Goal: Task Accomplishment & Management: Manage account settings

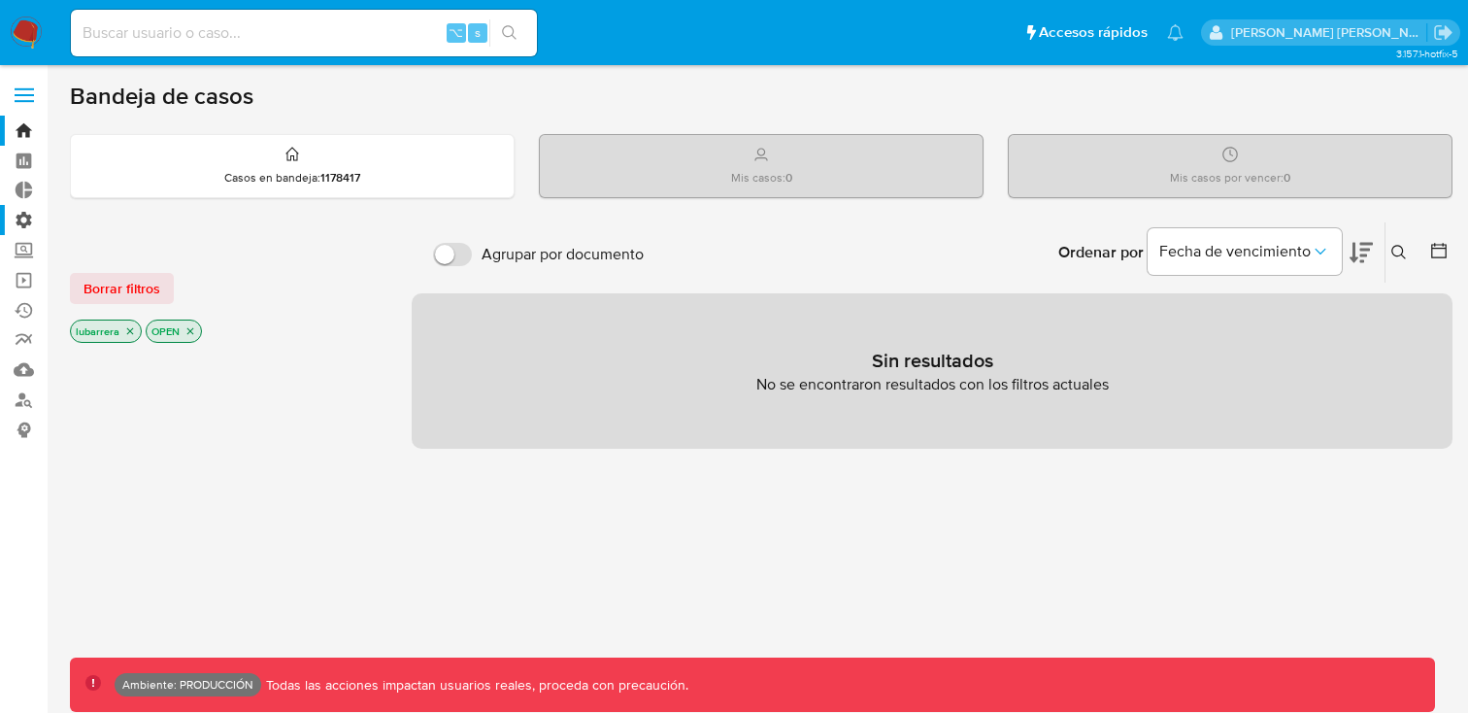
click at [27, 219] on label "Administración" at bounding box center [115, 220] width 231 height 30
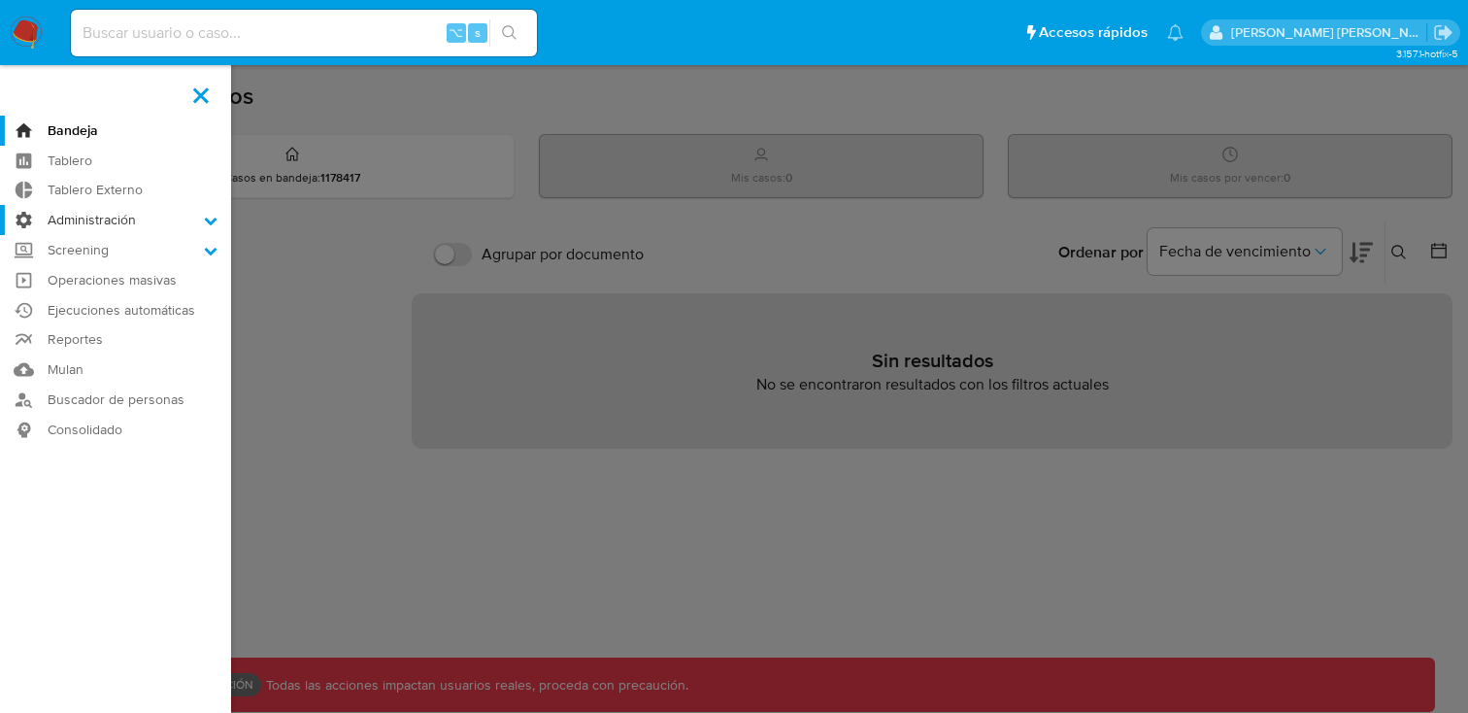
click at [0, 0] on input "Administración" at bounding box center [0, 0] width 0 height 0
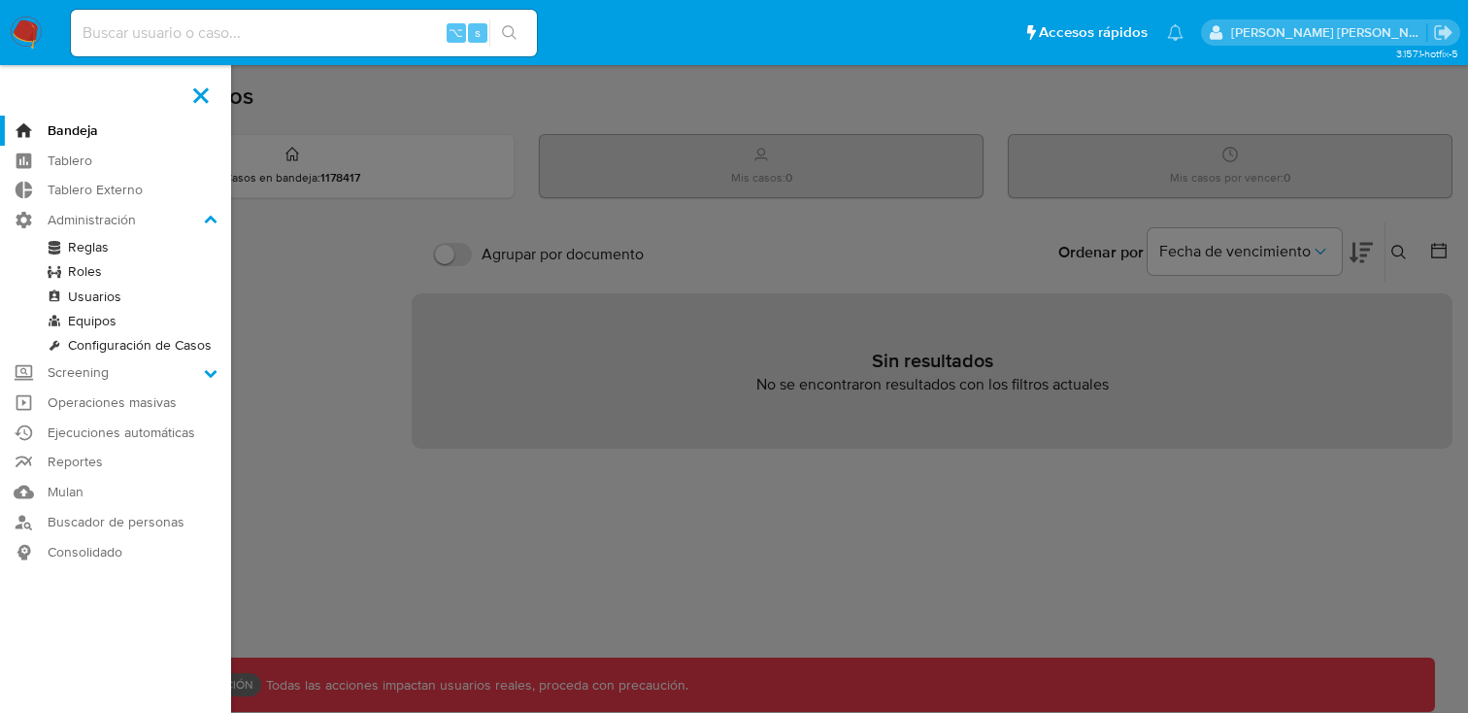
click at [86, 247] on link "Reglas" at bounding box center [115, 247] width 231 height 24
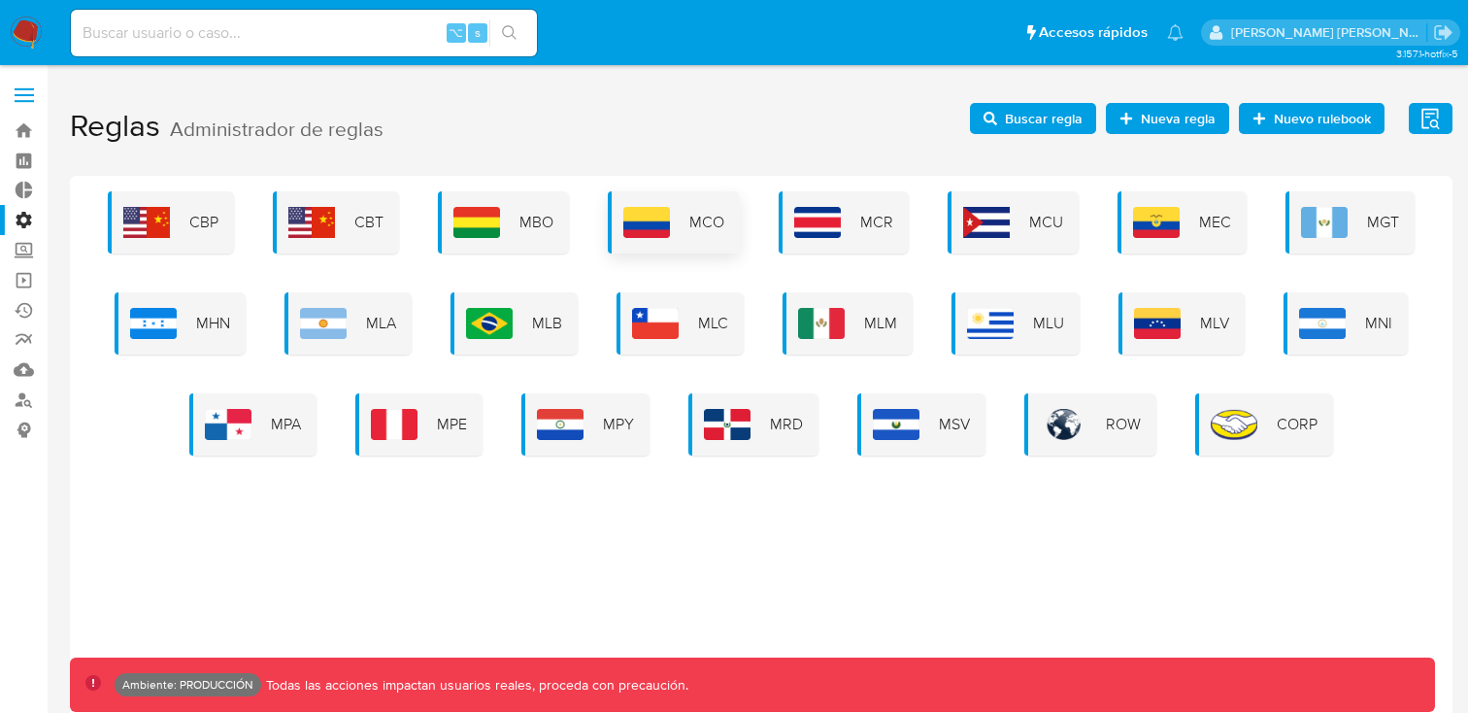
click at [661, 214] on img at bounding box center [646, 222] width 47 height 31
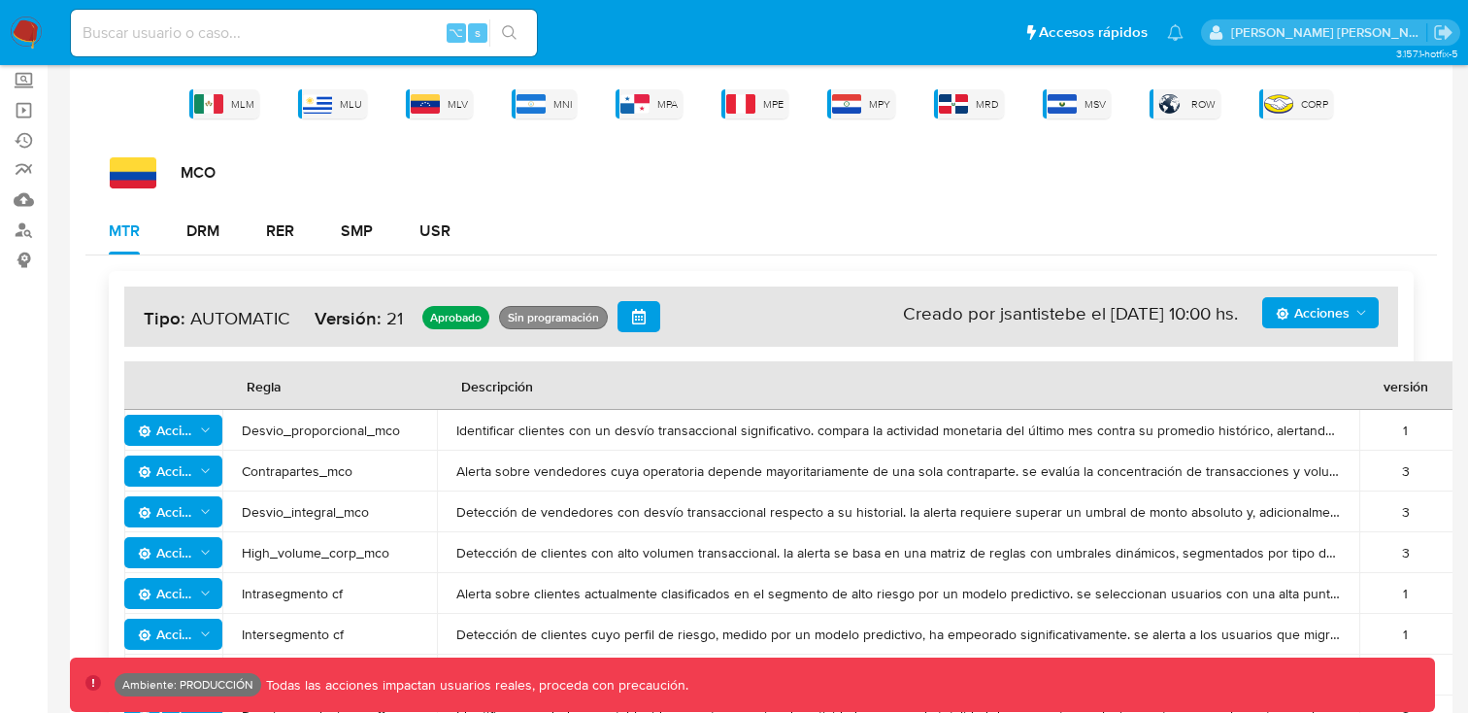
scroll to position [171, 0]
click at [175, 424] on span "Acciones" at bounding box center [166, 429] width 56 height 31
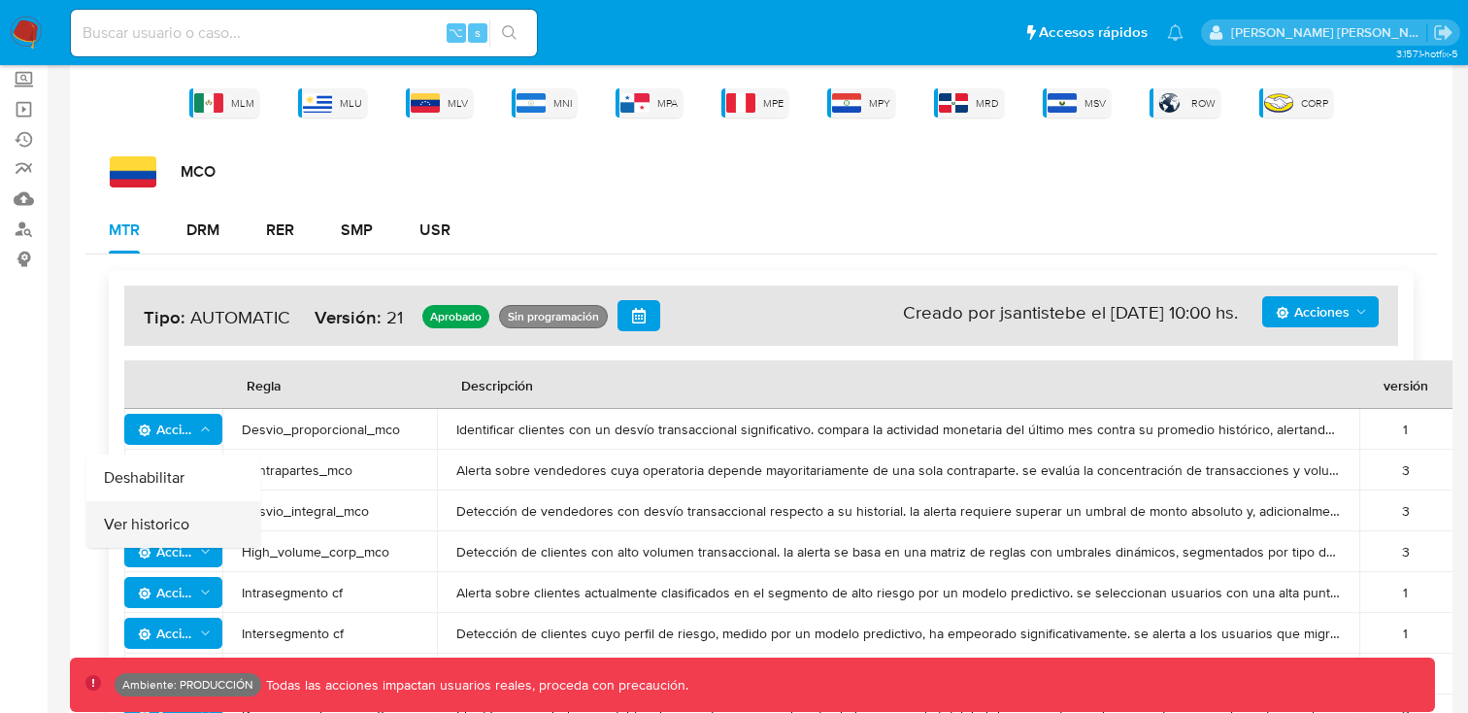
click at [180, 514] on button "Ver historico" at bounding box center [173, 524] width 175 height 47
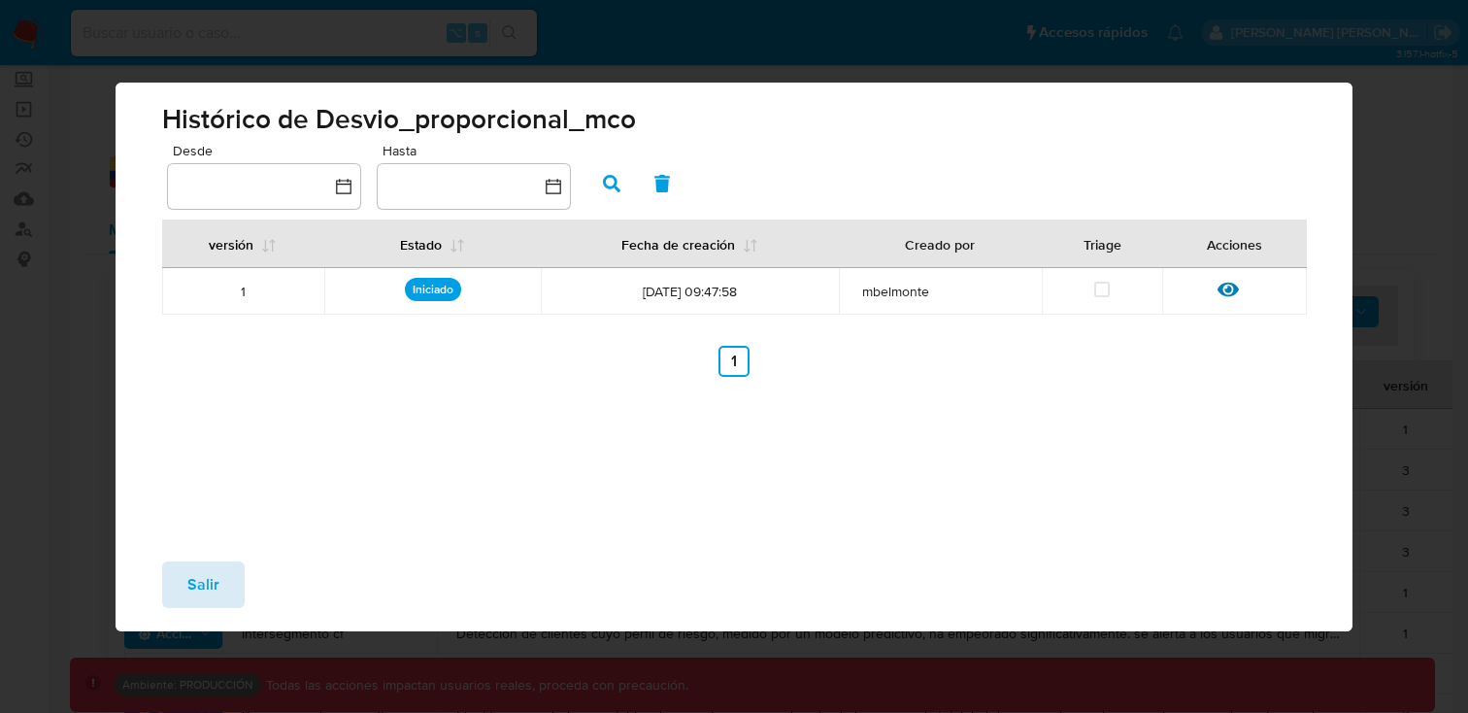
click at [214, 575] on span "Salir" at bounding box center [203, 584] width 32 height 43
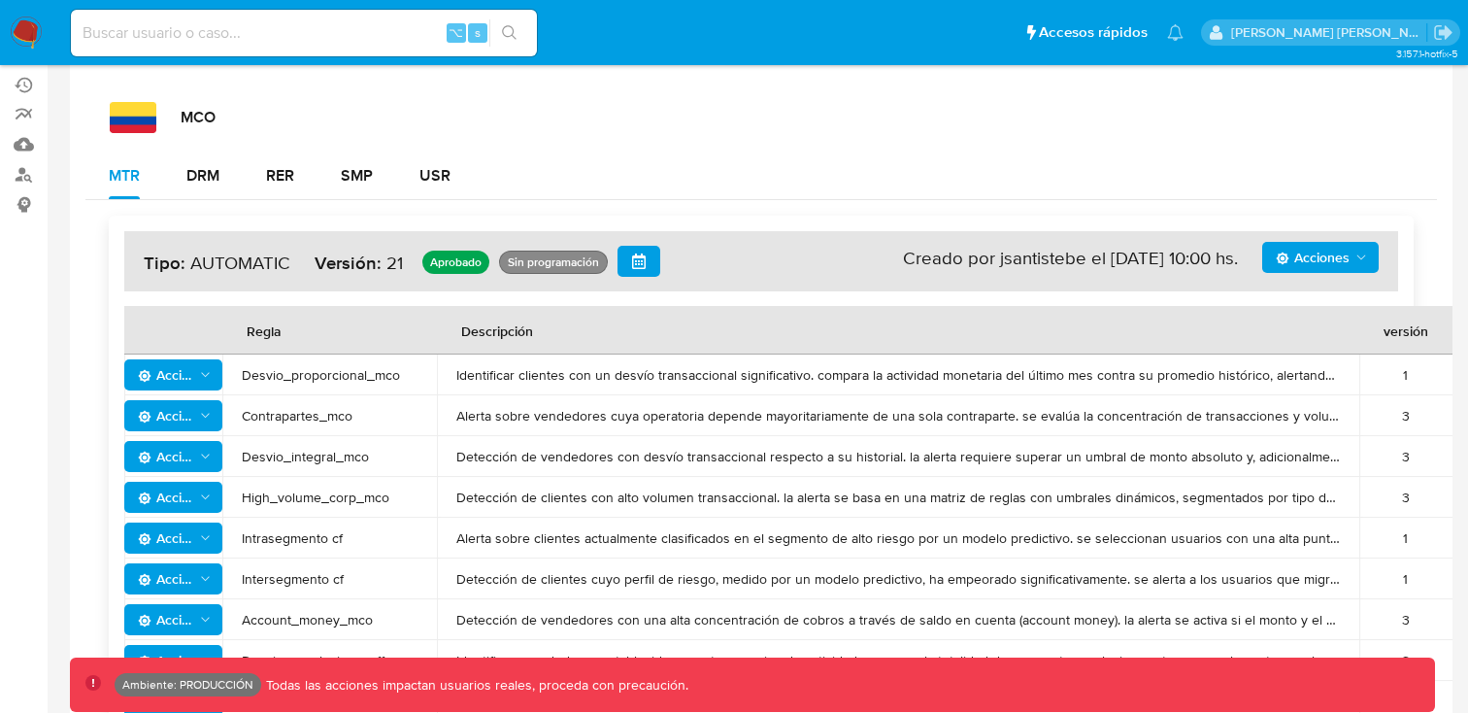
scroll to position [229, 0]
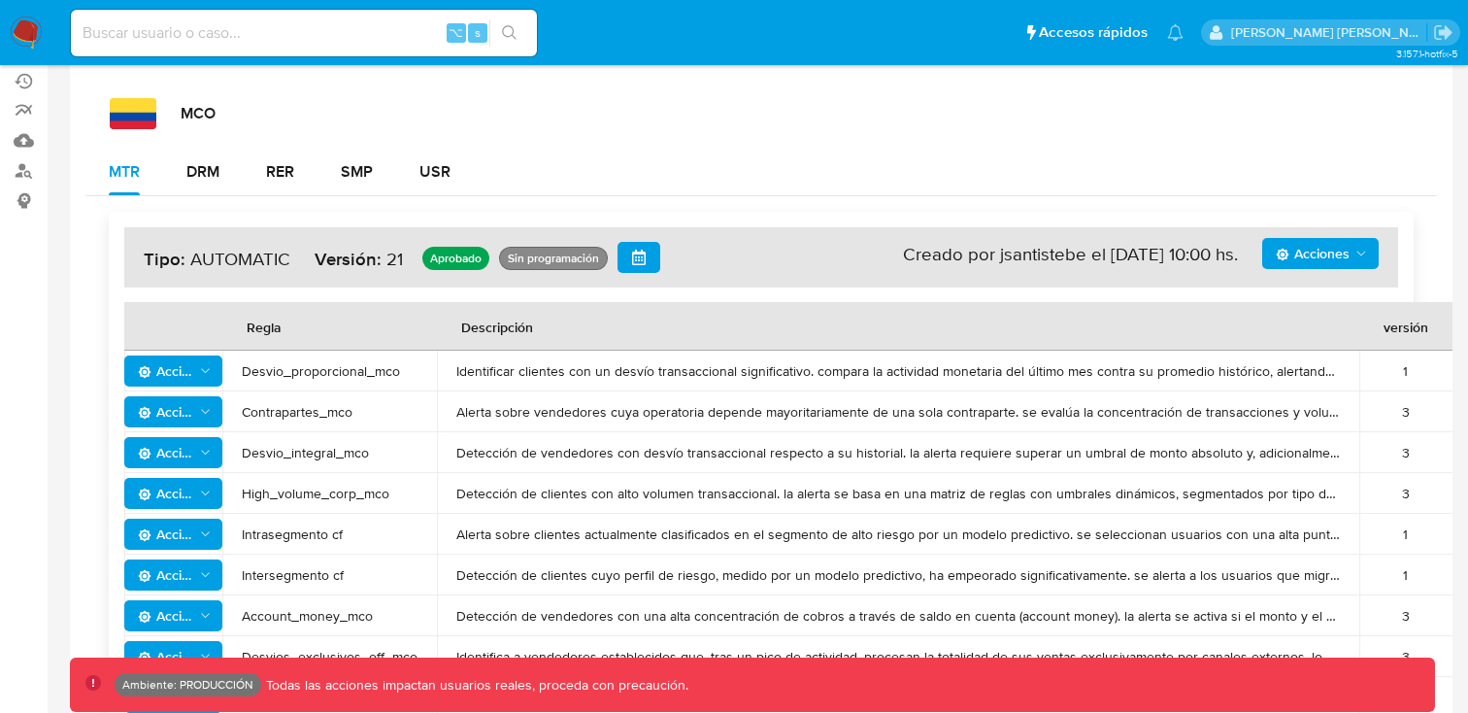
click at [198, 413] on icon "Acciones" at bounding box center [205, 412] width 15 height 16
click at [181, 502] on button "Ver historico" at bounding box center [173, 506] width 175 height 47
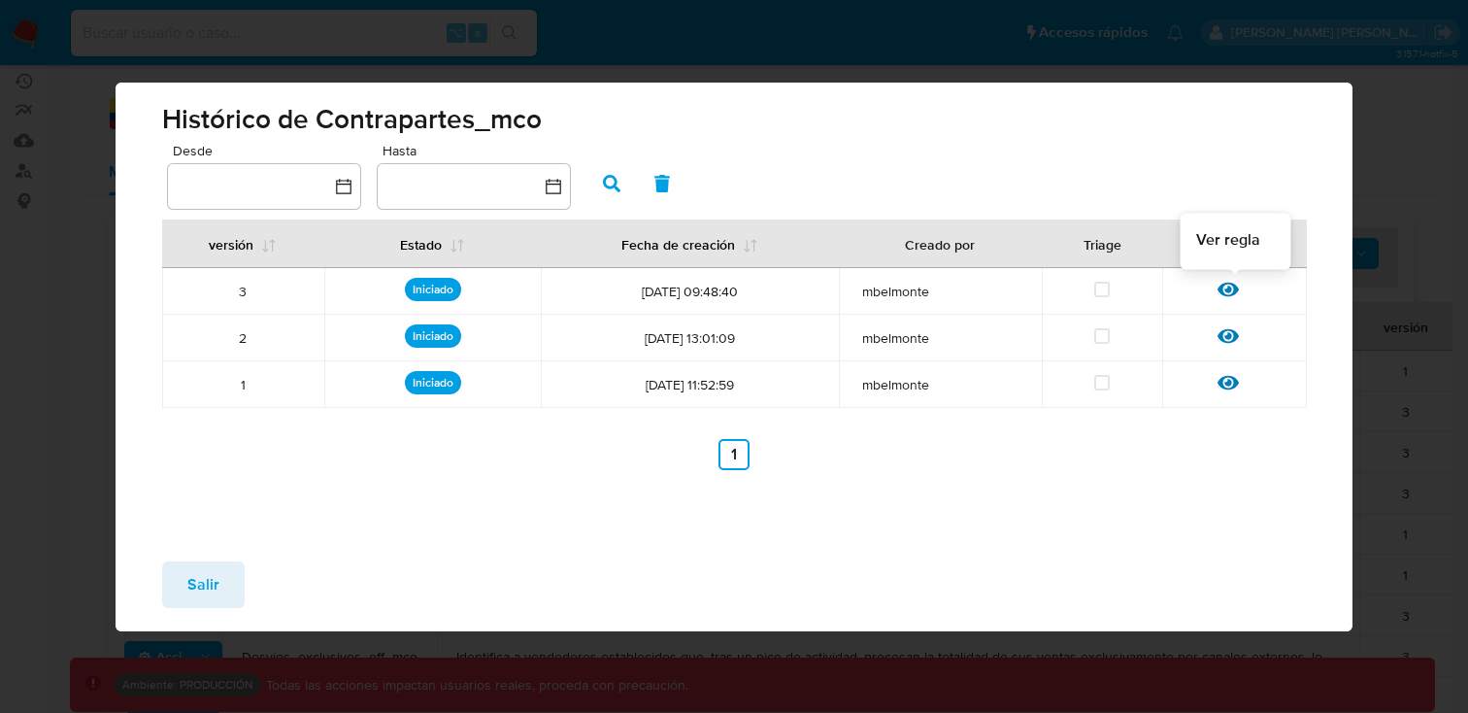
click at [1235, 293] on icon at bounding box center [1227, 289] width 21 height 21
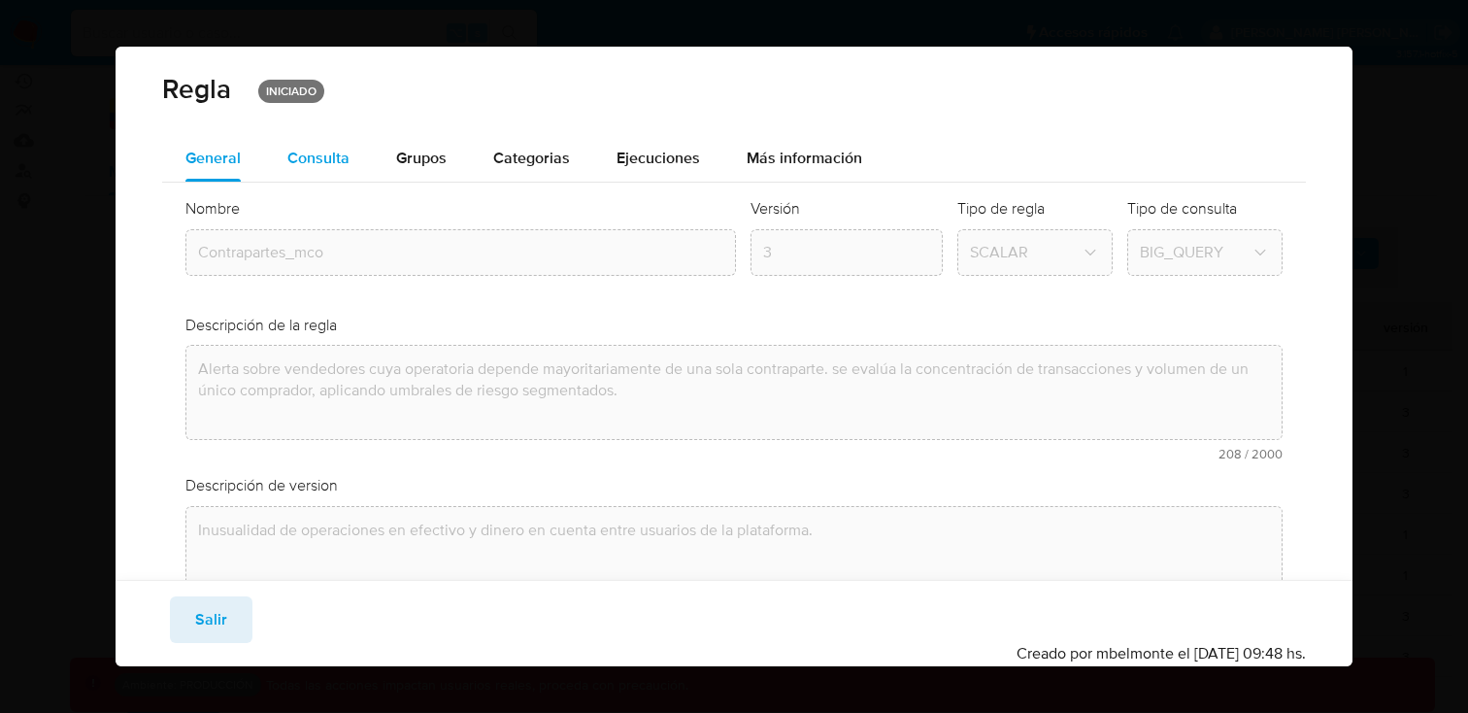
click at [339, 172] on div "Consulta" at bounding box center [318, 158] width 62 height 47
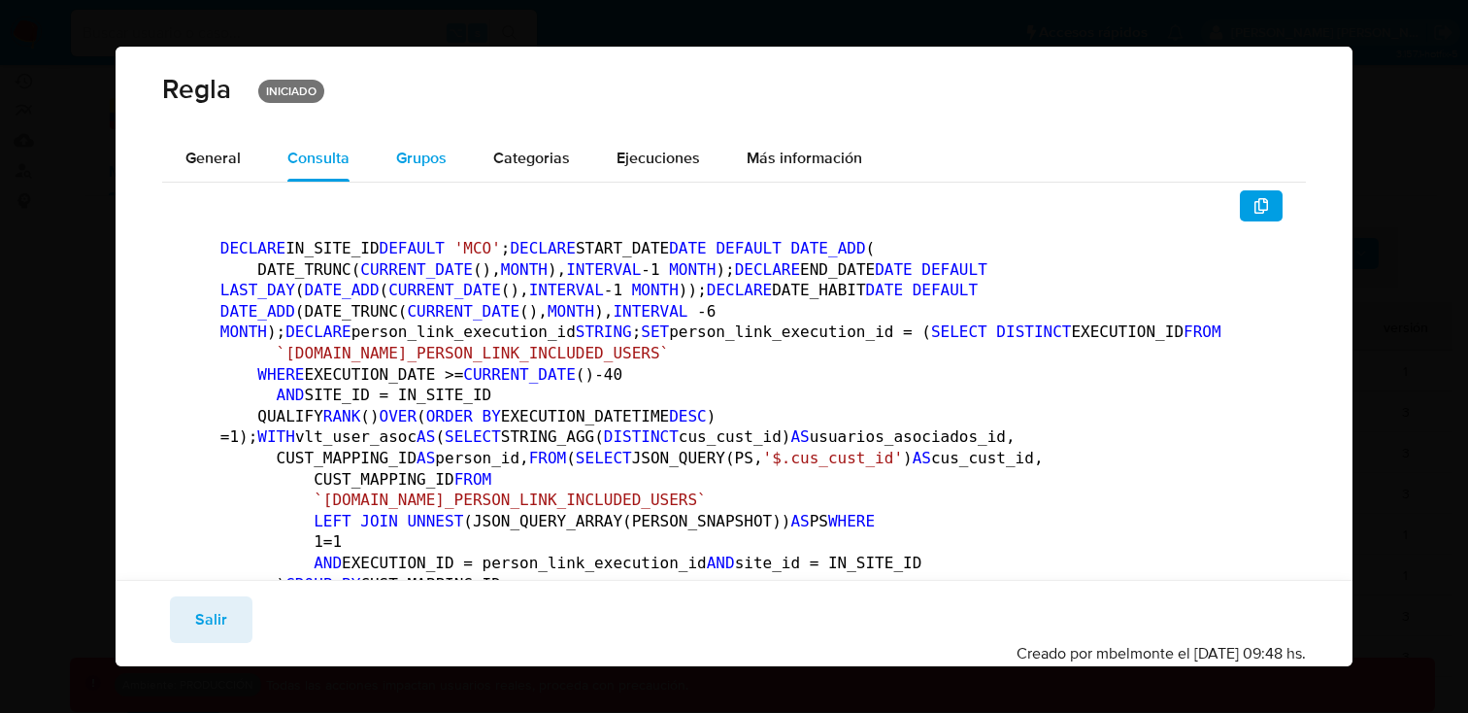
click at [411, 172] on div "Grupos" at bounding box center [421, 158] width 50 height 47
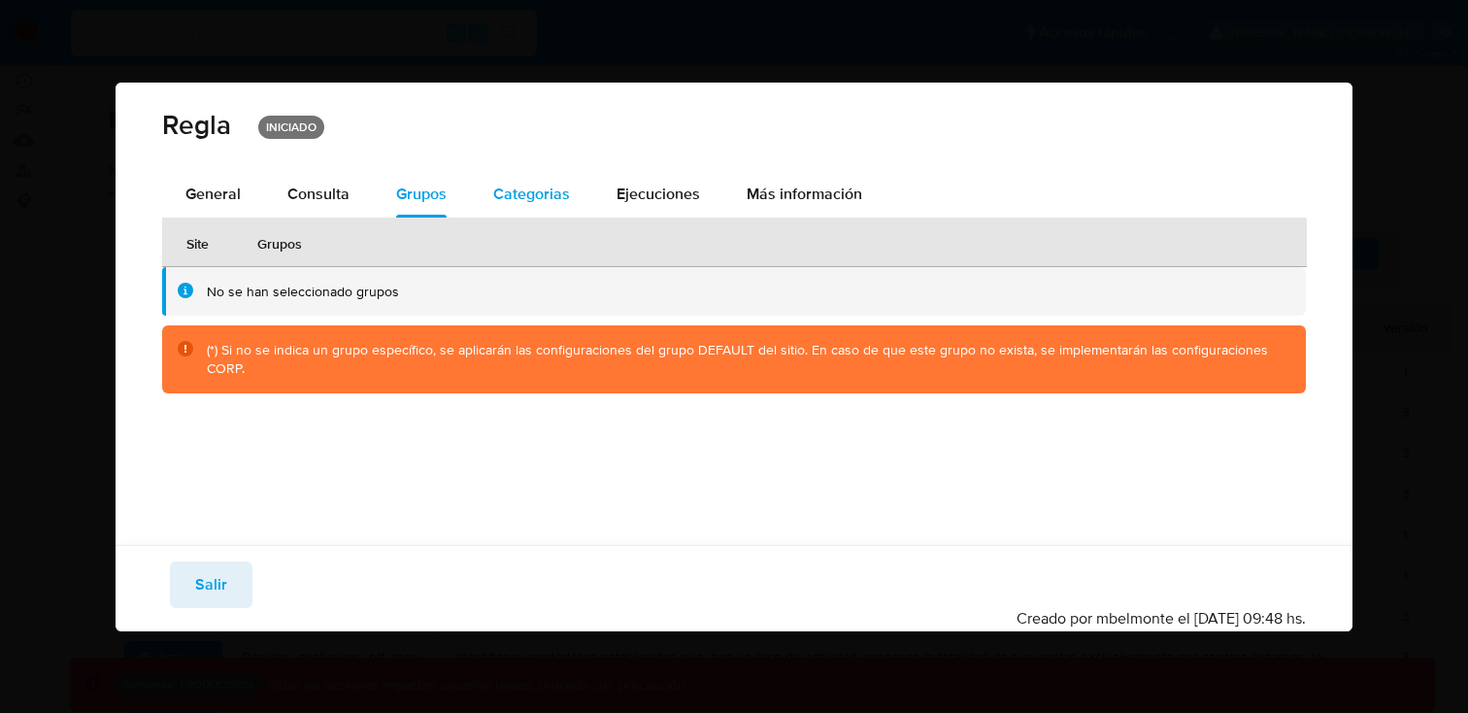
click at [555, 181] on div "Categorias" at bounding box center [531, 194] width 77 height 47
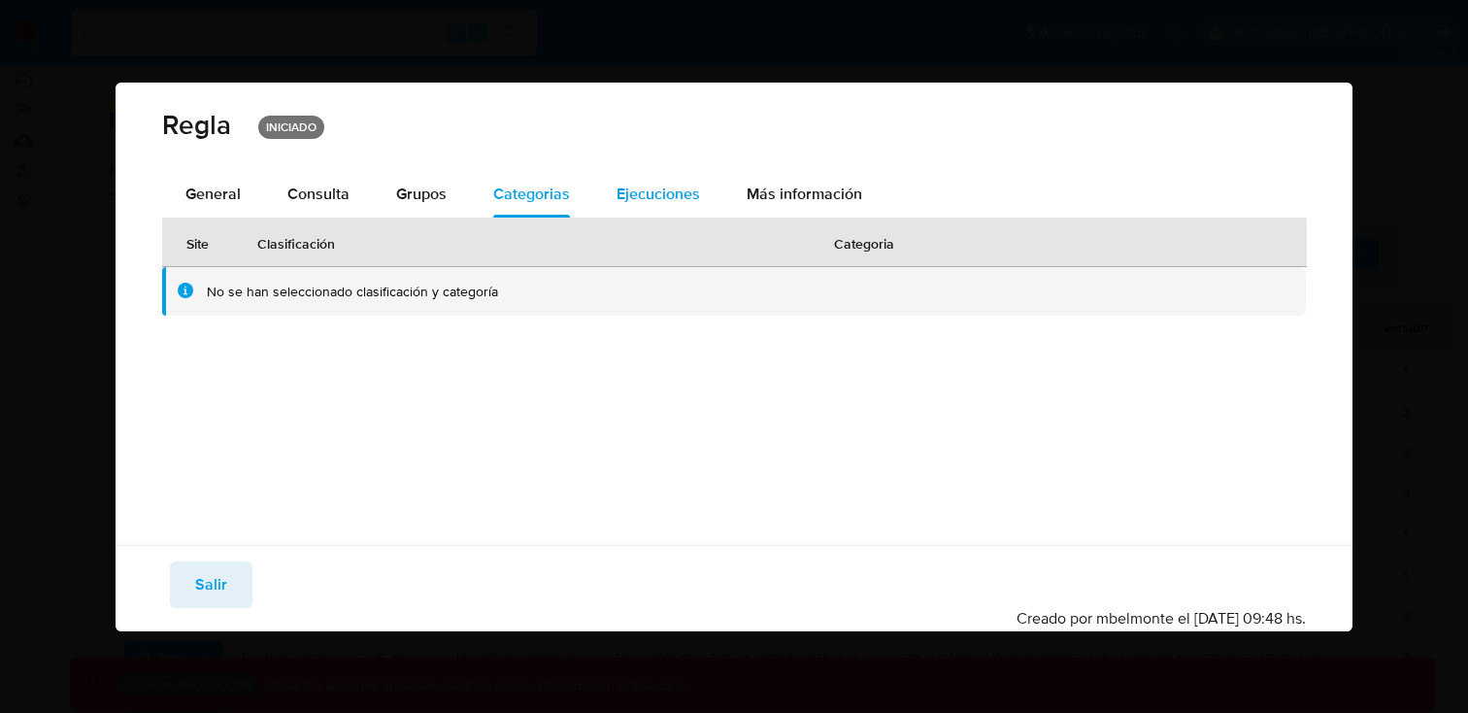
click at [641, 193] on span "Ejecuciones" at bounding box center [657, 193] width 83 height 22
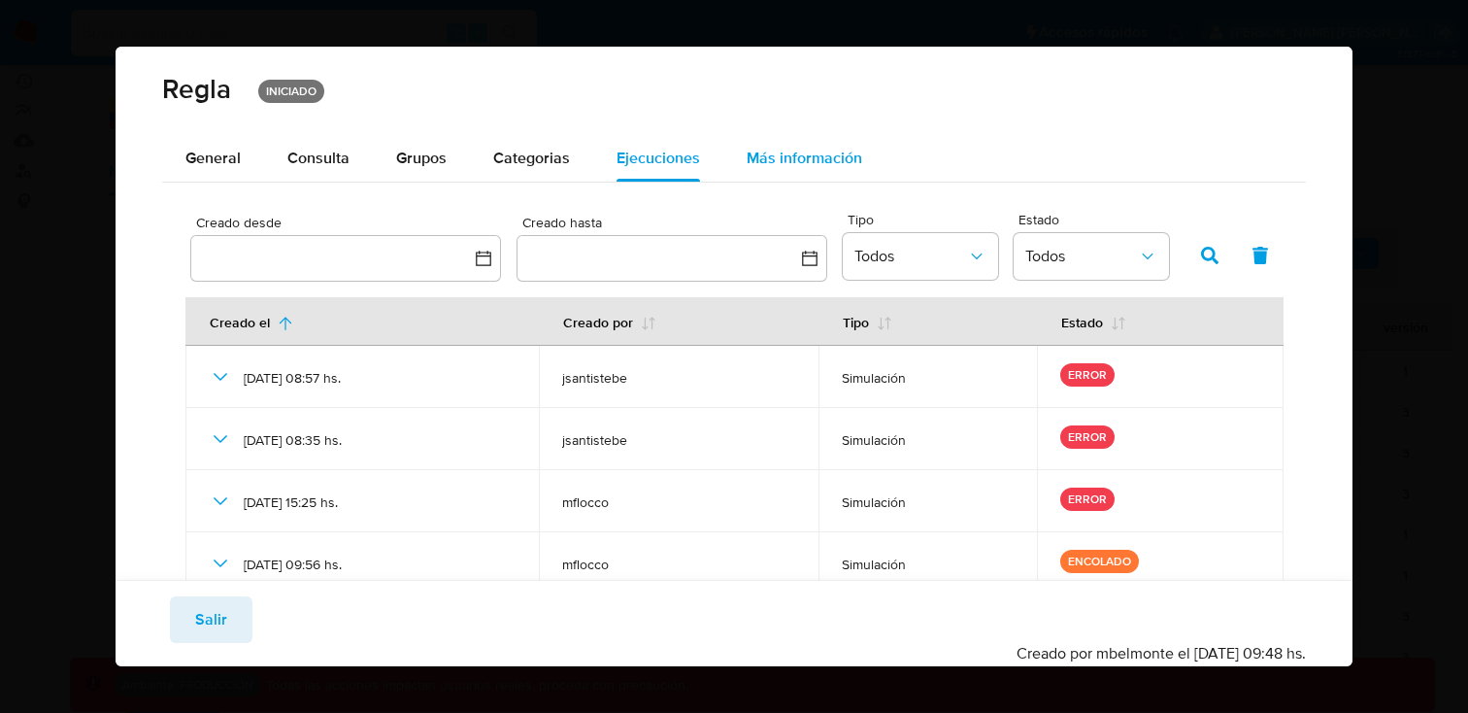
click at [780, 154] on span "Más información" at bounding box center [804, 158] width 116 height 22
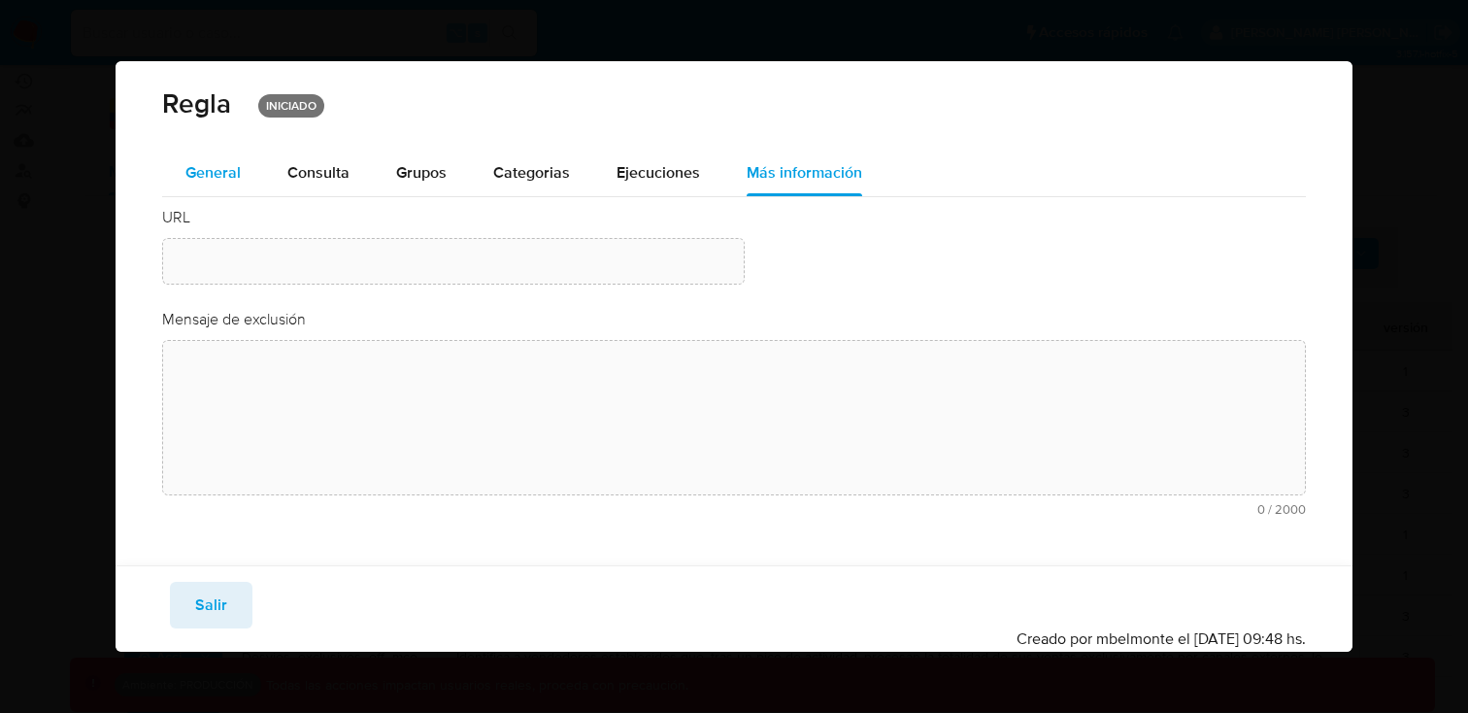
click at [216, 177] on span "General" at bounding box center [212, 172] width 55 height 22
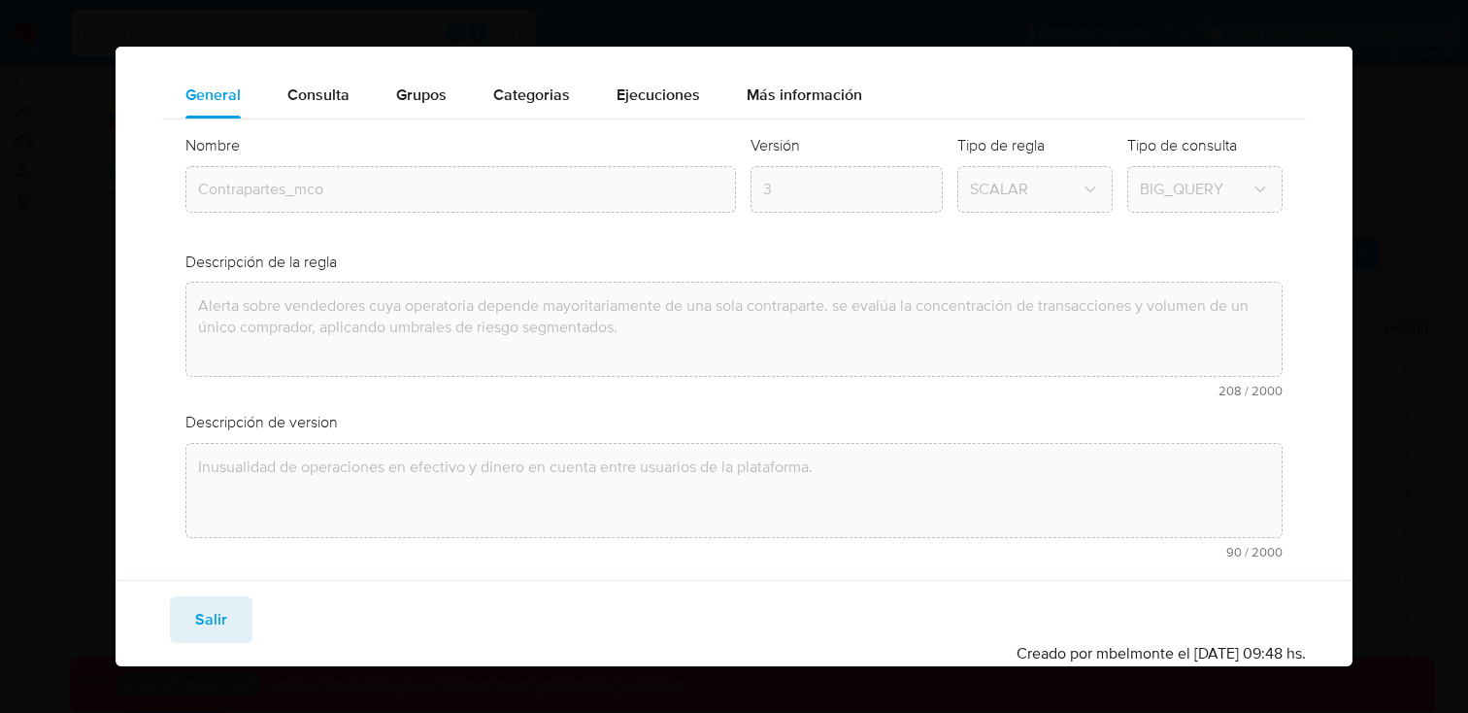
scroll to position [0, 0]
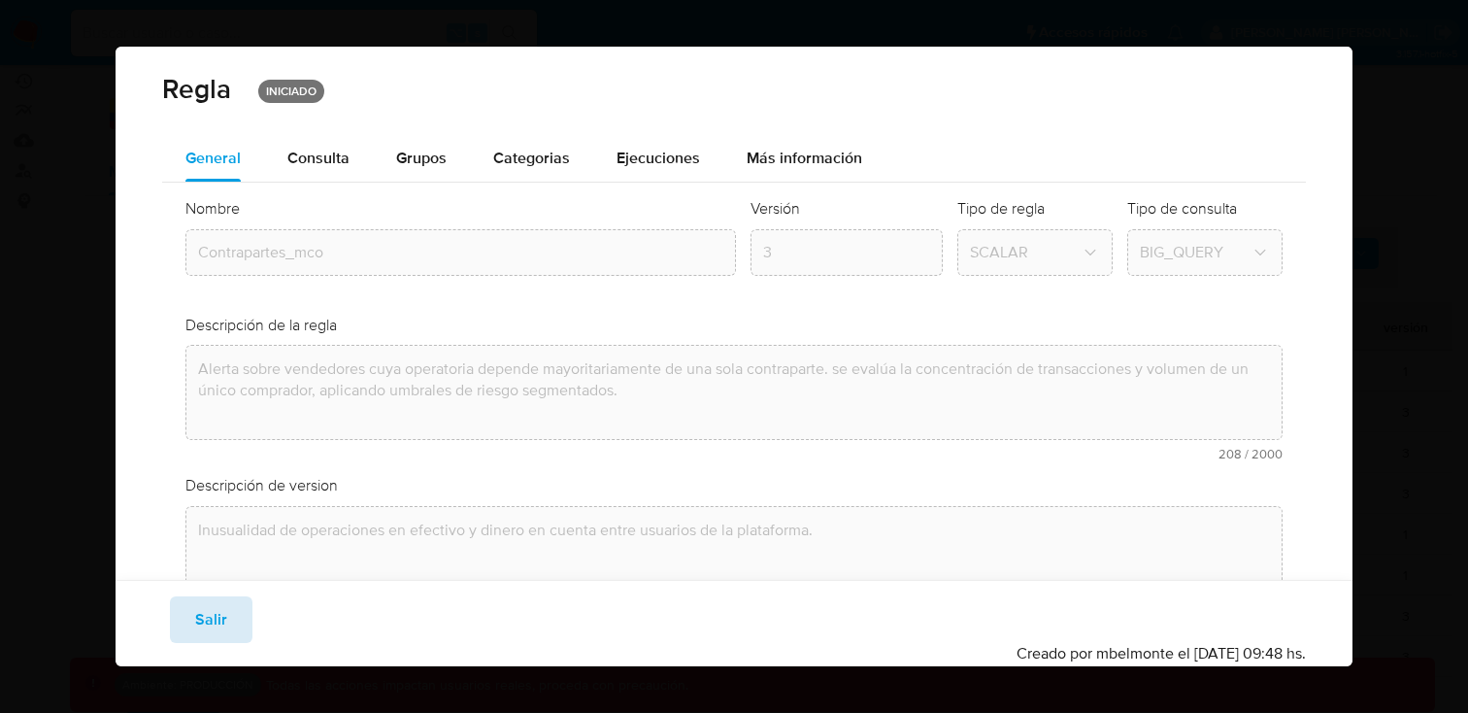
click at [236, 597] on button "Salir" at bounding box center [211, 619] width 83 height 47
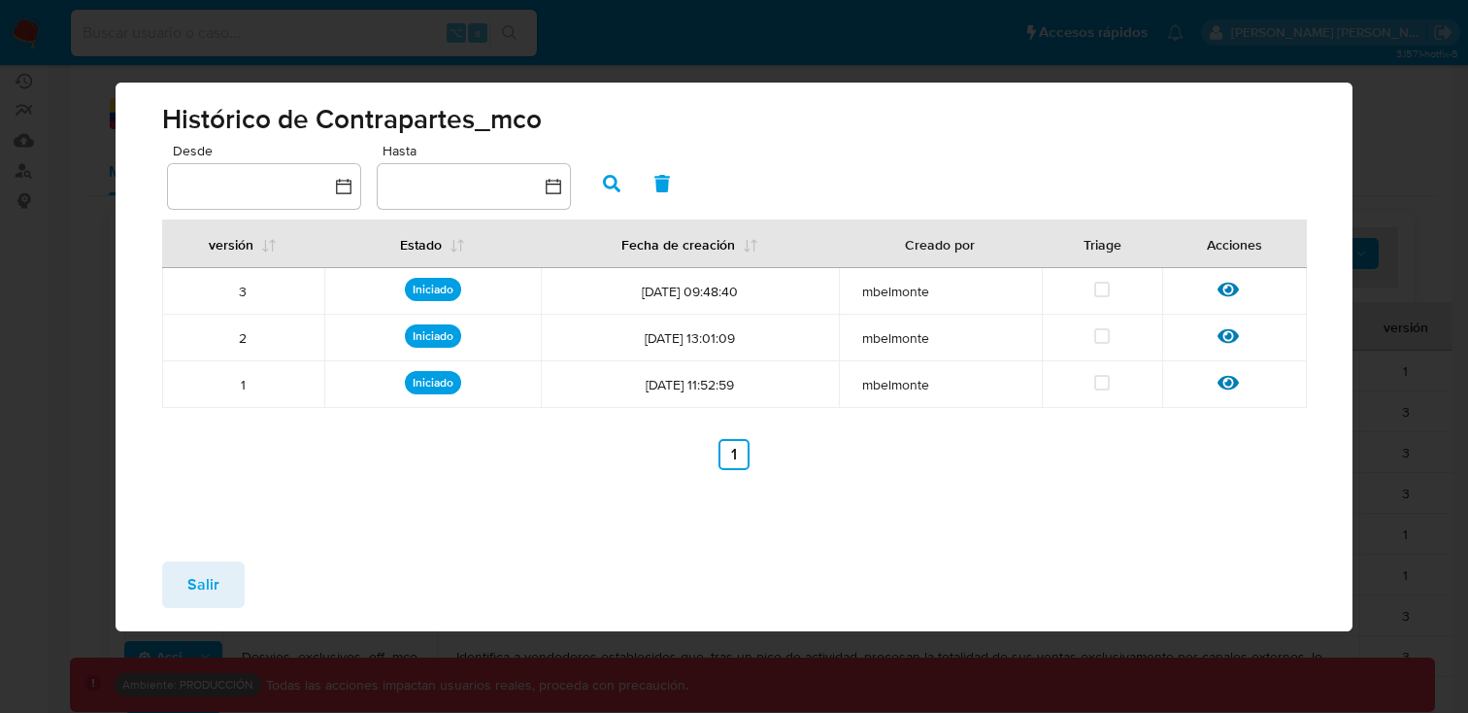
click at [859, 53] on div "Histórico de Contrapartes_mco Desde Hasta versión Estado Fecha de creación Crea…" at bounding box center [734, 356] width 1468 height 713
click at [198, 602] on span "Salir" at bounding box center [203, 584] width 32 height 43
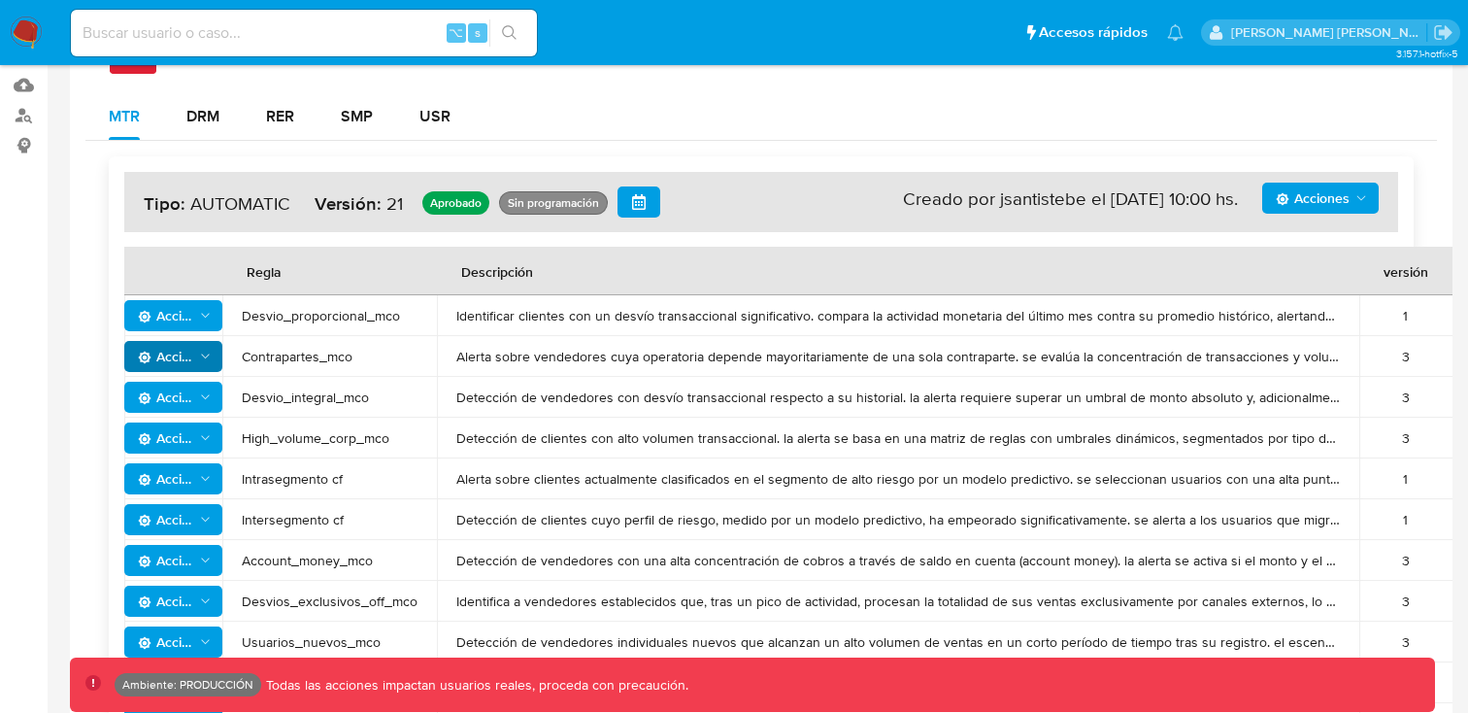
scroll to position [292, 0]
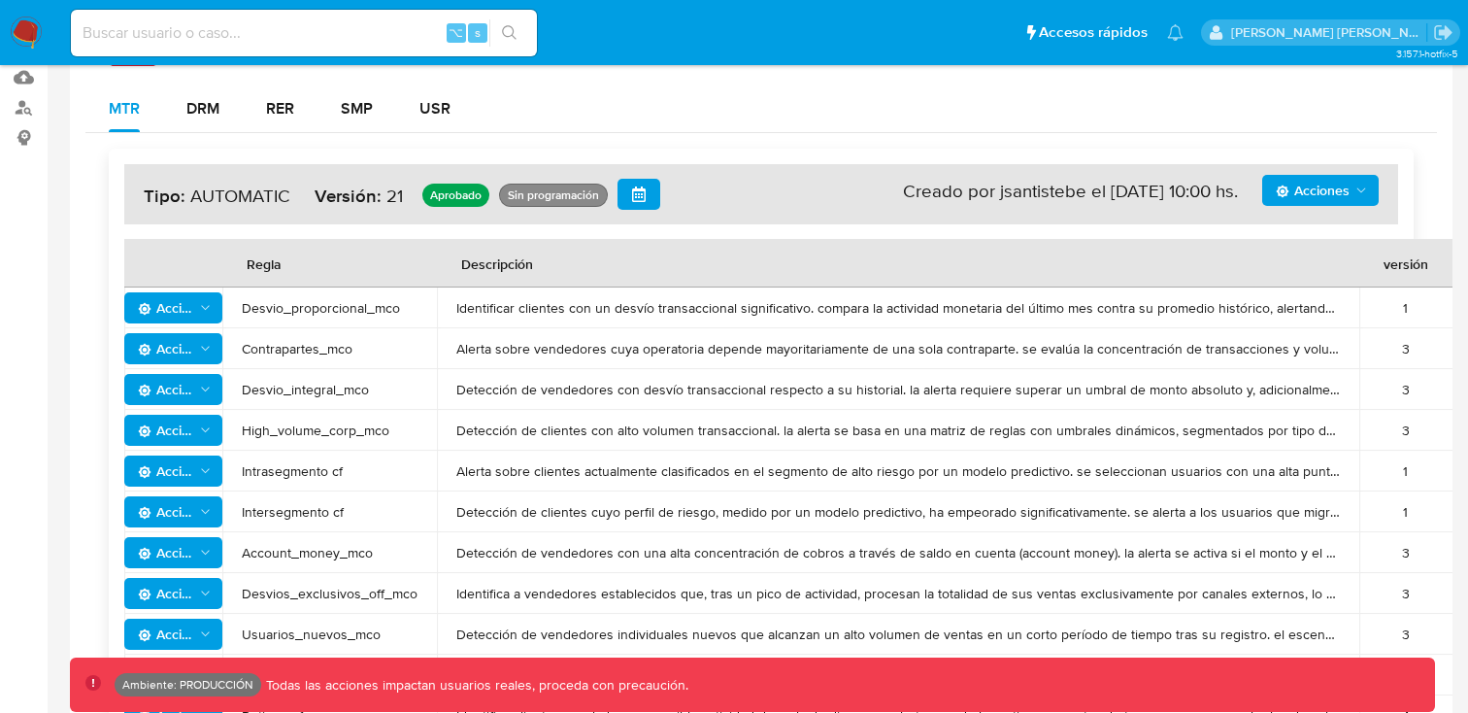
click at [168, 357] on span "Acciones" at bounding box center [166, 348] width 56 height 31
click at [1361, 204] on button "Acciones" at bounding box center [1320, 190] width 116 height 31
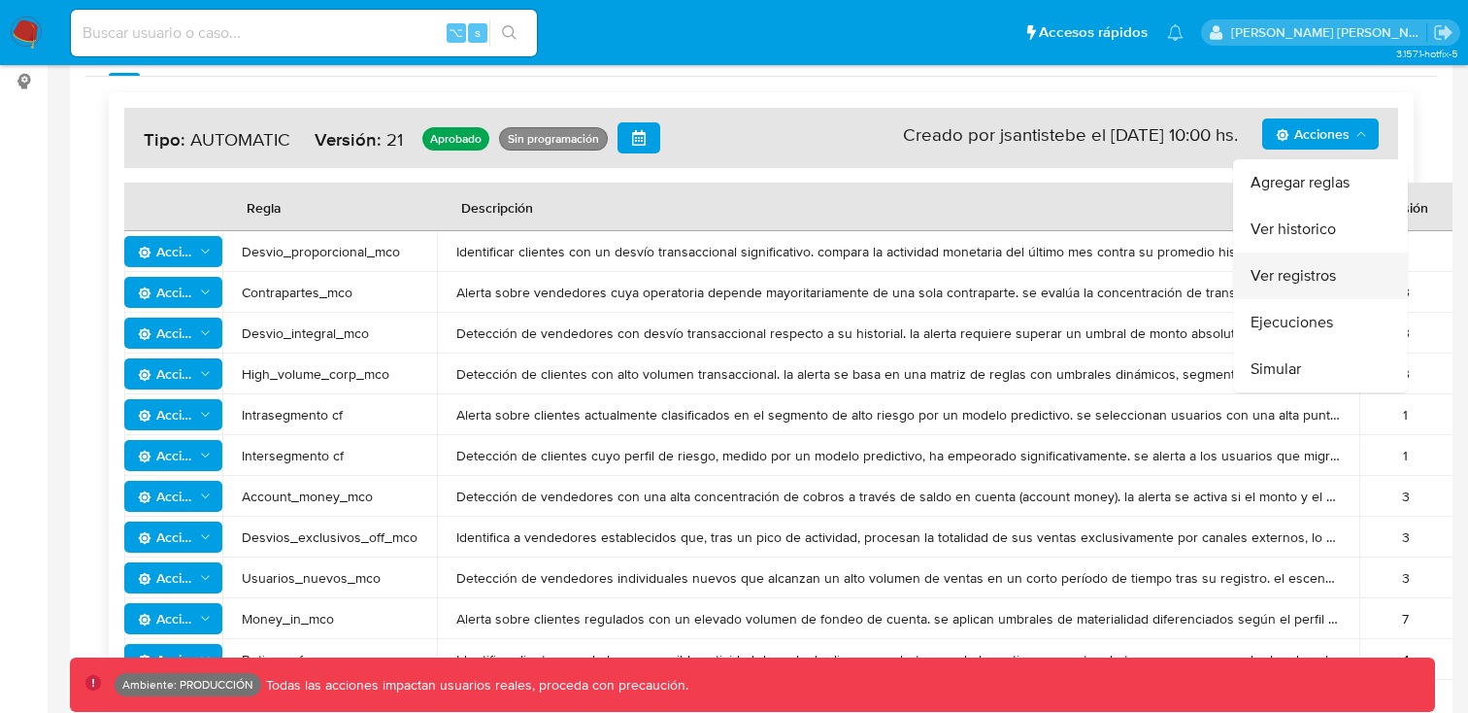
scroll to position [374, 0]
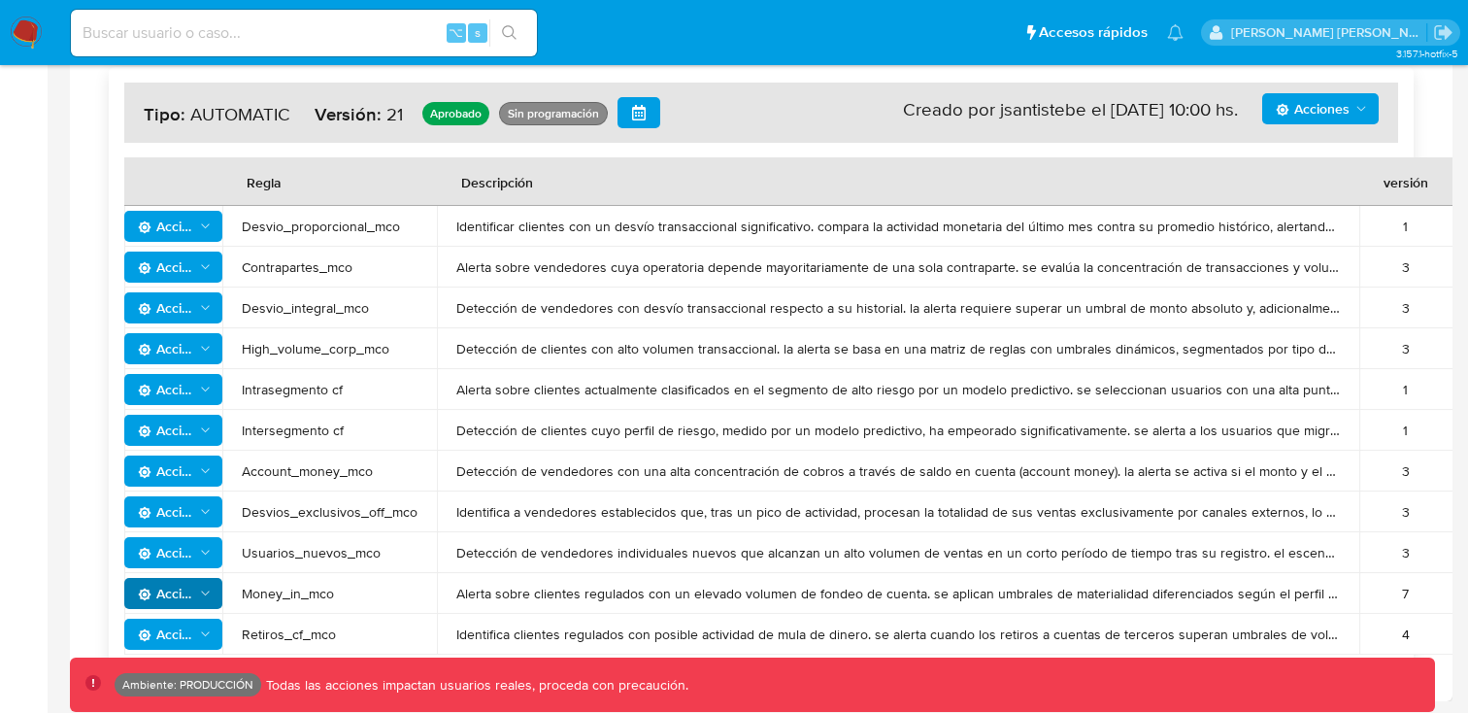
click at [162, 599] on span "Acciones" at bounding box center [166, 593] width 56 height 31
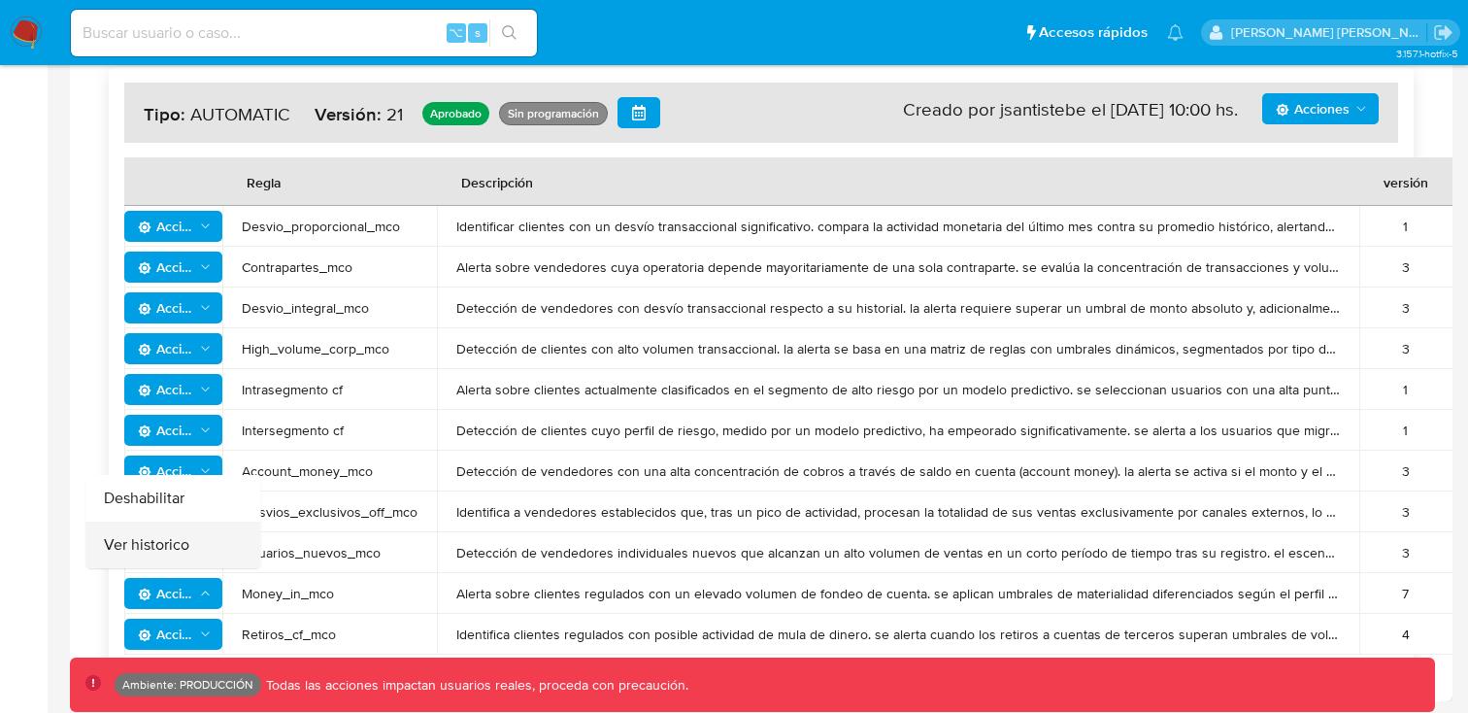
click at [161, 541] on button "Ver historico" at bounding box center [173, 544] width 175 height 47
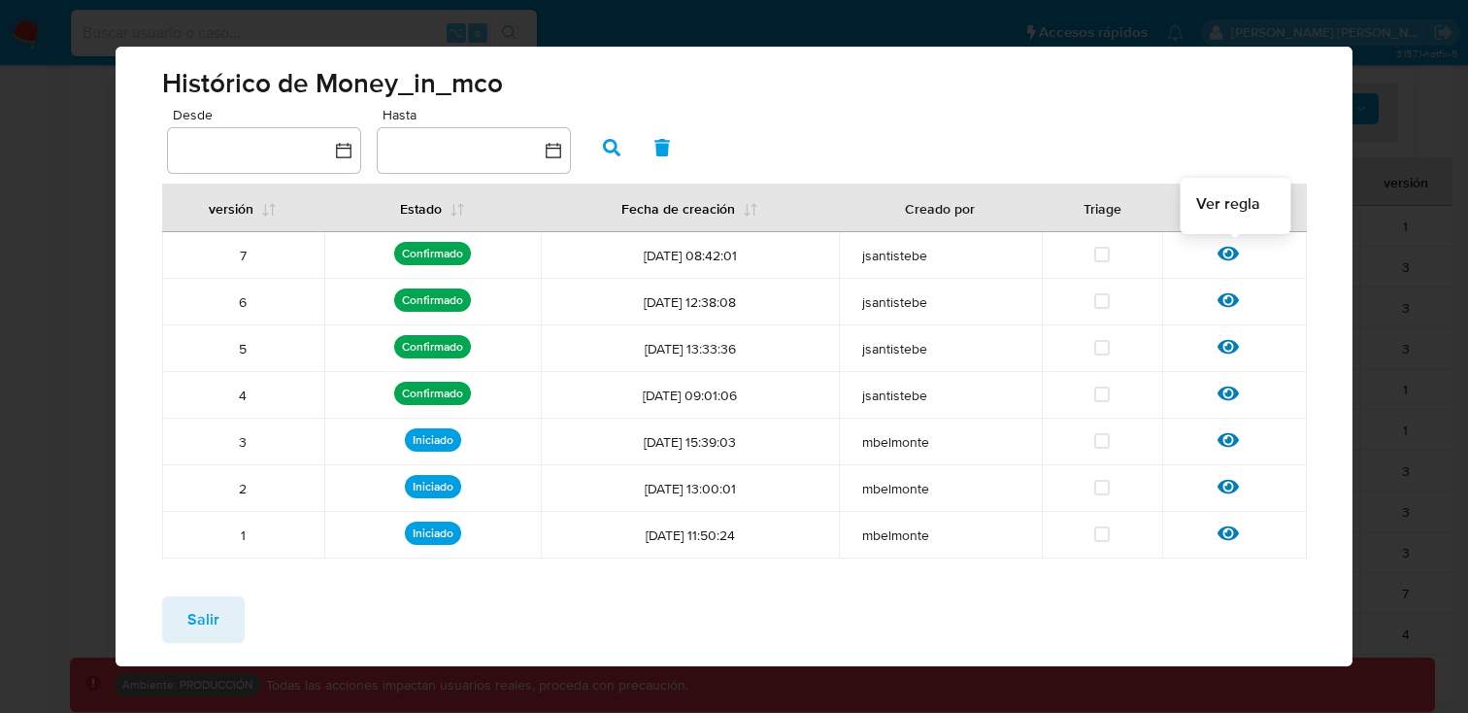
click at [1232, 258] on icon at bounding box center [1227, 254] width 21 height 15
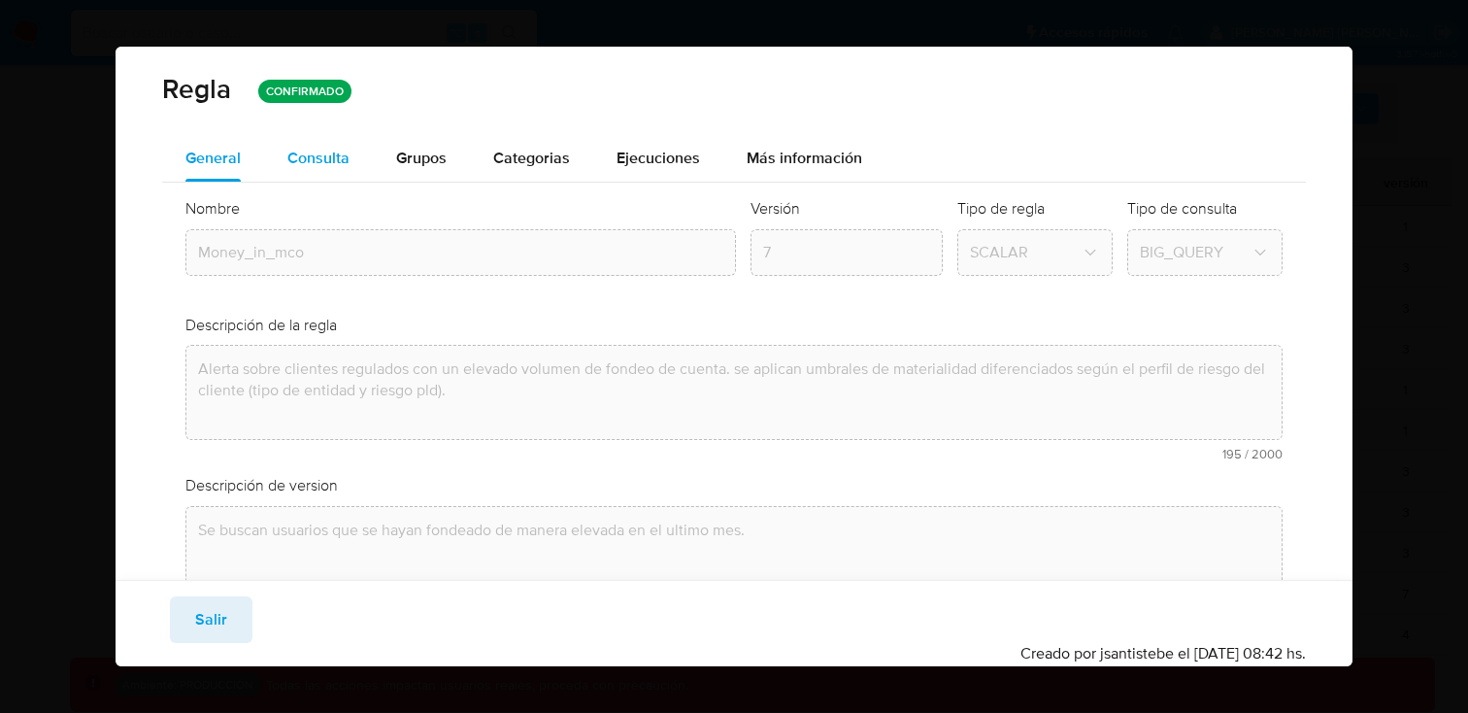
click at [312, 165] on span "Consulta" at bounding box center [318, 158] width 62 height 22
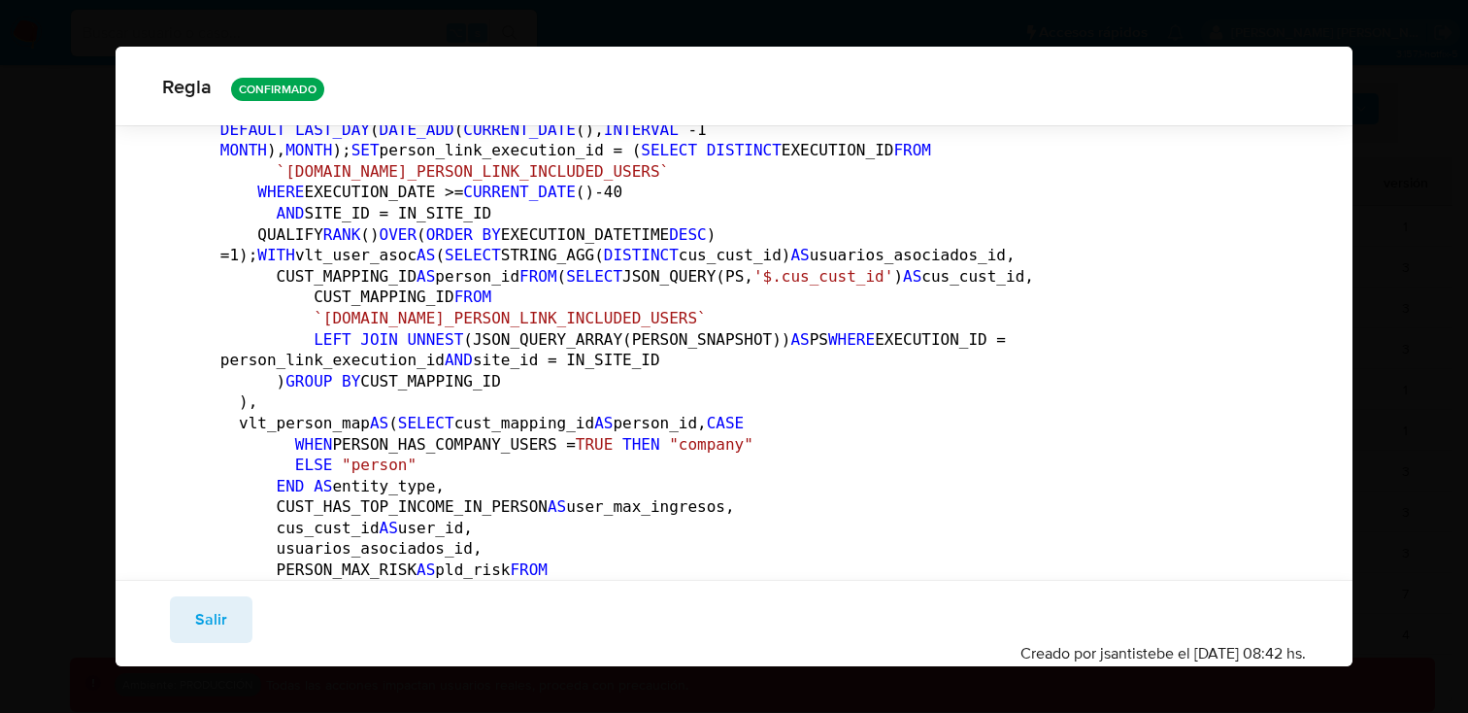
scroll to position [146, 0]
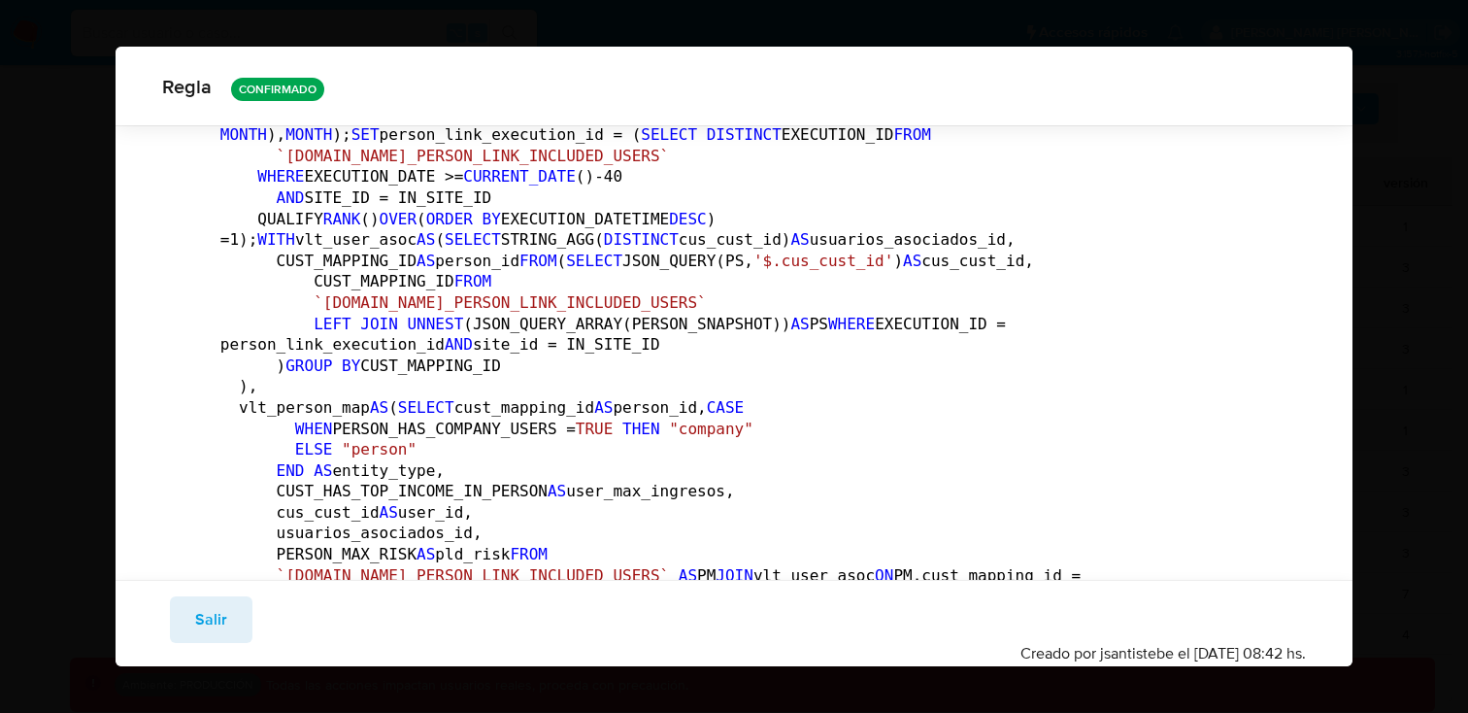
click at [1019, 27] on div "[PERSON_NAME] CONFIRMADO General Consulta Parametros Grupos Categorias Ejecucio…" at bounding box center [734, 356] width 1468 height 713
click at [203, 629] on span "Salir" at bounding box center [211, 619] width 32 height 43
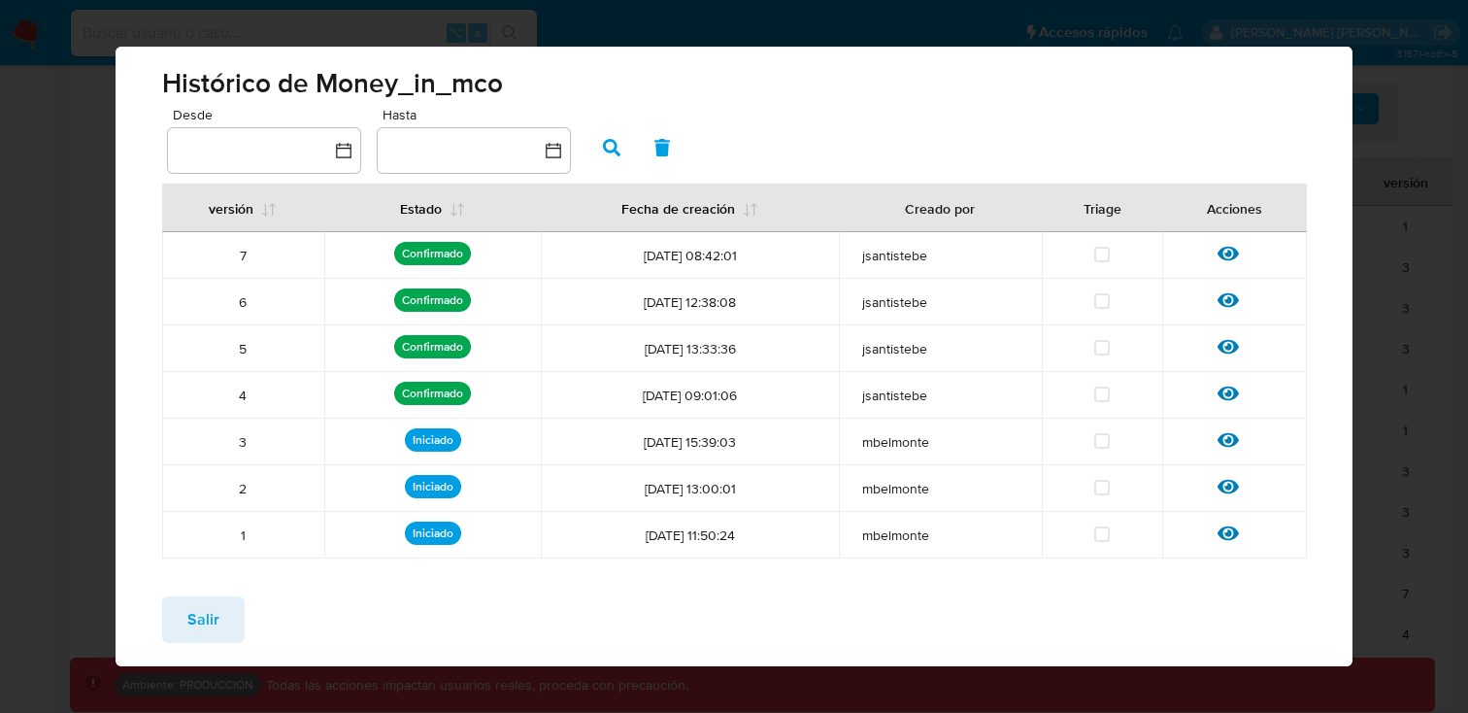
click at [204, 623] on span "Salir" at bounding box center [203, 619] width 32 height 43
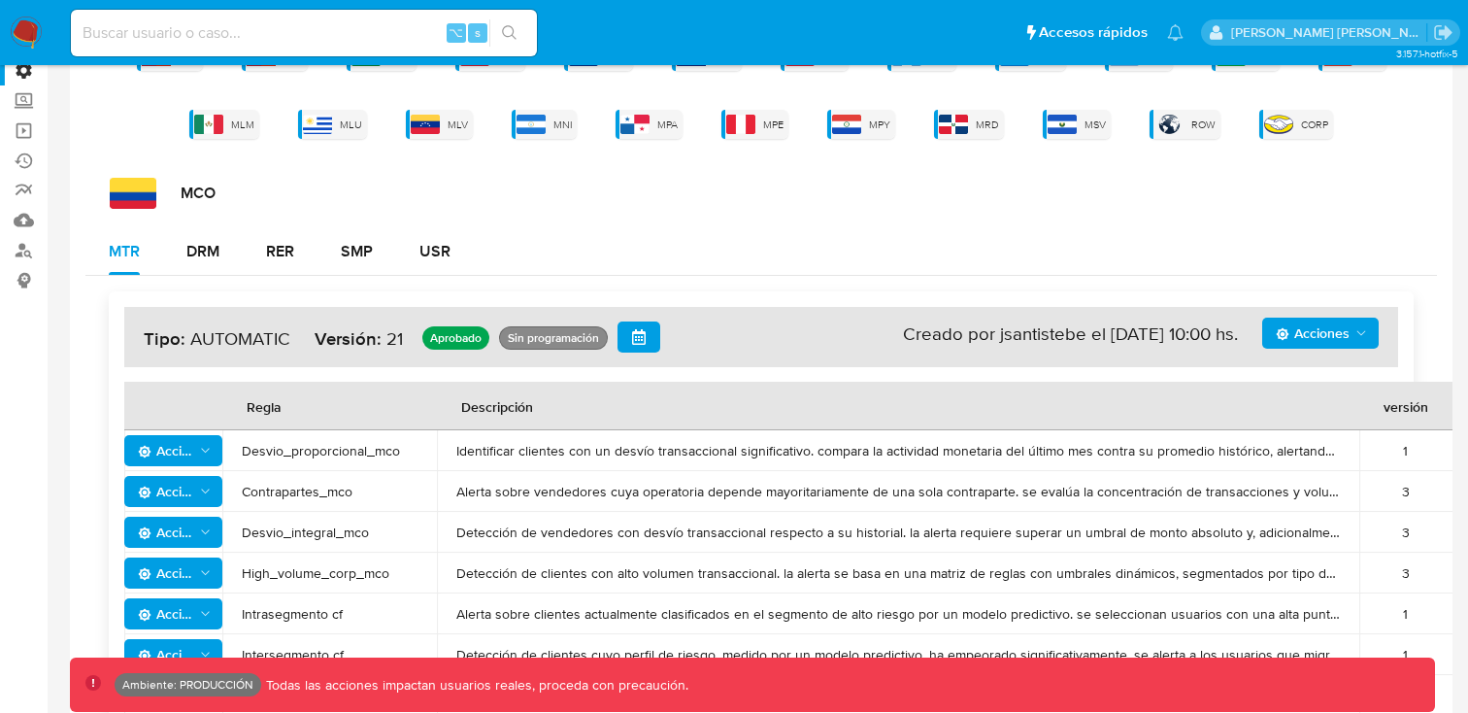
scroll to position [0, 0]
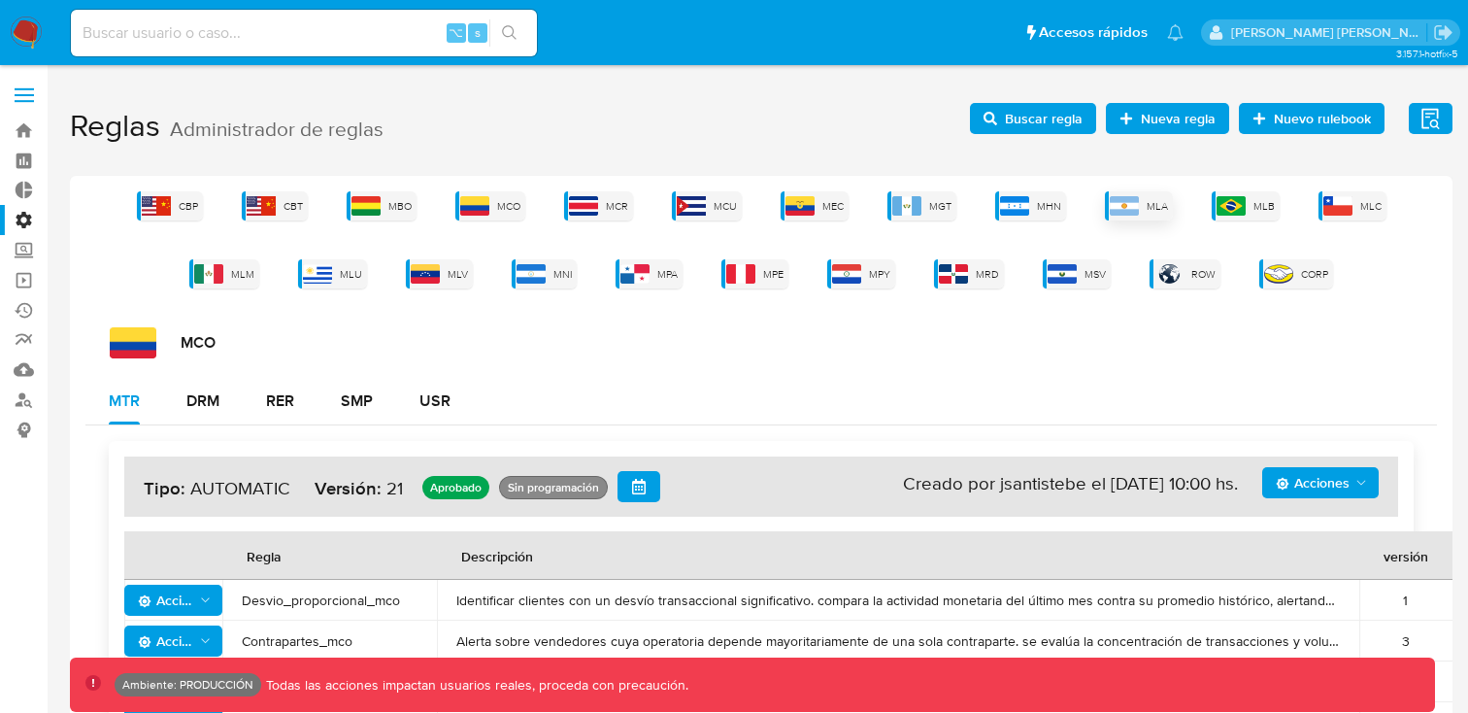
click at [1134, 210] on img at bounding box center [1124, 205] width 29 height 19
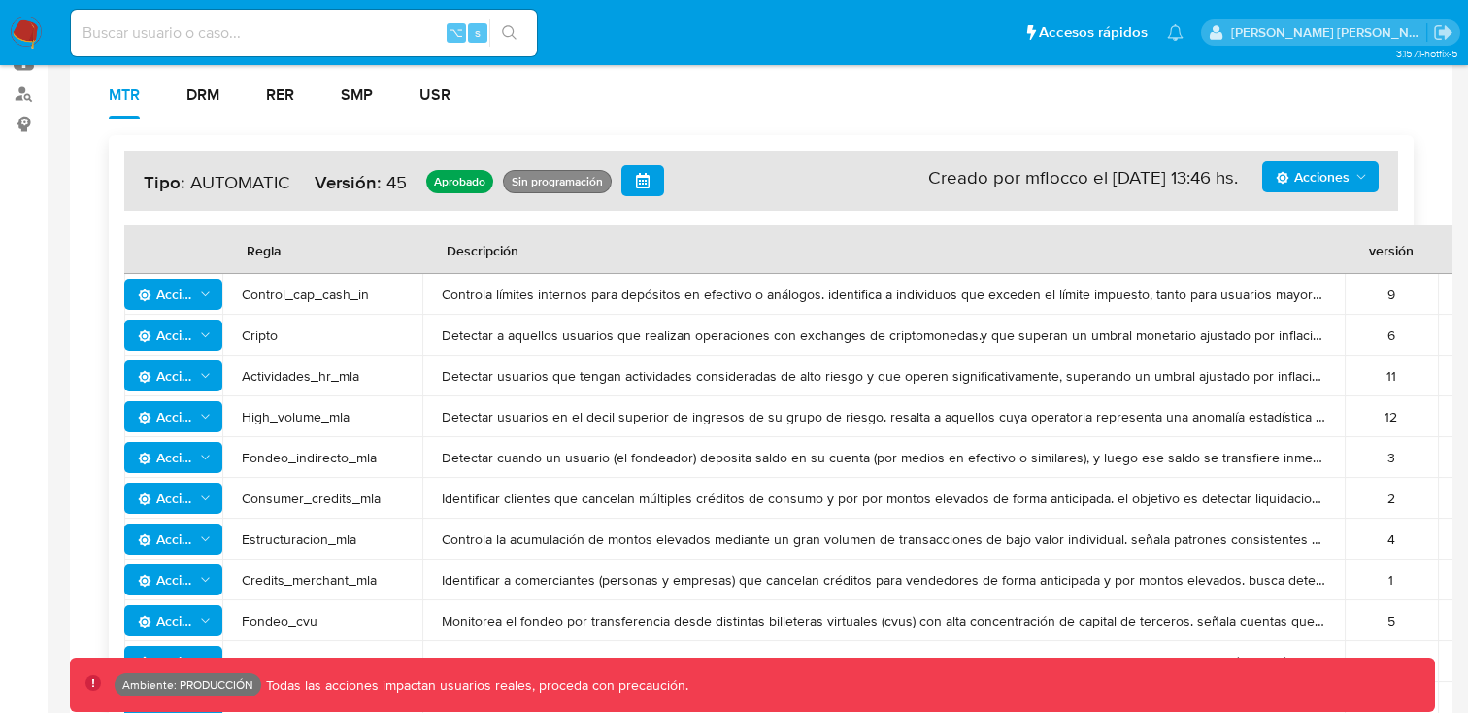
scroll to position [302, 0]
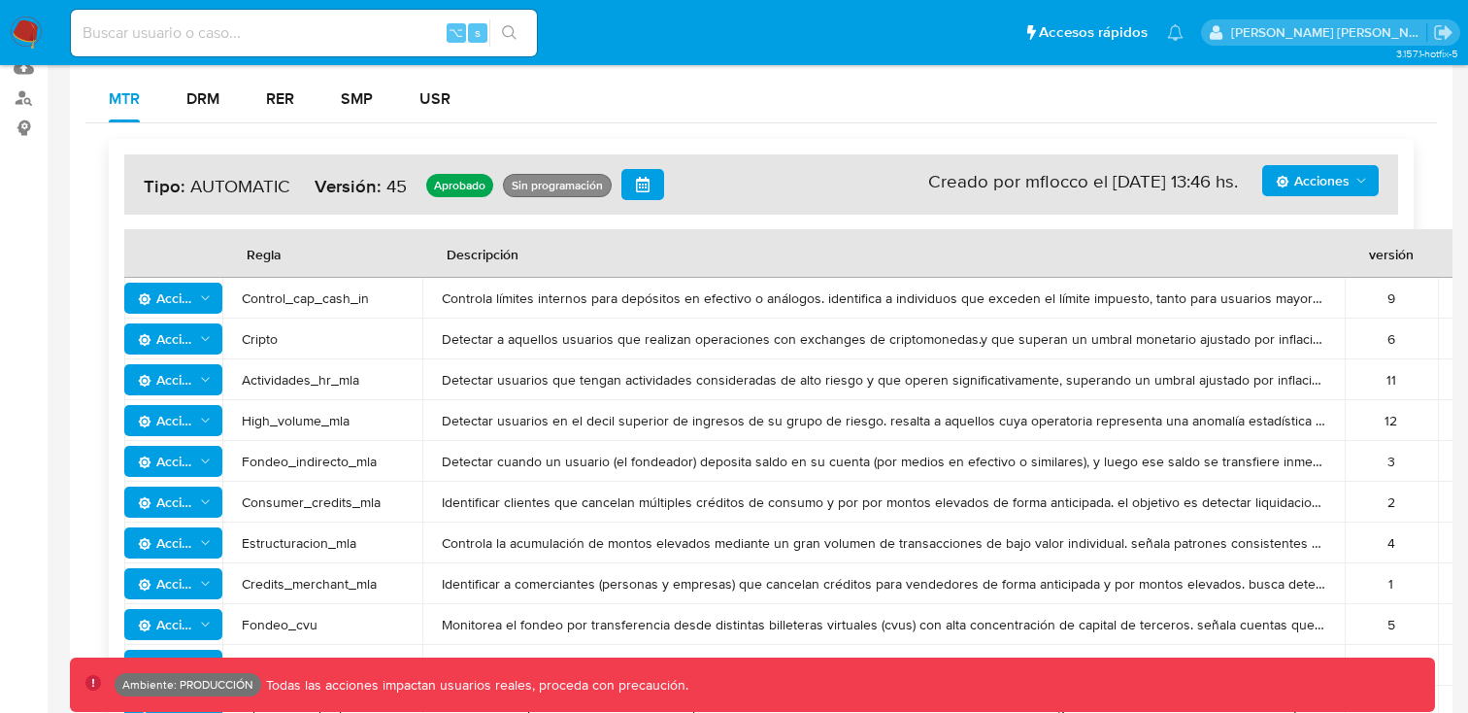
click at [199, 299] on icon "Acciones" at bounding box center [205, 298] width 15 height 16
click at [180, 394] on button "Ver historico" at bounding box center [173, 393] width 175 height 47
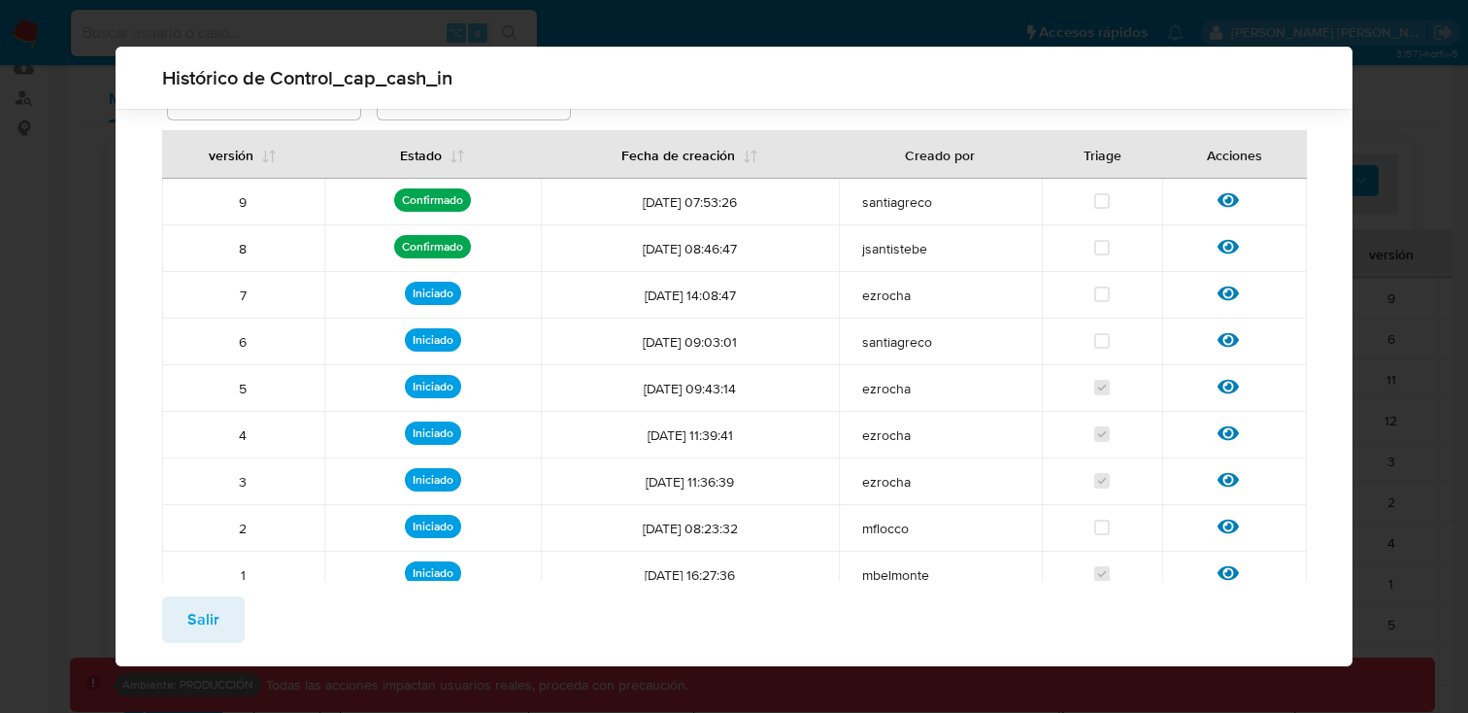
scroll to position [0, 0]
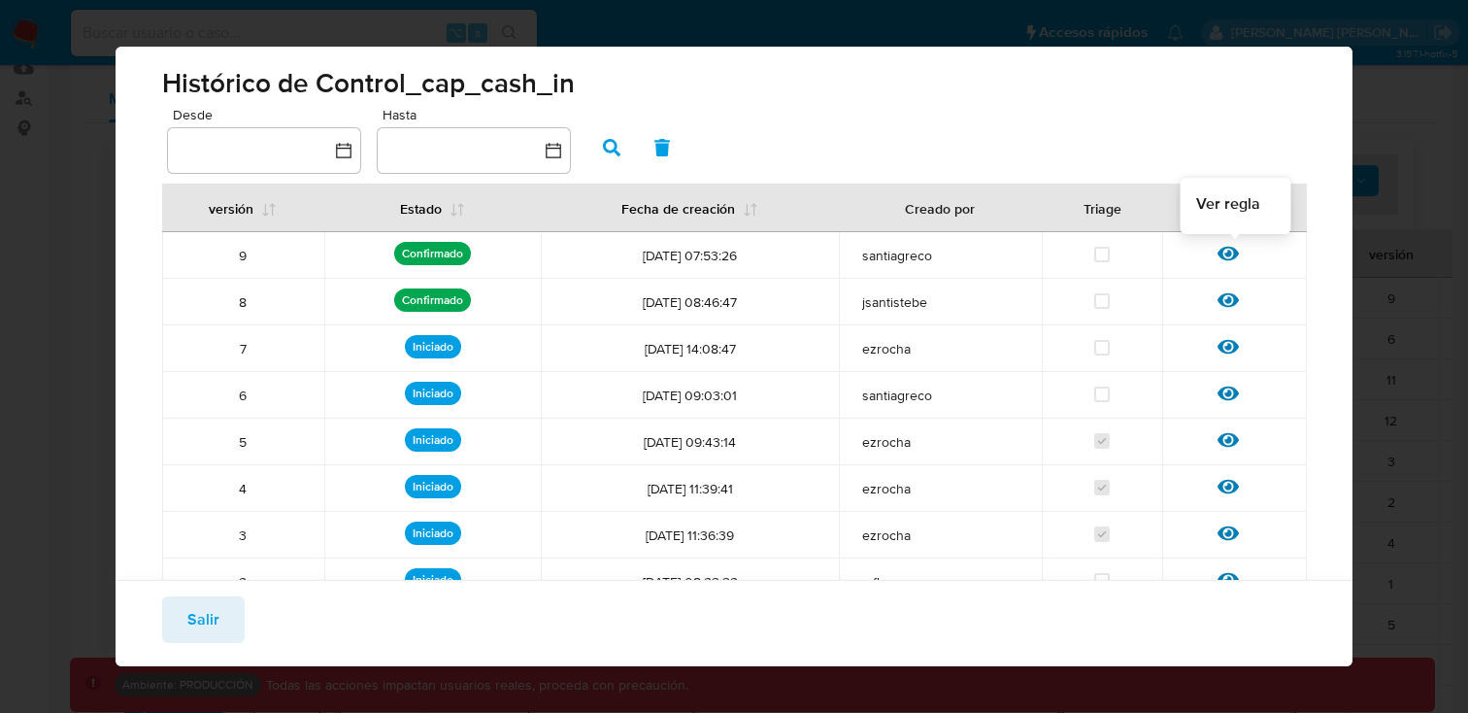
click at [1222, 257] on icon at bounding box center [1227, 254] width 21 height 15
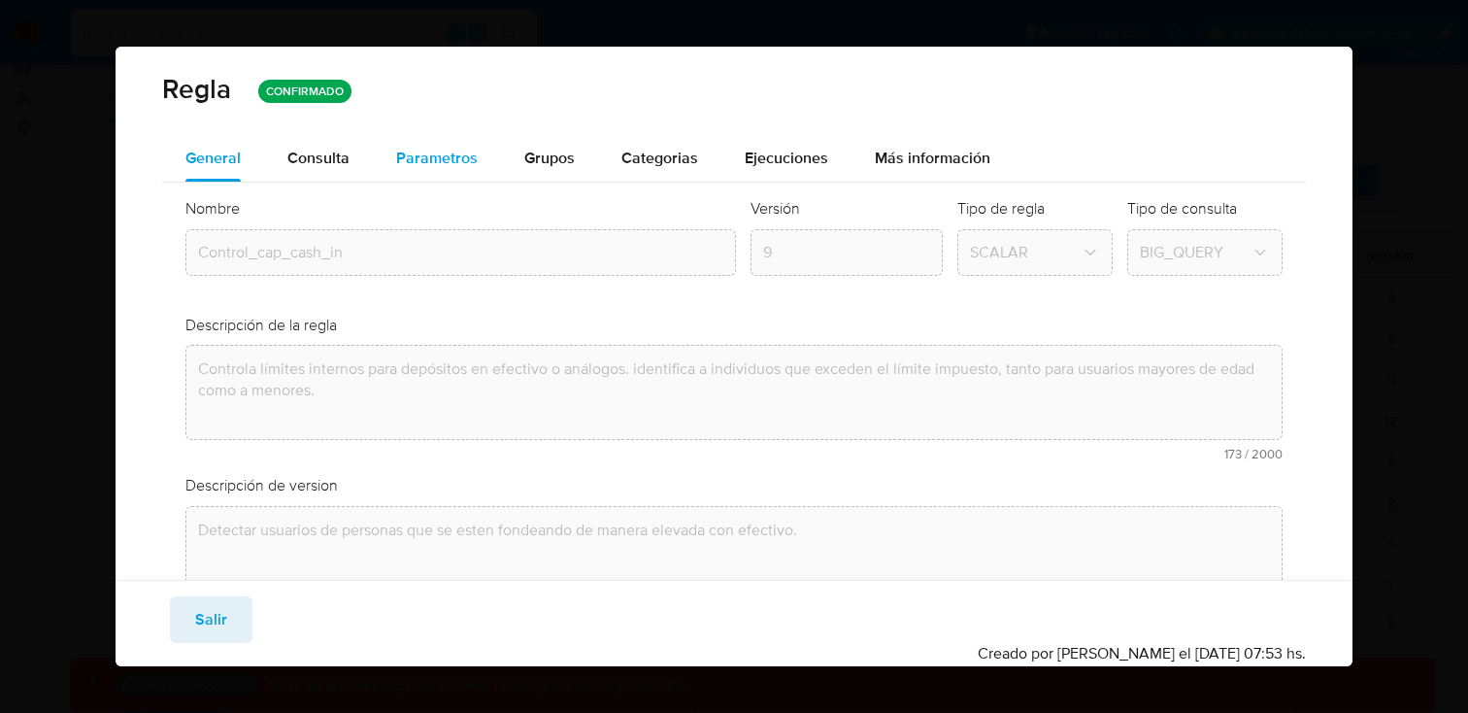
click at [464, 156] on span "Parametros" at bounding box center [437, 158] width 82 height 22
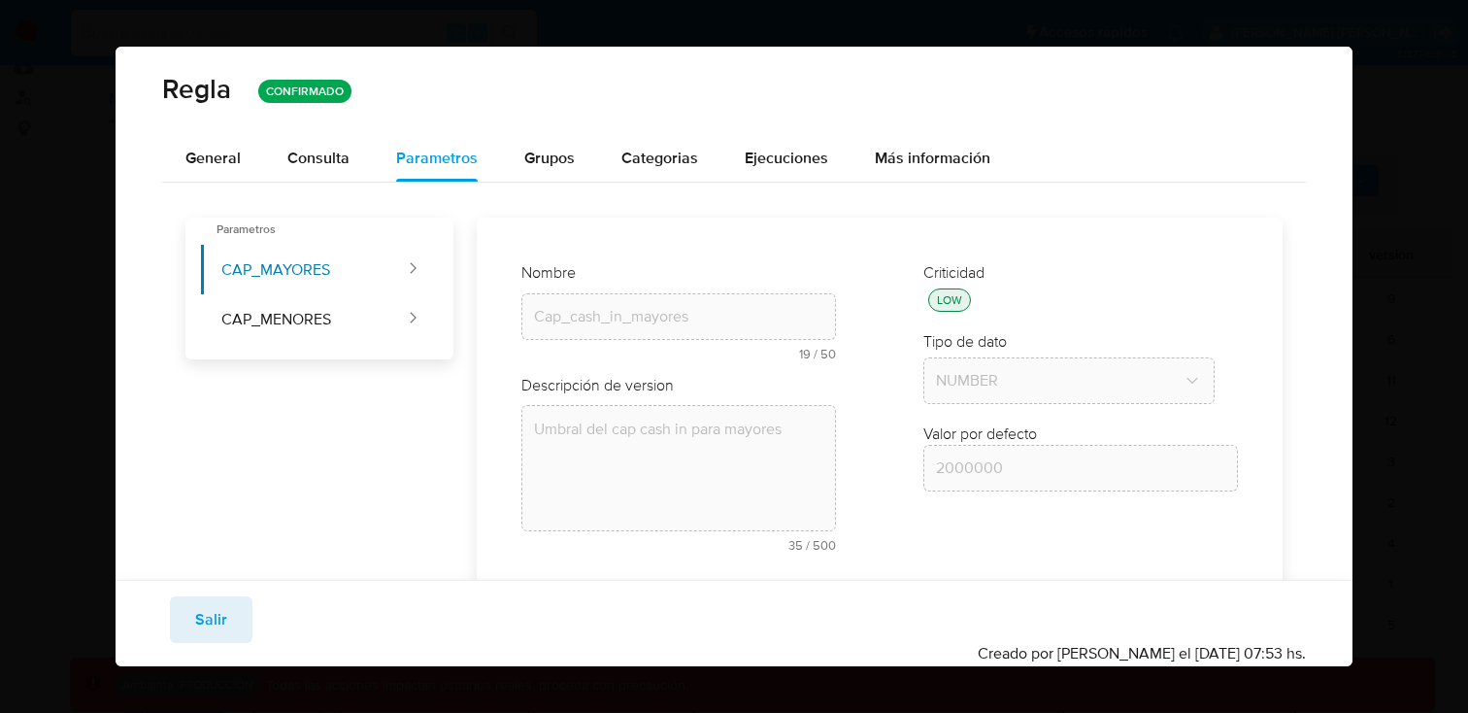
click at [206, 185] on div "Parametros CAP_MAYORES CAP_MENORES Nombre text-es Cap_cash_in_mayores 19 / 50 3…" at bounding box center [734, 447] width 1144 height 531
click at [200, 163] on span "General" at bounding box center [212, 158] width 55 height 22
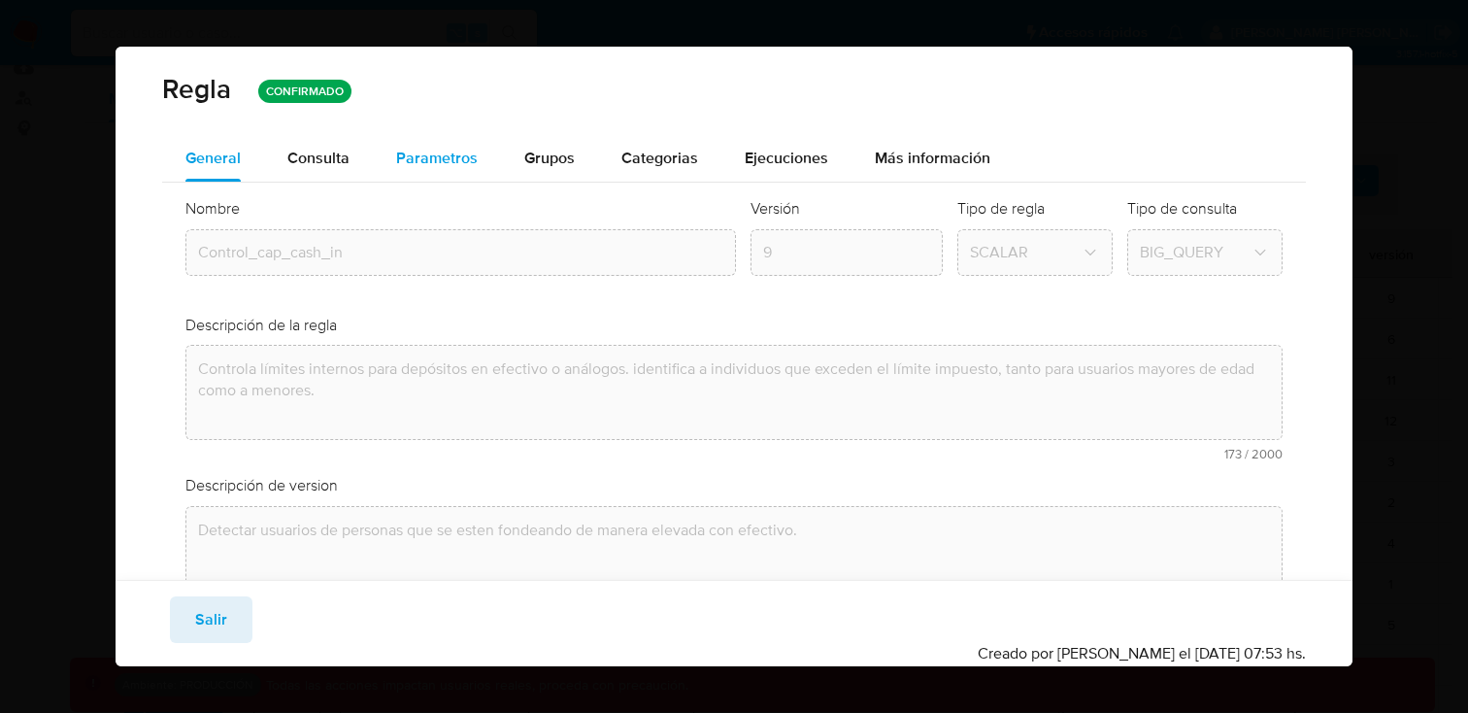
click at [422, 167] on span "Parametros" at bounding box center [437, 158] width 82 height 22
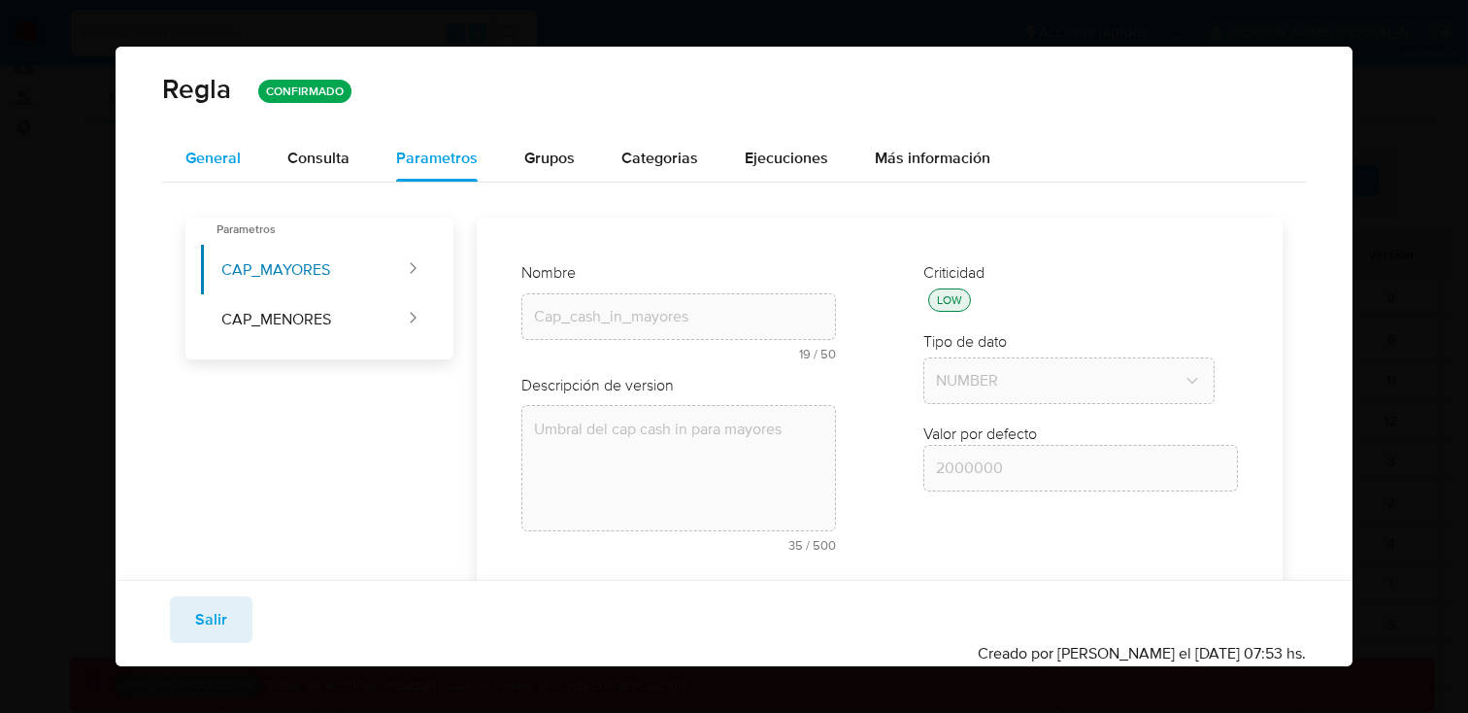
click at [237, 147] on span "General" at bounding box center [212, 158] width 55 height 22
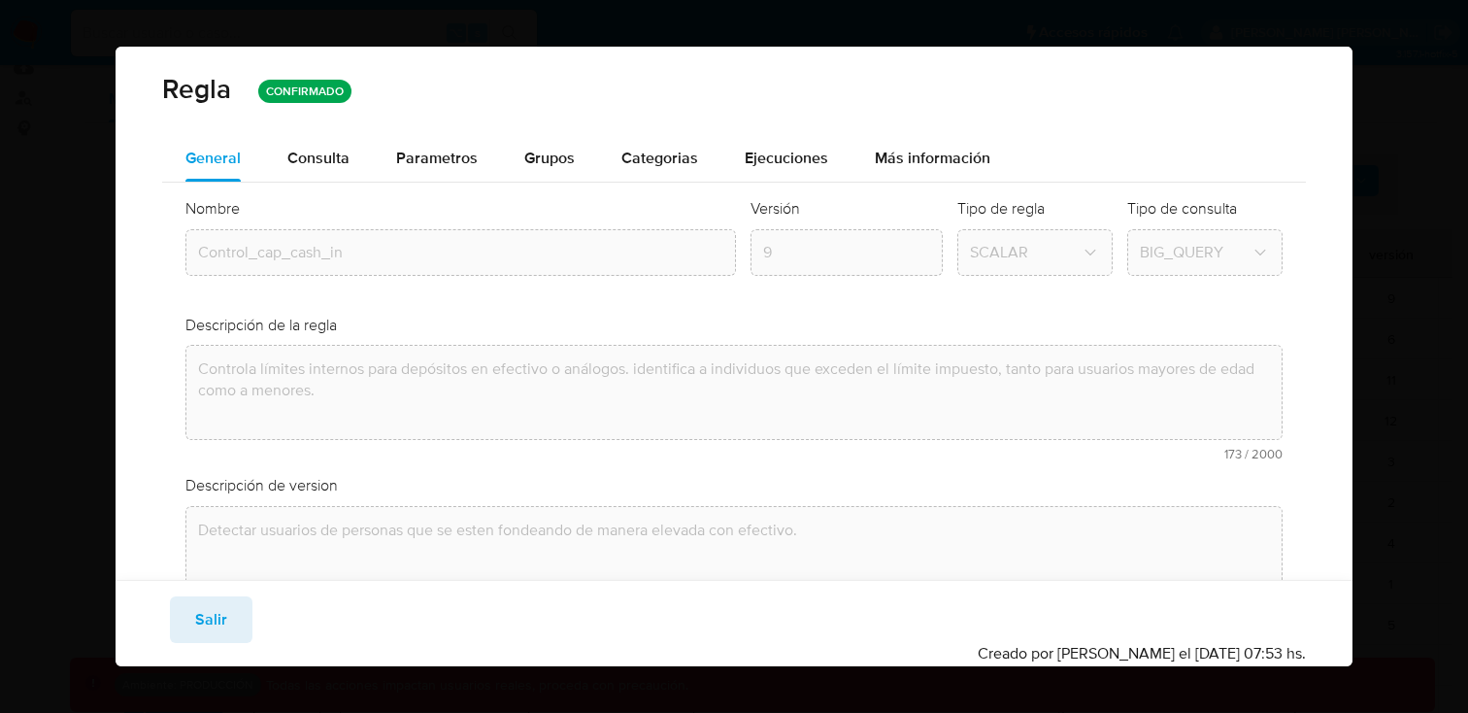
click at [78, 279] on div "[PERSON_NAME] CONFIRMADO General Consulta Parametros Grupos Categorias Ejecucio…" at bounding box center [734, 356] width 1468 height 713
click at [219, 624] on span "Salir" at bounding box center [211, 619] width 32 height 43
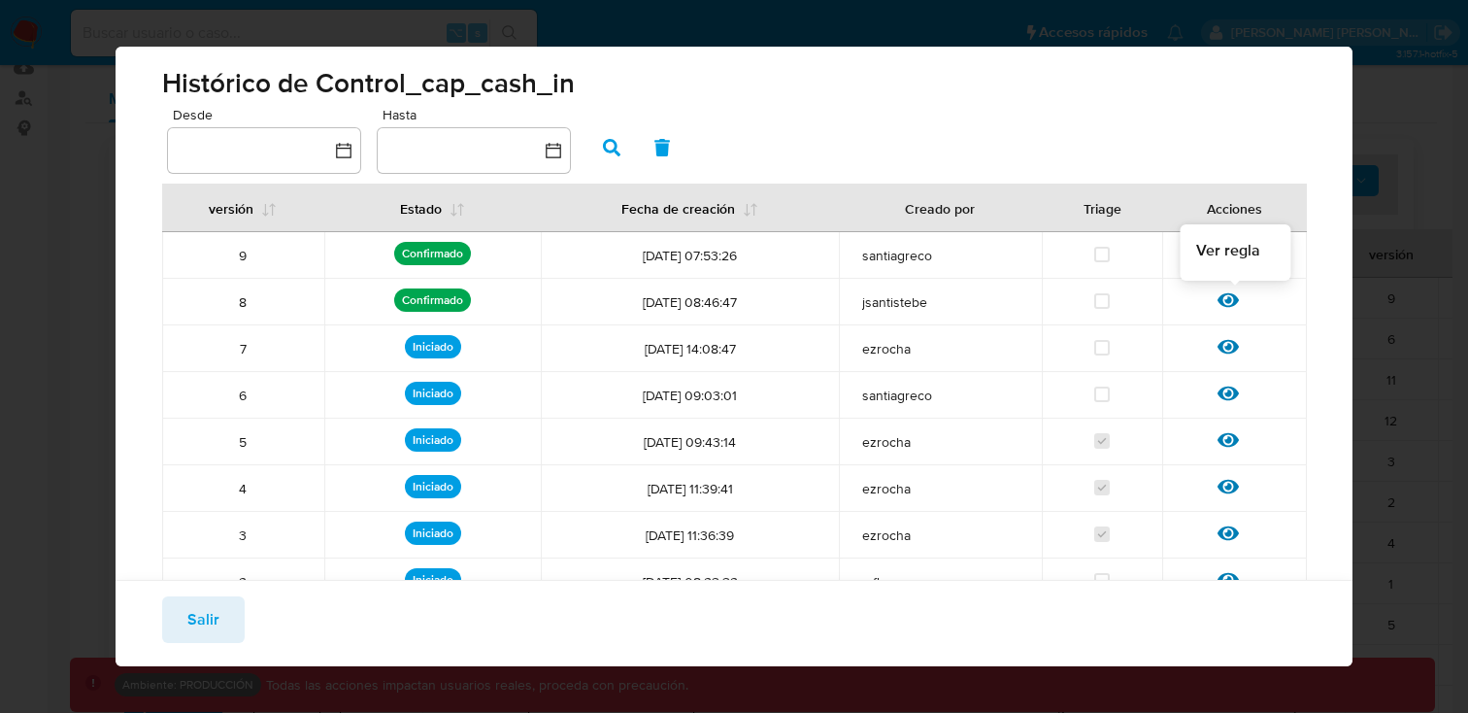
click at [1231, 298] on icon at bounding box center [1227, 299] width 21 height 21
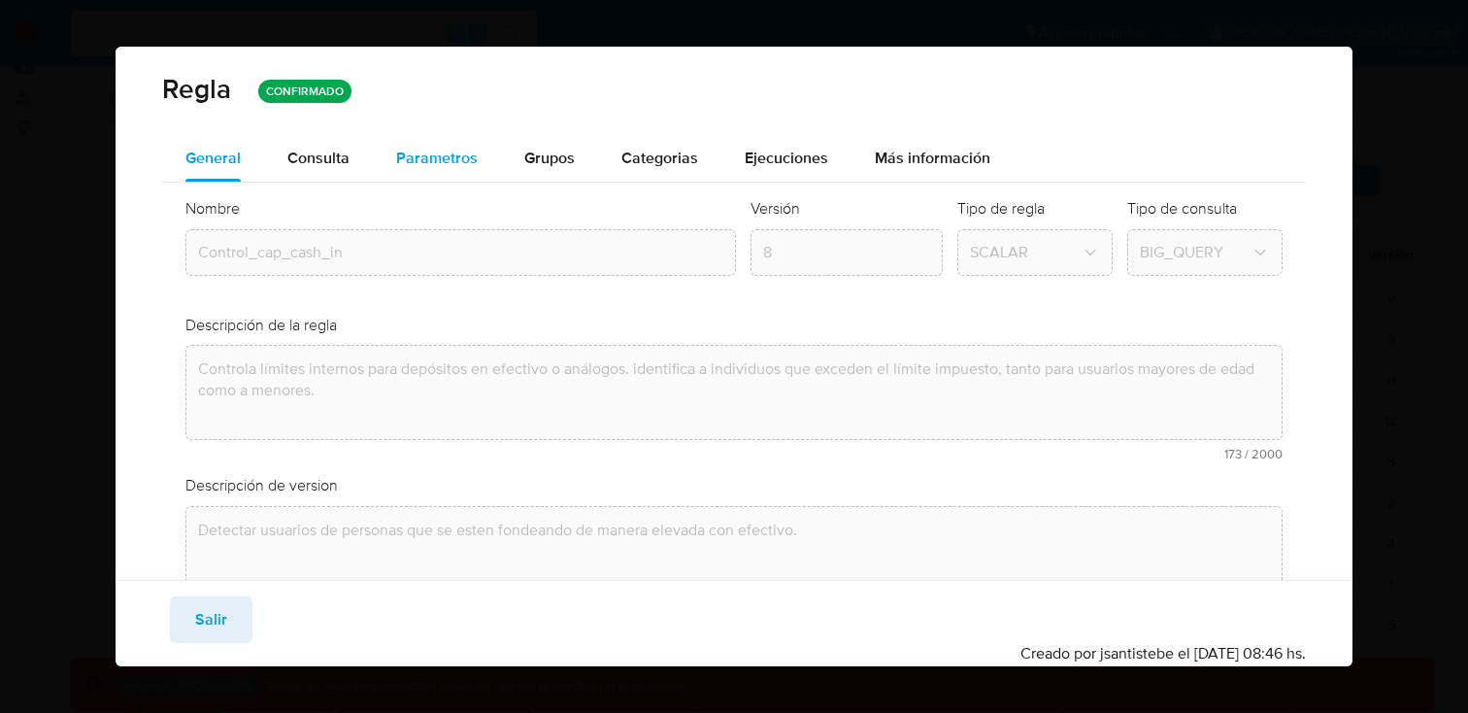
click at [427, 148] on span "Parametros" at bounding box center [437, 158] width 82 height 22
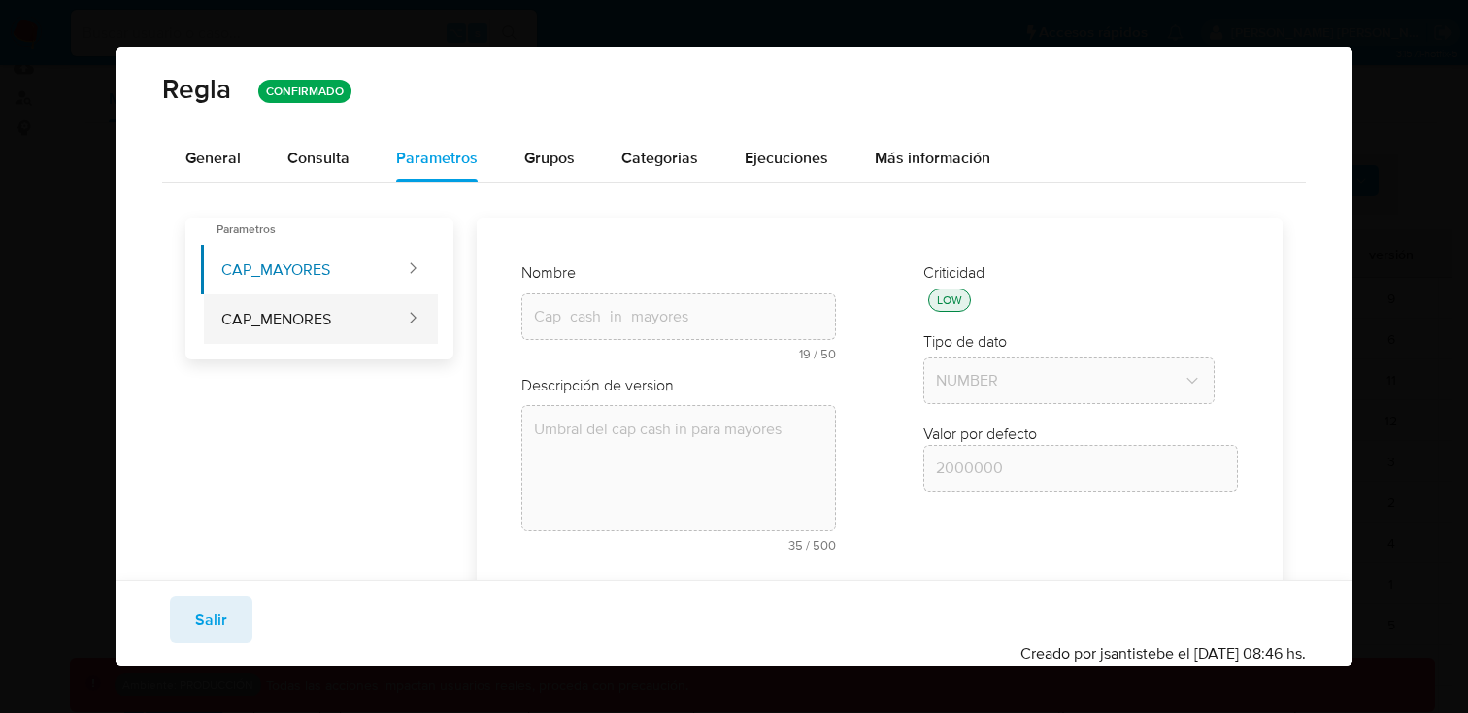
click at [294, 299] on button "CAP_MENORES" at bounding box center [304, 319] width 207 height 50
type input "Cap_cash_in_menores"
type textarea "Umbral del cap cash in para menores"
type input "100000"
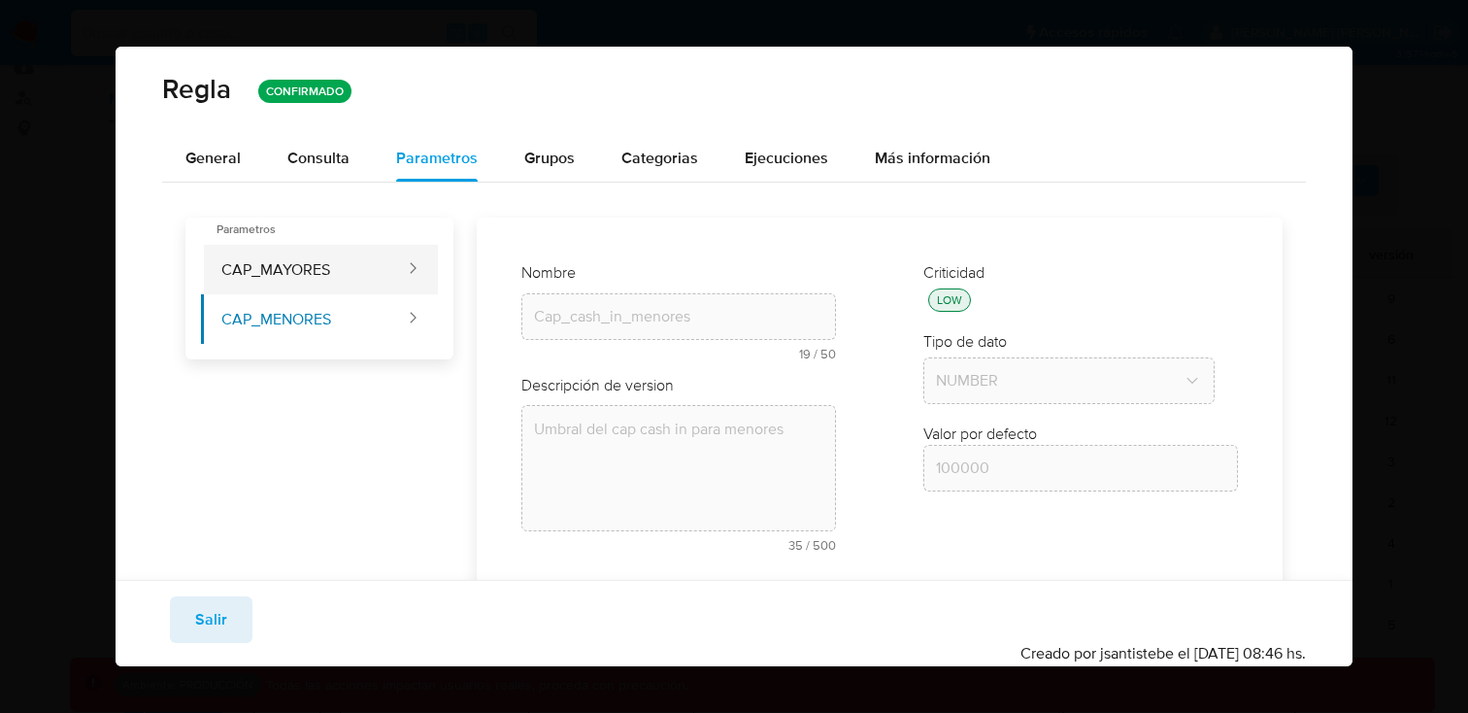
click at [285, 280] on button "CAP_MAYORES" at bounding box center [304, 270] width 207 height 50
type input "Cap_cash_in_mayores"
type textarea "Umbral del cap cash in para mayores"
type input "2000000"
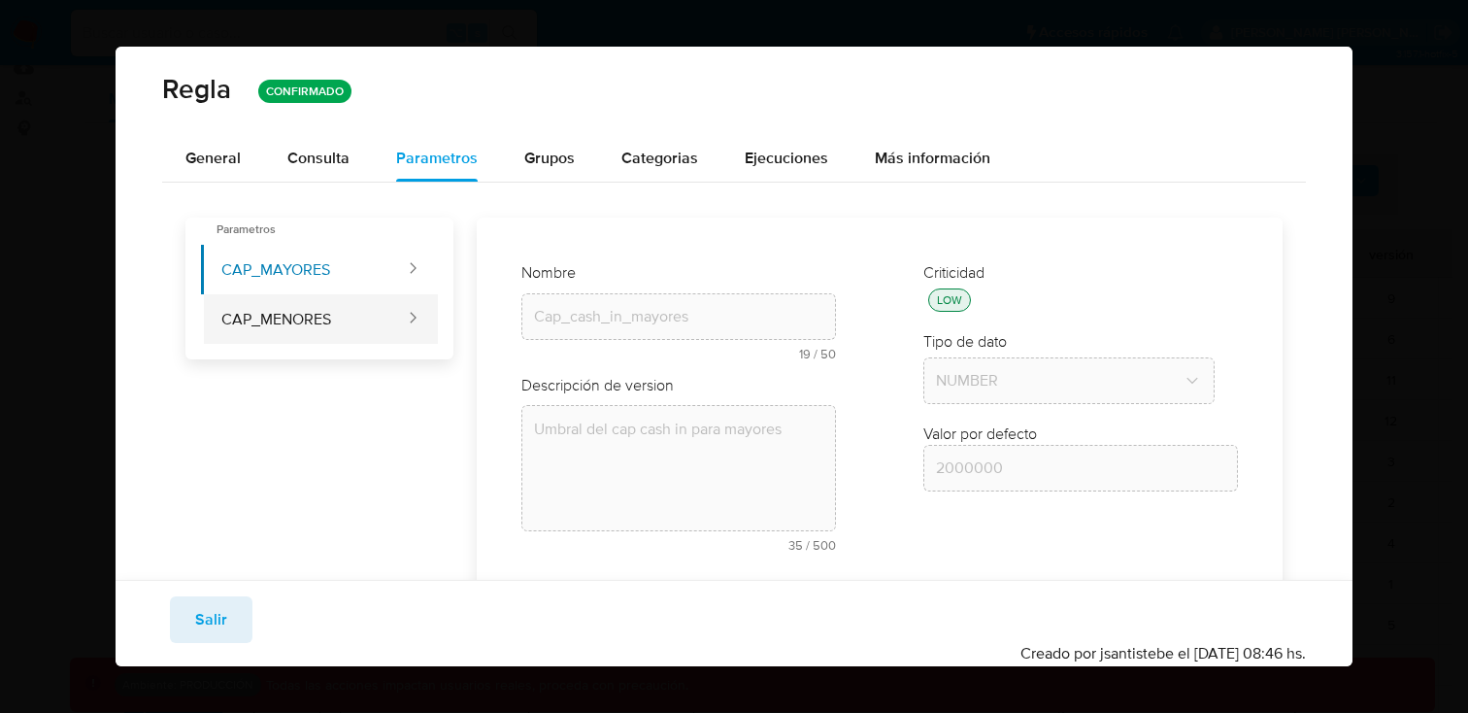
click at [283, 324] on button "CAP_MENORES" at bounding box center [304, 319] width 207 height 50
type input "Cap_cash_in_menores"
type textarea "Umbral del cap cash in para menores"
type input "100000"
click at [232, 156] on span "General" at bounding box center [212, 158] width 55 height 22
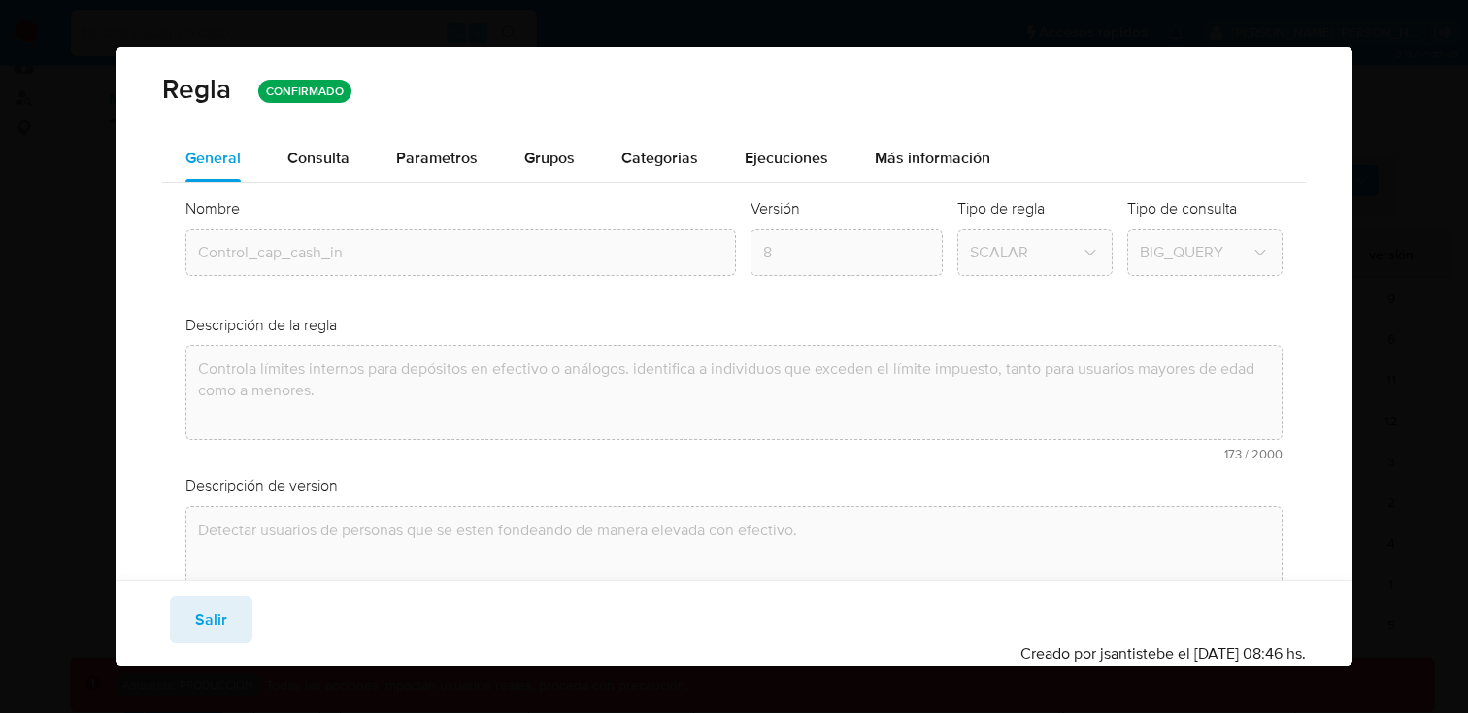
click at [148, 26] on div "[PERSON_NAME] CONFIRMADO General Consulta Parametros Grupos Categorias Ejecucio…" at bounding box center [734, 356] width 1468 height 713
click at [205, 632] on span "Salir" at bounding box center [211, 619] width 32 height 43
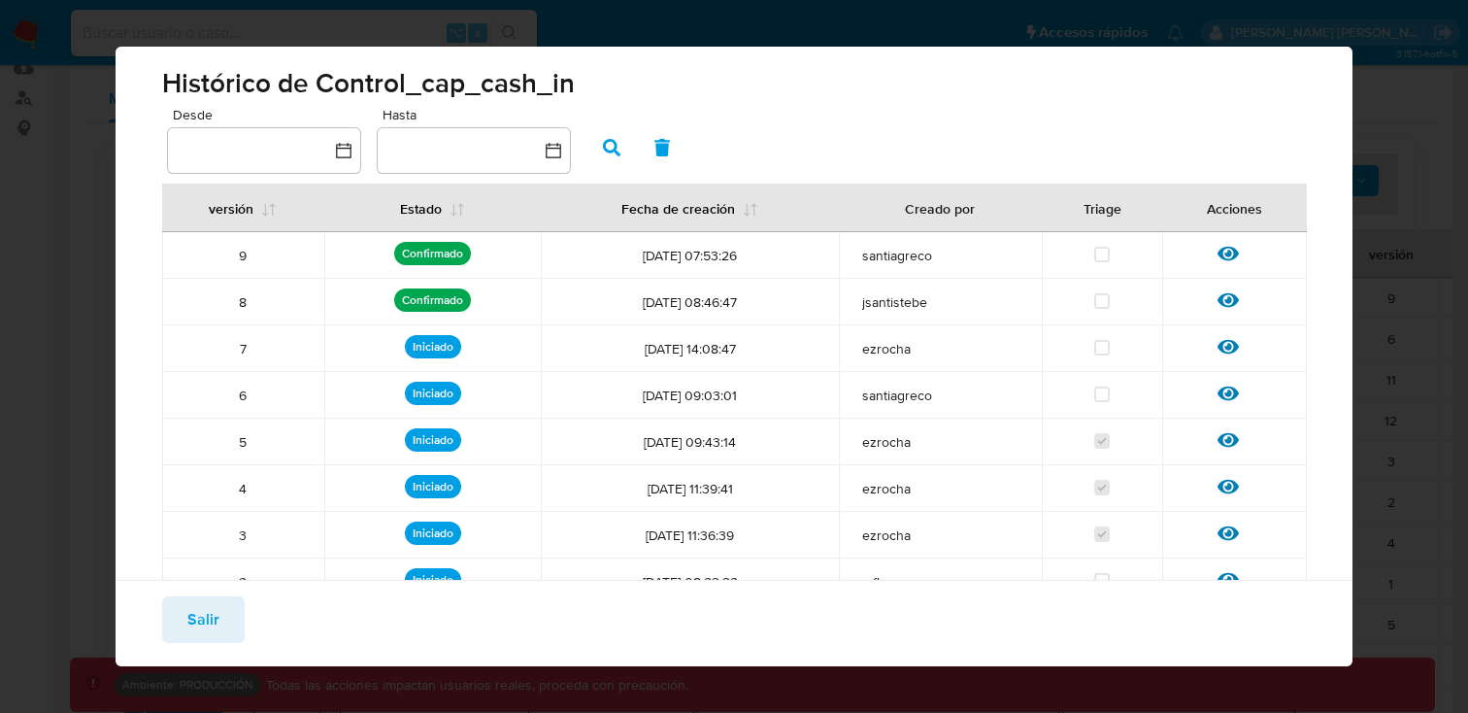
click at [63, 214] on div "Histórico de Control_cap_cash_in Desde Hasta versión Estado Fecha de creación C…" at bounding box center [734, 356] width 1468 height 713
click at [209, 630] on span "Salir" at bounding box center [203, 619] width 32 height 43
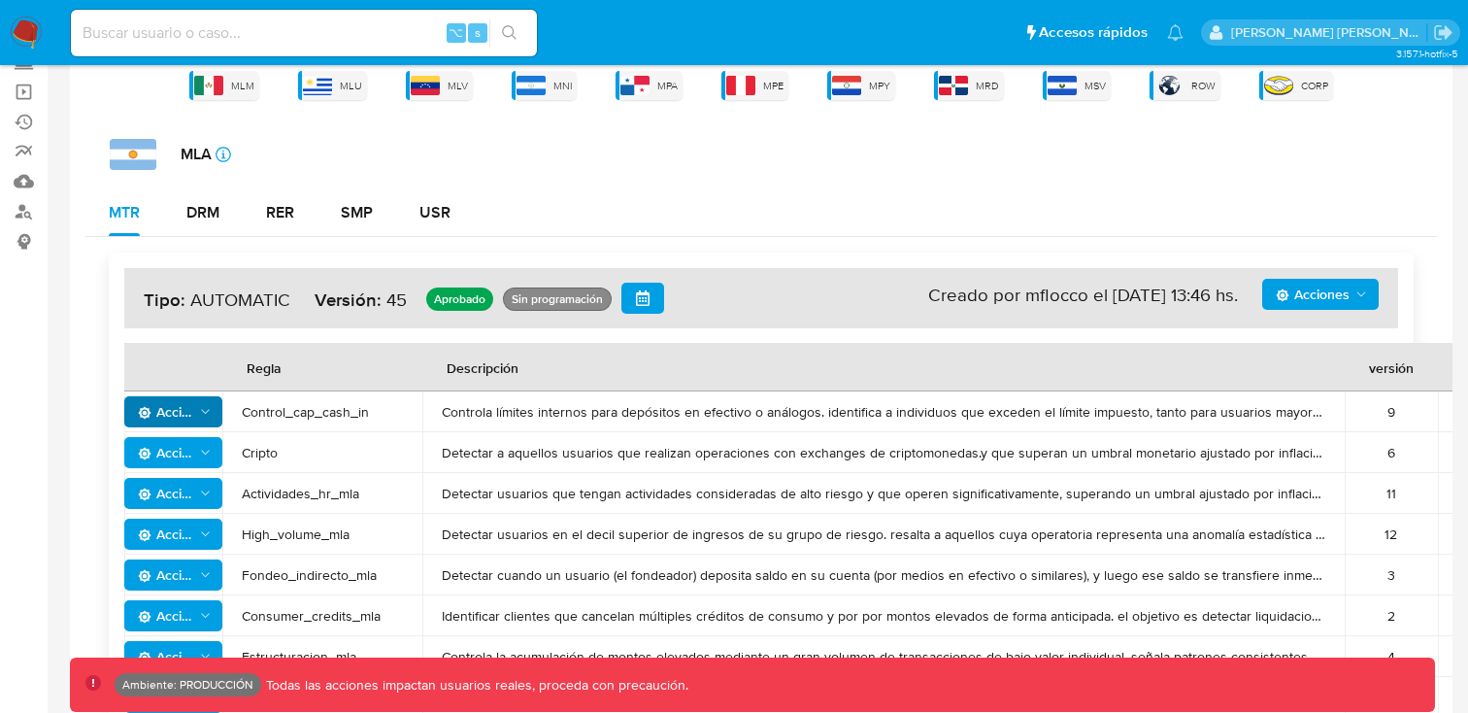
scroll to position [186, 0]
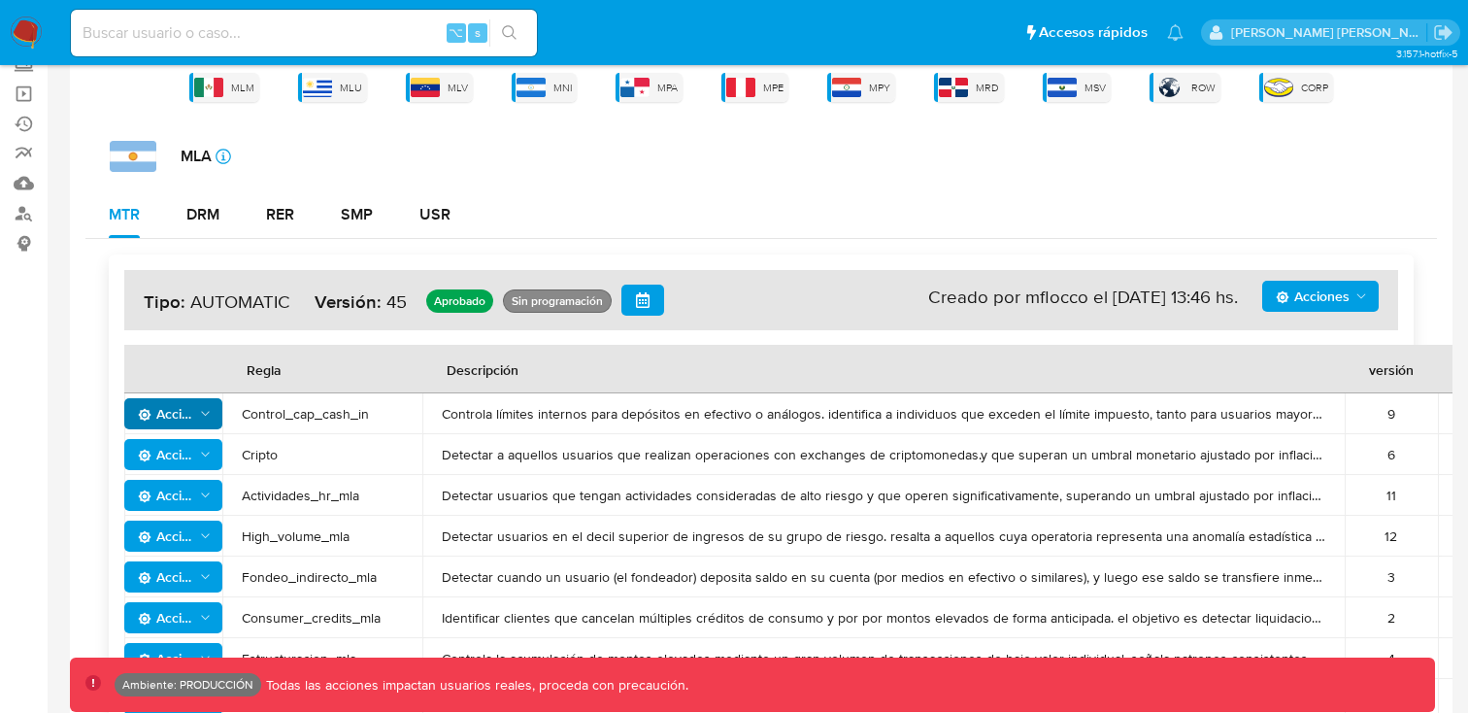
click at [239, 302] on h4 "Acciones Sin ejecuciones realizadas Creado por mflocco el [DATE] 13:46 hs. Tipo…" at bounding box center [761, 299] width 1235 height 31
drag, startPoint x: 295, startPoint y: 300, endPoint x: 194, endPoint y: 303, distance: 101.0
click at [194, 303] on h4 "Acciones Sin ejecuciones realizadas Creado por mflocco el [DATE] 13:46 hs. Tipo…" at bounding box center [761, 299] width 1235 height 31
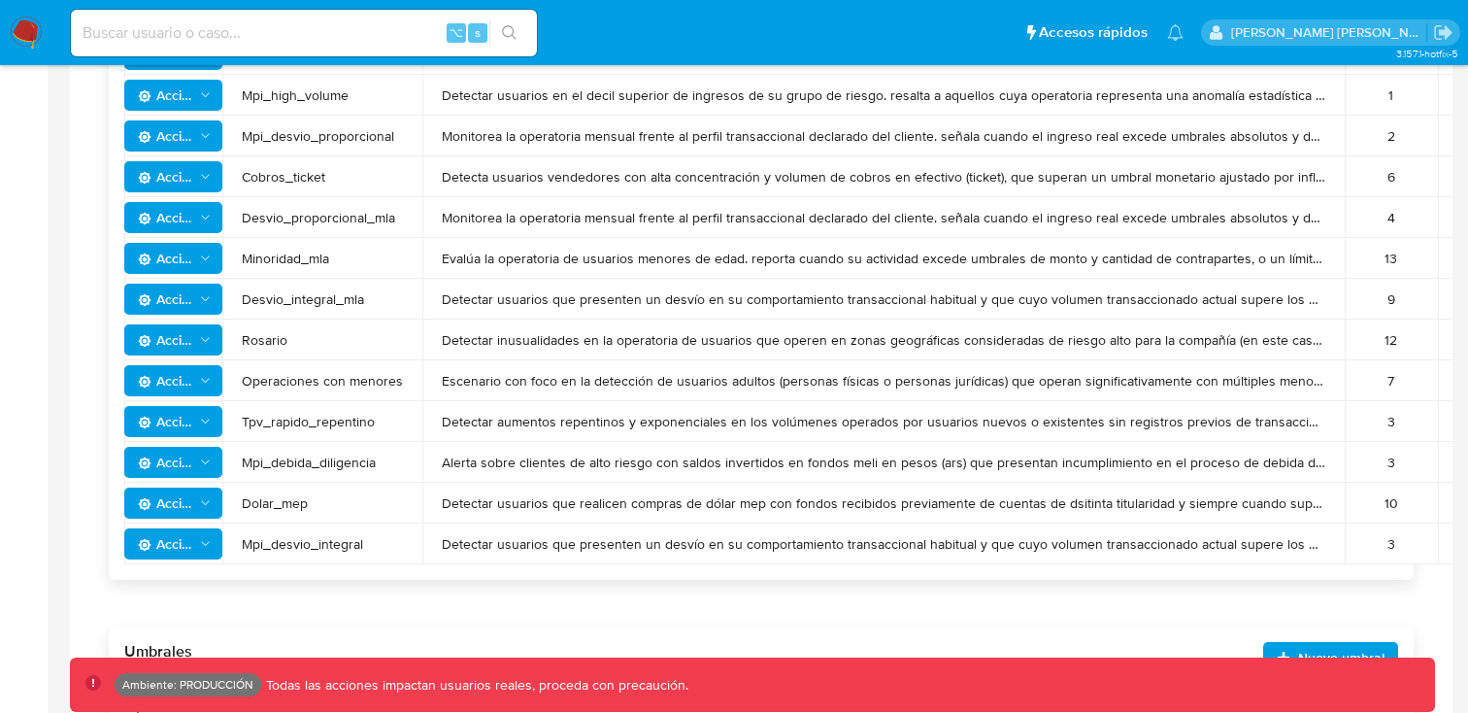
scroll to position [857, 0]
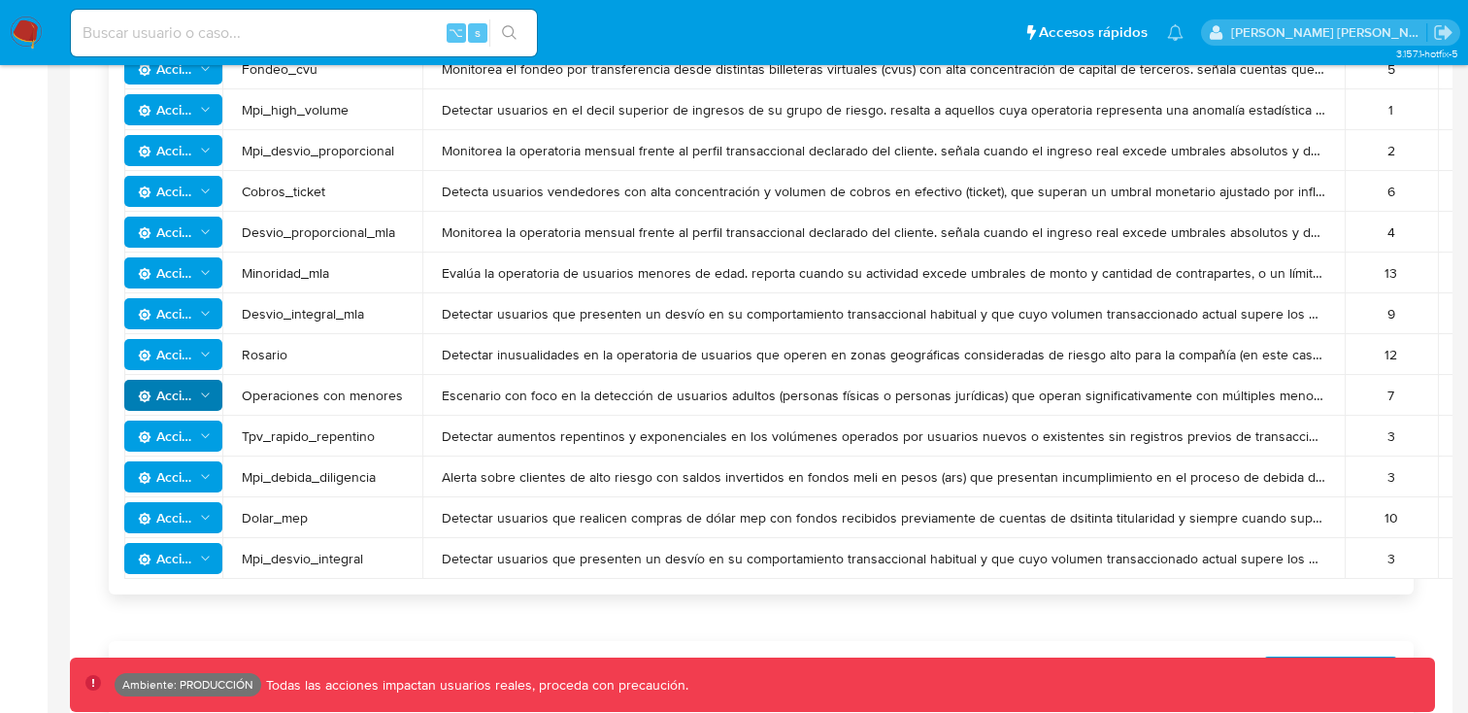
click at [186, 396] on span "Acciones" at bounding box center [166, 395] width 56 height 31
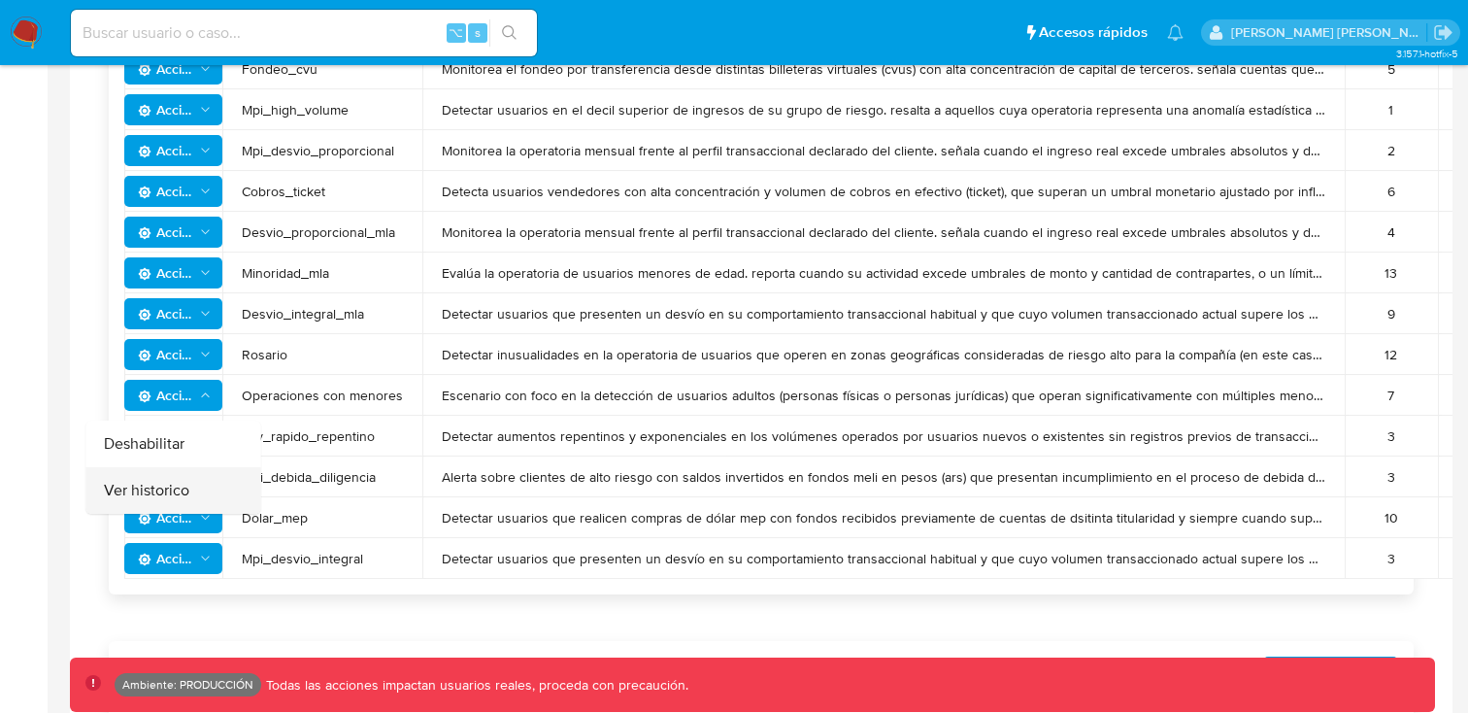
click at [183, 484] on button "Ver historico" at bounding box center [173, 490] width 175 height 47
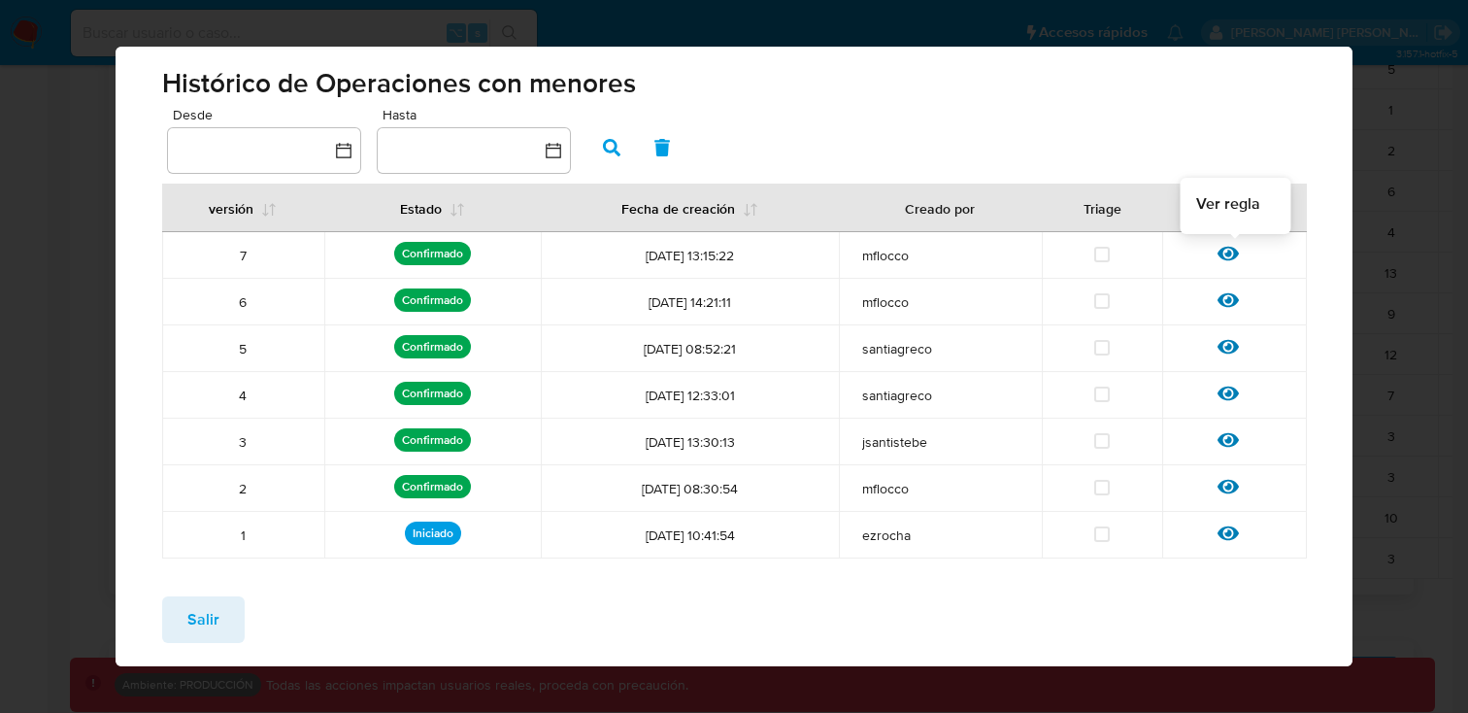
click at [1225, 250] on icon at bounding box center [1227, 253] width 21 height 21
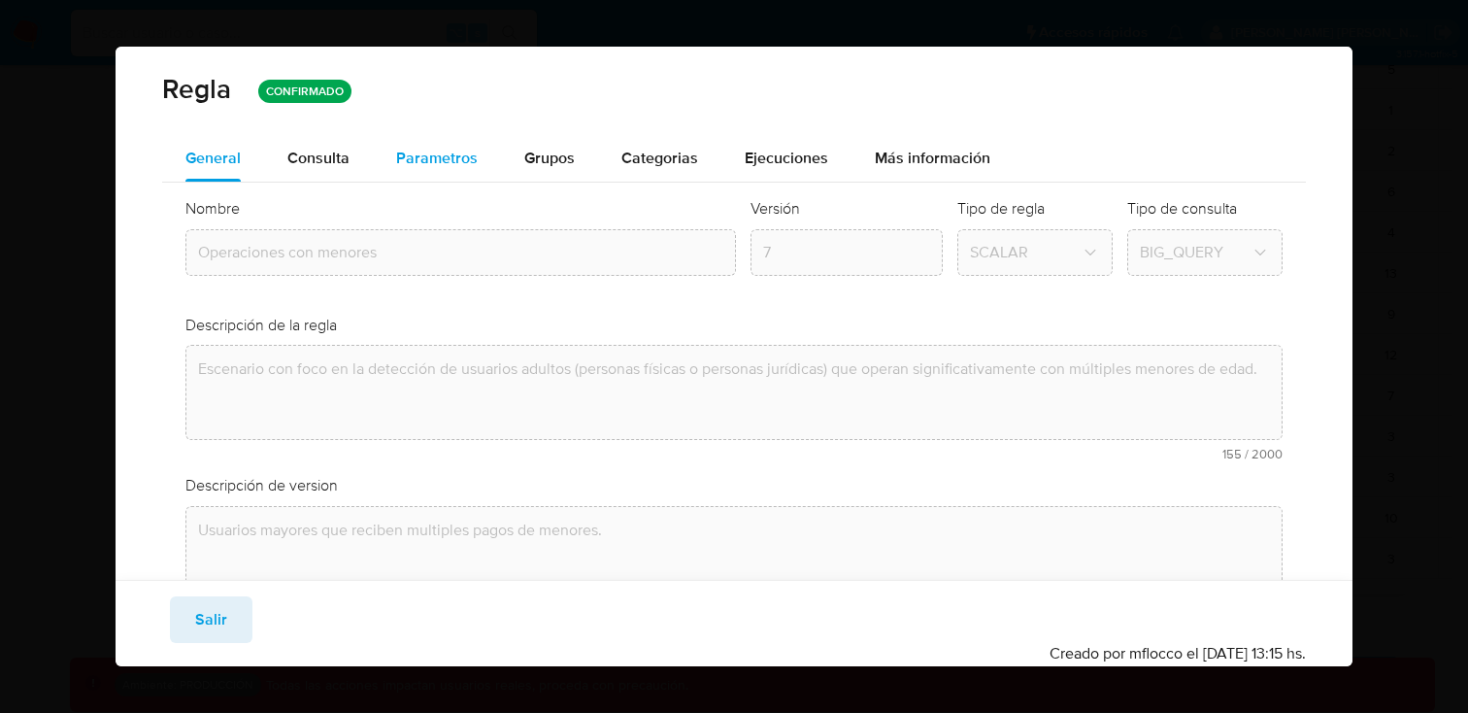
click at [459, 166] on span "Parametros" at bounding box center [437, 158] width 82 height 22
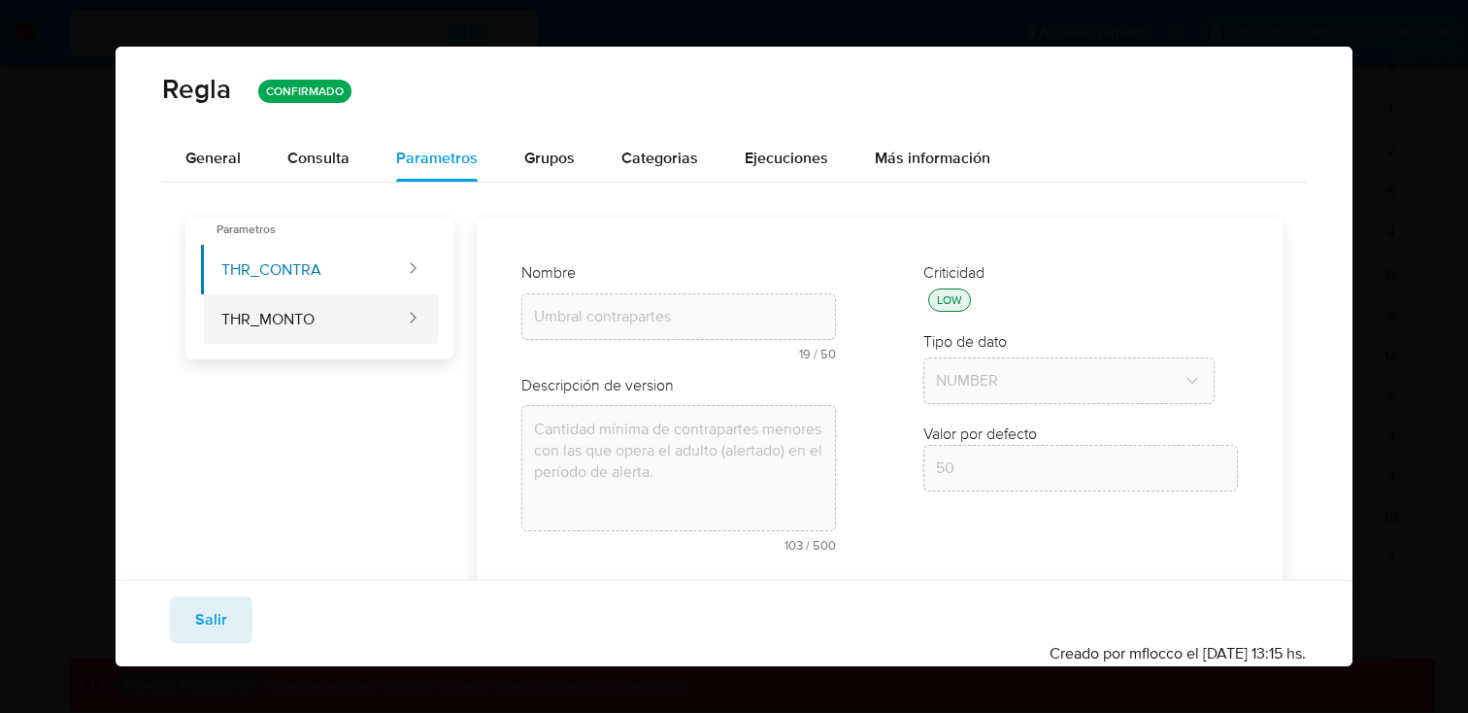
click at [284, 308] on button "THR_MONTO" at bounding box center [304, 319] width 207 height 50
type input "Umbral de materialidad"
type textarea "Monto mínimo operado con menores por el adulto alertado en el período de alerta."
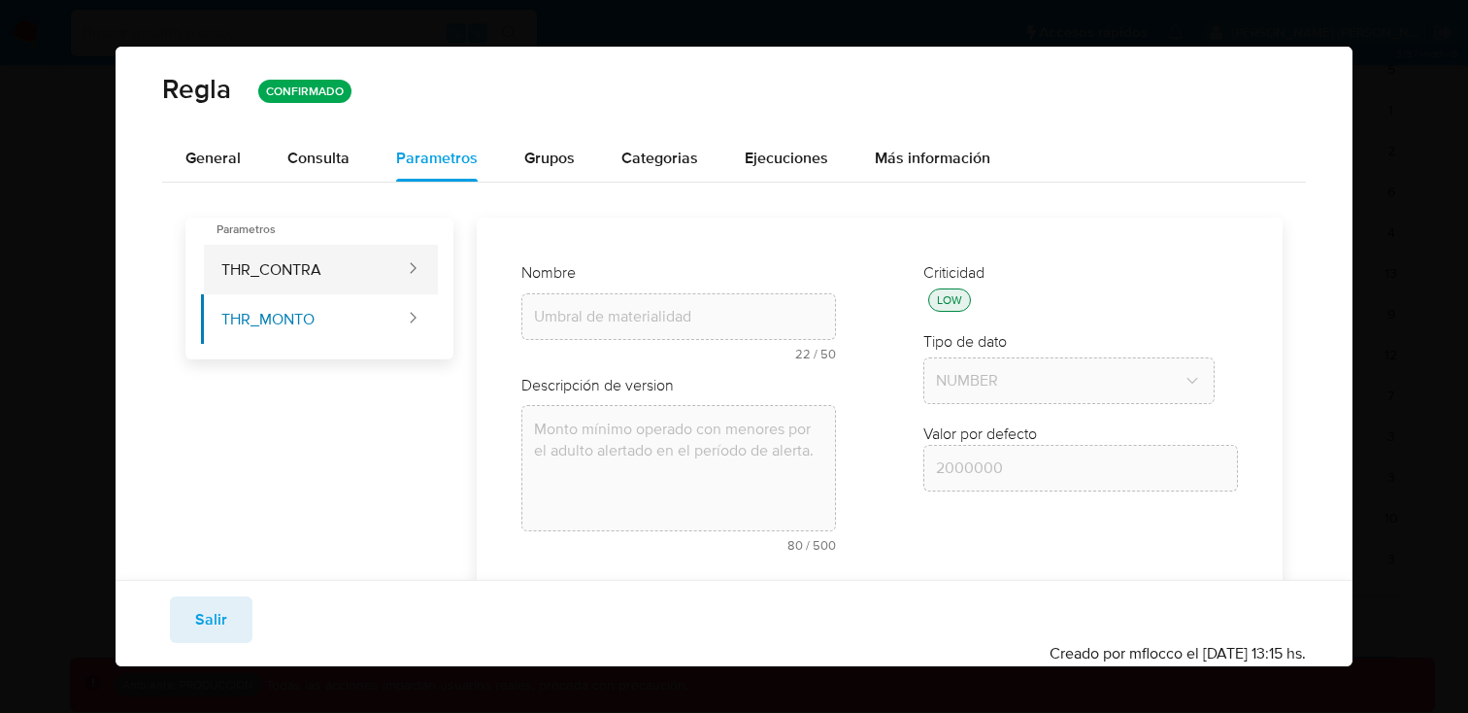
click at [293, 264] on button "THR_CONTRA" at bounding box center [304, 270] width 207 height 50
type input "50"
type input "Umbral contrapartes"
type textarea "Cantidad mínima de contrapartes menores con las que opera el adulto (alertado) …"
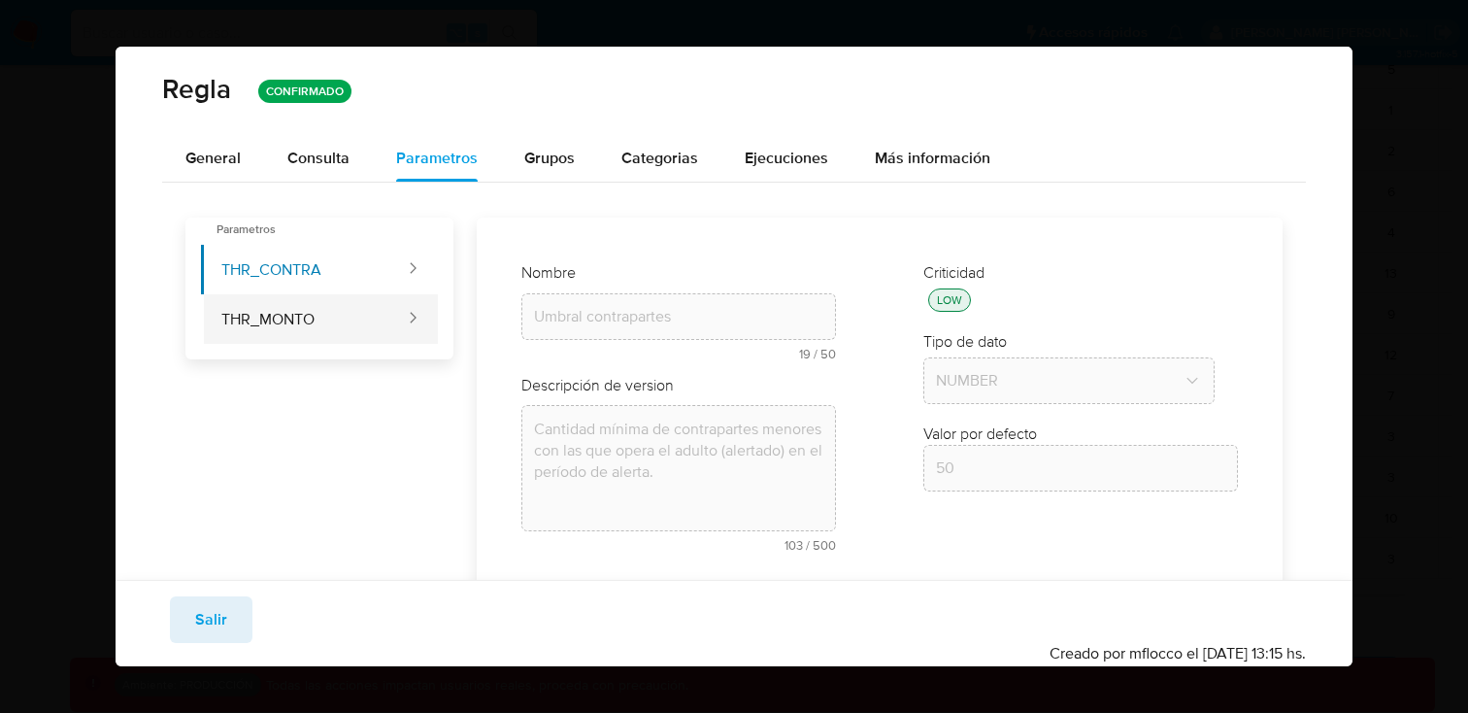
click at [289, 328] on button "THR_MONTO" at bounding box center [304, 319] width 207 height 50
type input "Umbral de materialidad"
type textarea "Monto mínimo operado con menores por el adulto alertado en el período de alerta."
type input "2000000"
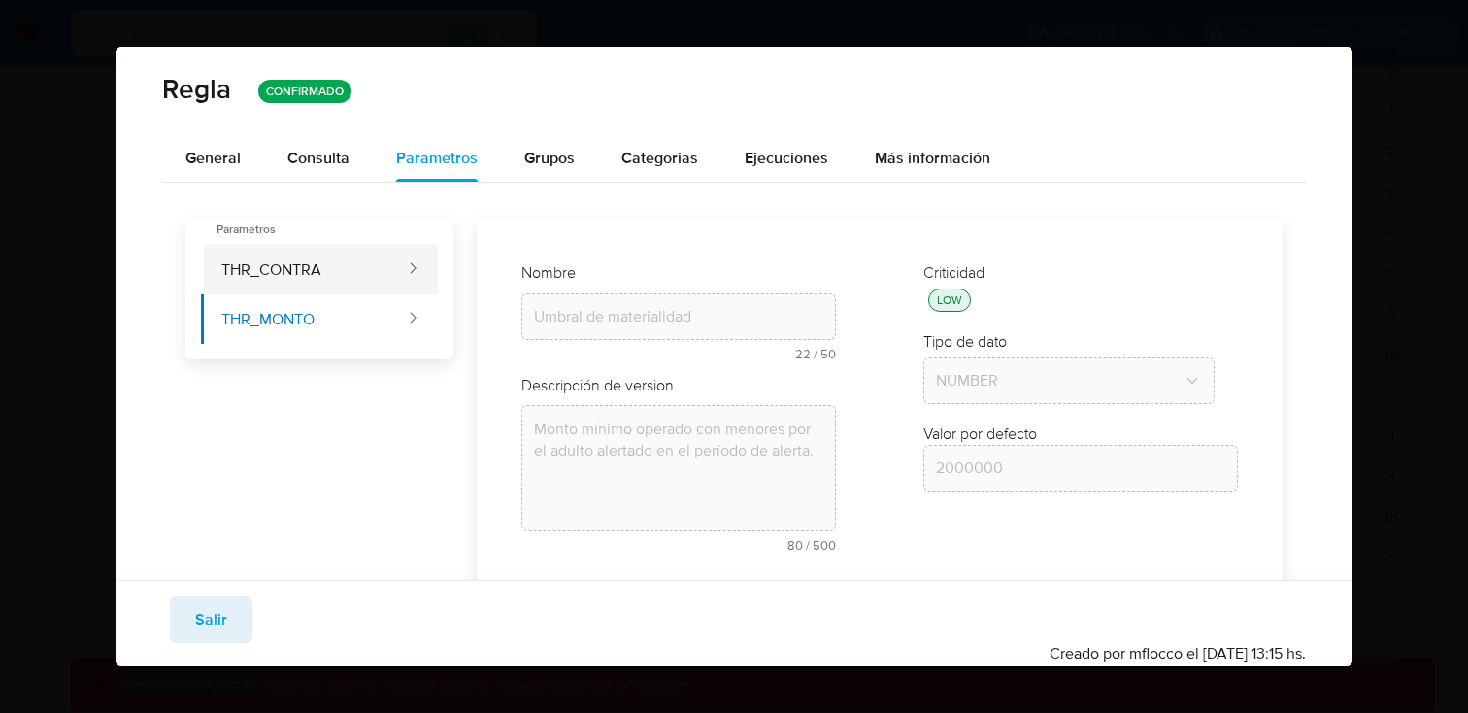
click at [289, 258] on button "THR_CONTRA" at bounding box center [304, 270] width 207 height 50
type input "Umbral contrapartes"
type textarea "Cantidad mínima de contrapartes menores con las que opera el adulto (alertado) …"
type input "50"
click at [292, 156] on span "Consulta" at bounding box center [318, 158] width 62 height 22
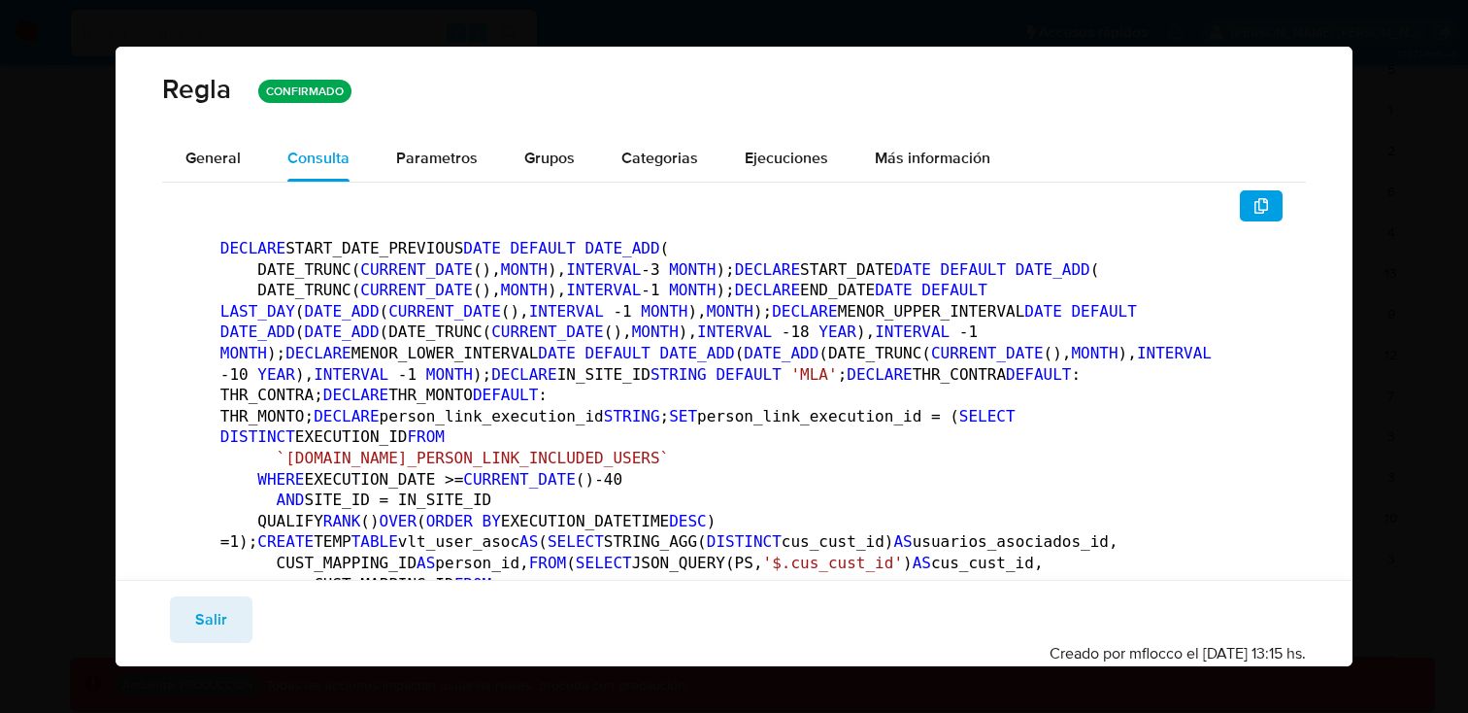
click at [1355, 45] on div "[PERSON_NAME] CONFIRMADO General Consulta Parametros Grupos Categorias Ejecucio…" at bounding box center [734, 356] width 1468 height 713
click at [1340, 31] on div "[PERSON_NAME] CONFIRMADO General Consulta Parametros Grupos Categorias Ejecucio…" at bounding box center [734, 356] width 1468 height 713
click at [197, 617] on span "Salir" at bounding box center [211, 619] width 32 height 43
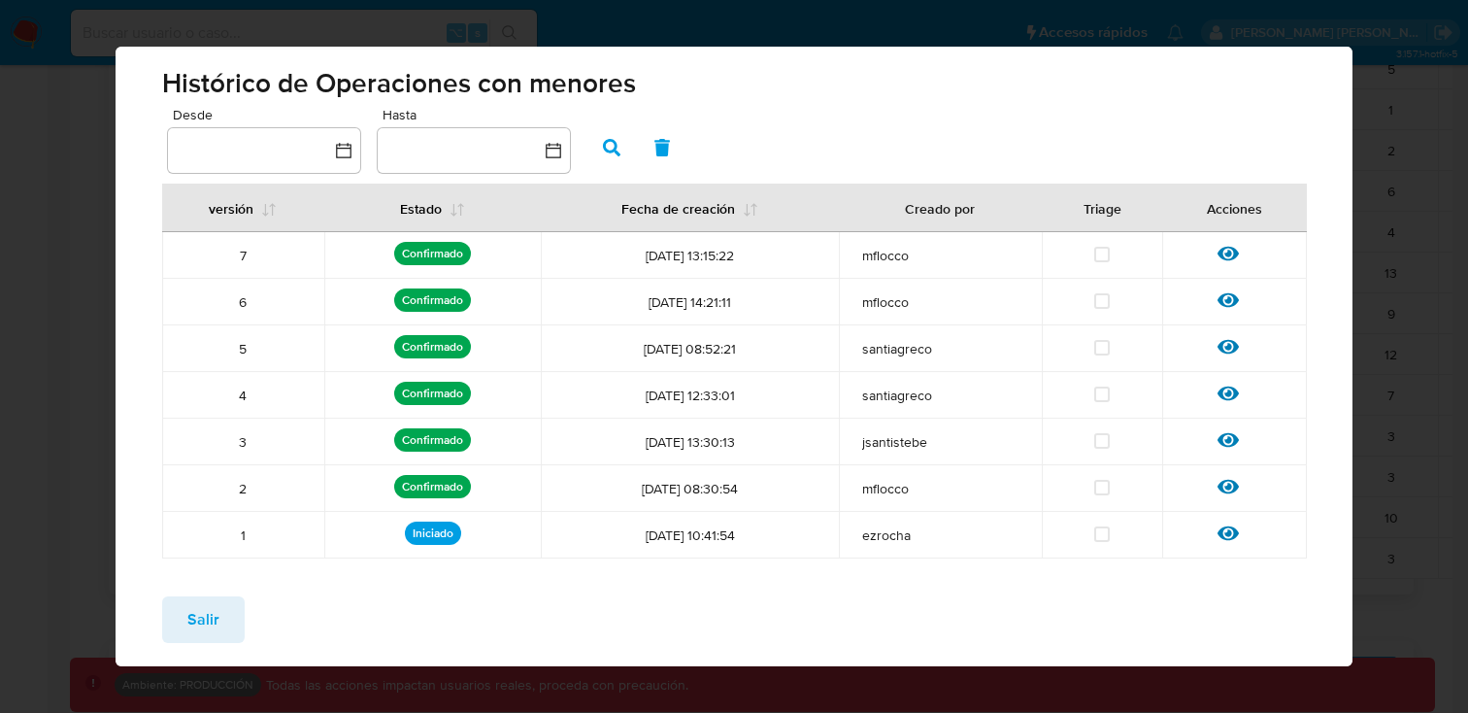
click at [185, 623] on button "Salir" at bounding box center [203, 619] width 83 height 47
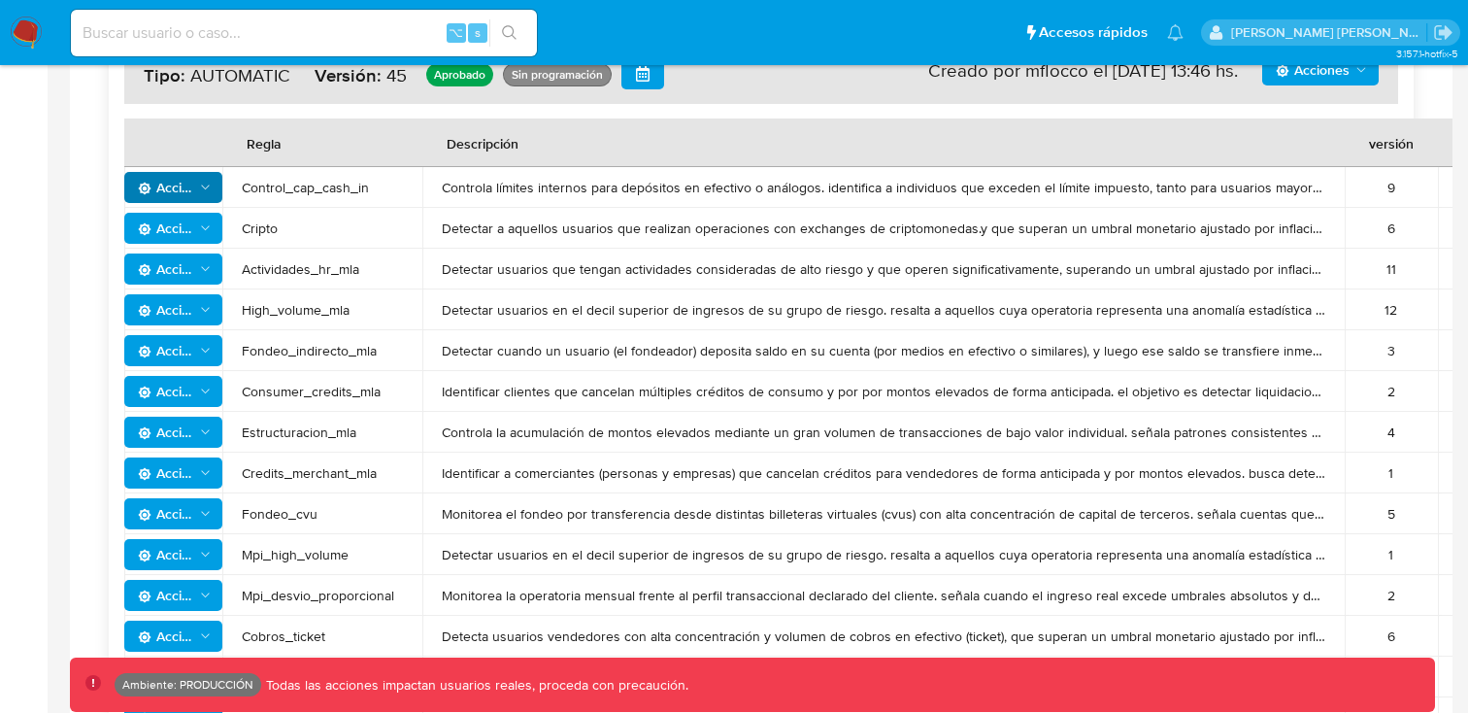
scroll to position [0, 0]
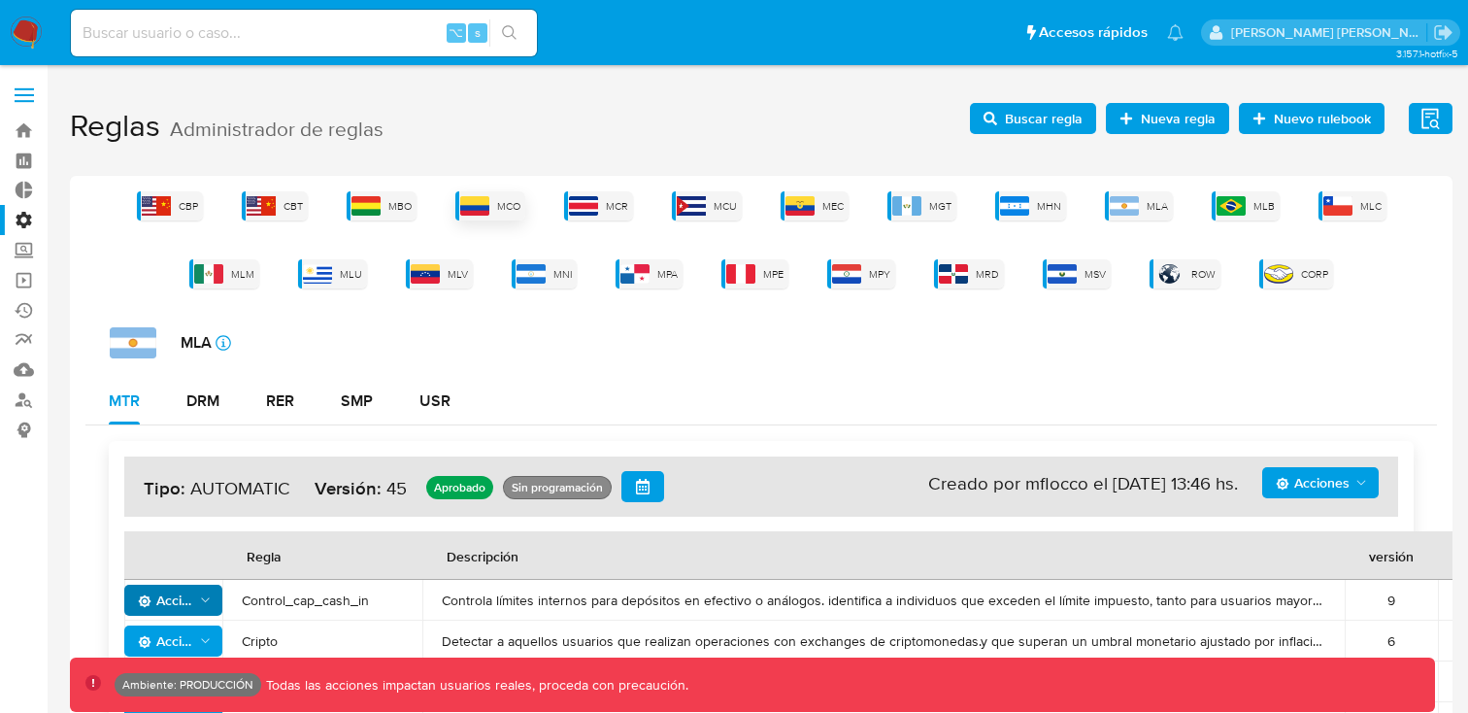
click at [511, 206] on span "MCO" at bounding box center [508, 206] width 23 height 15
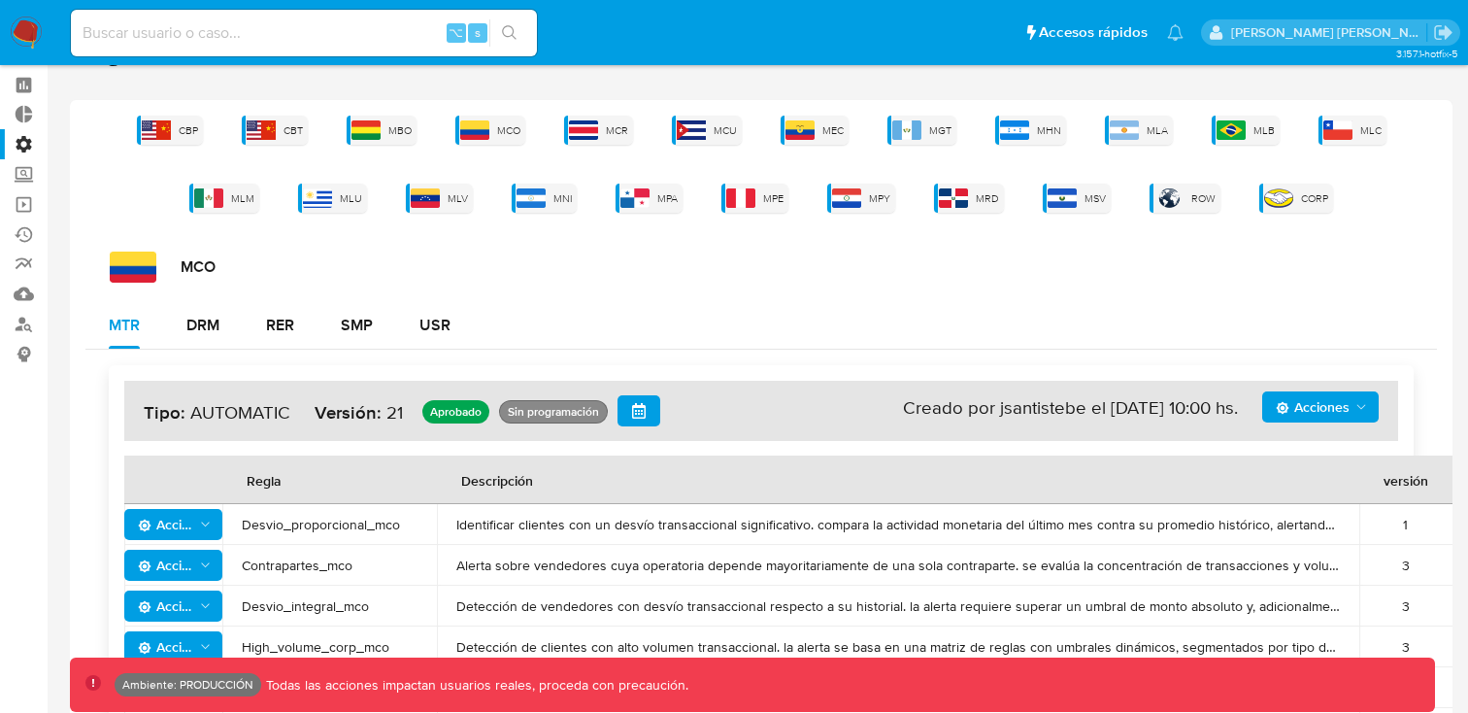
scroll to position [85, 0]
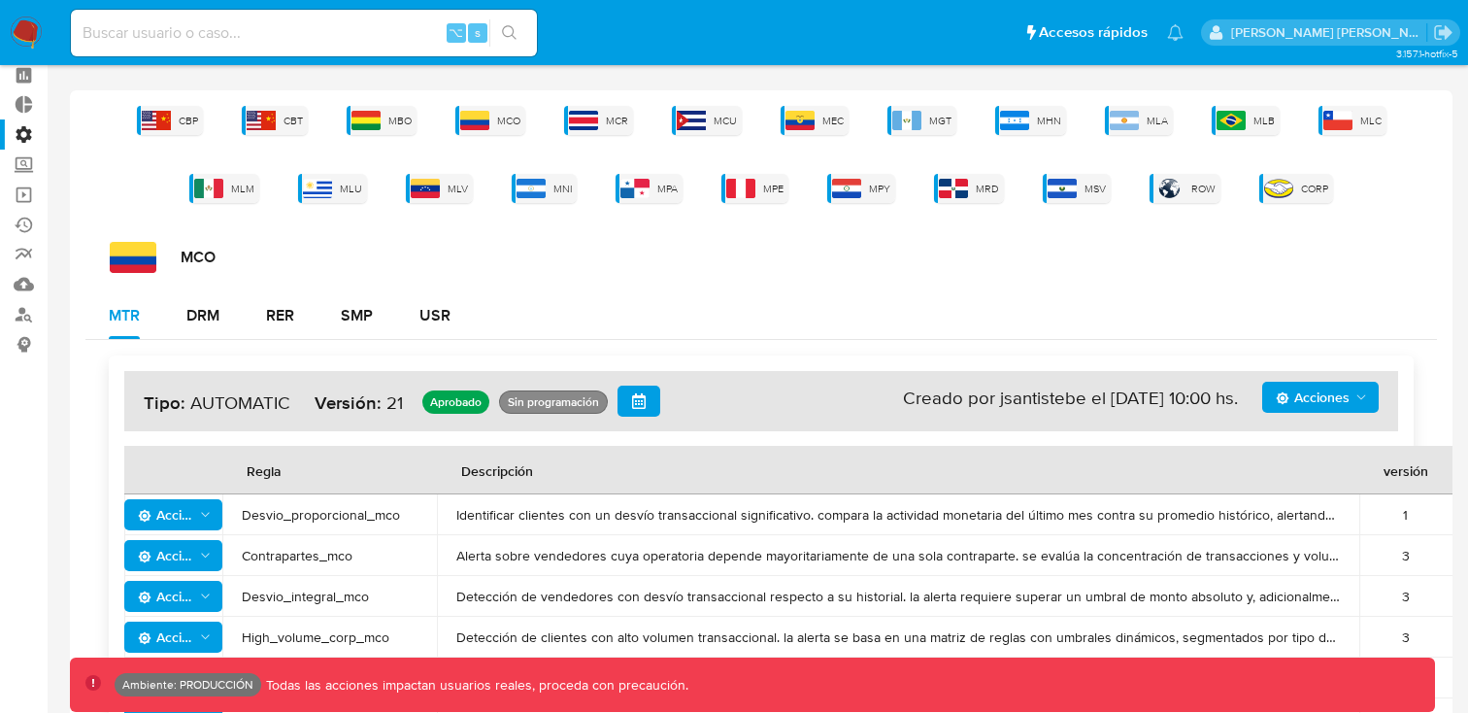
click at [1316, 398] on span "Acciones" at bounding box center [1313, 397] width 74 height 31
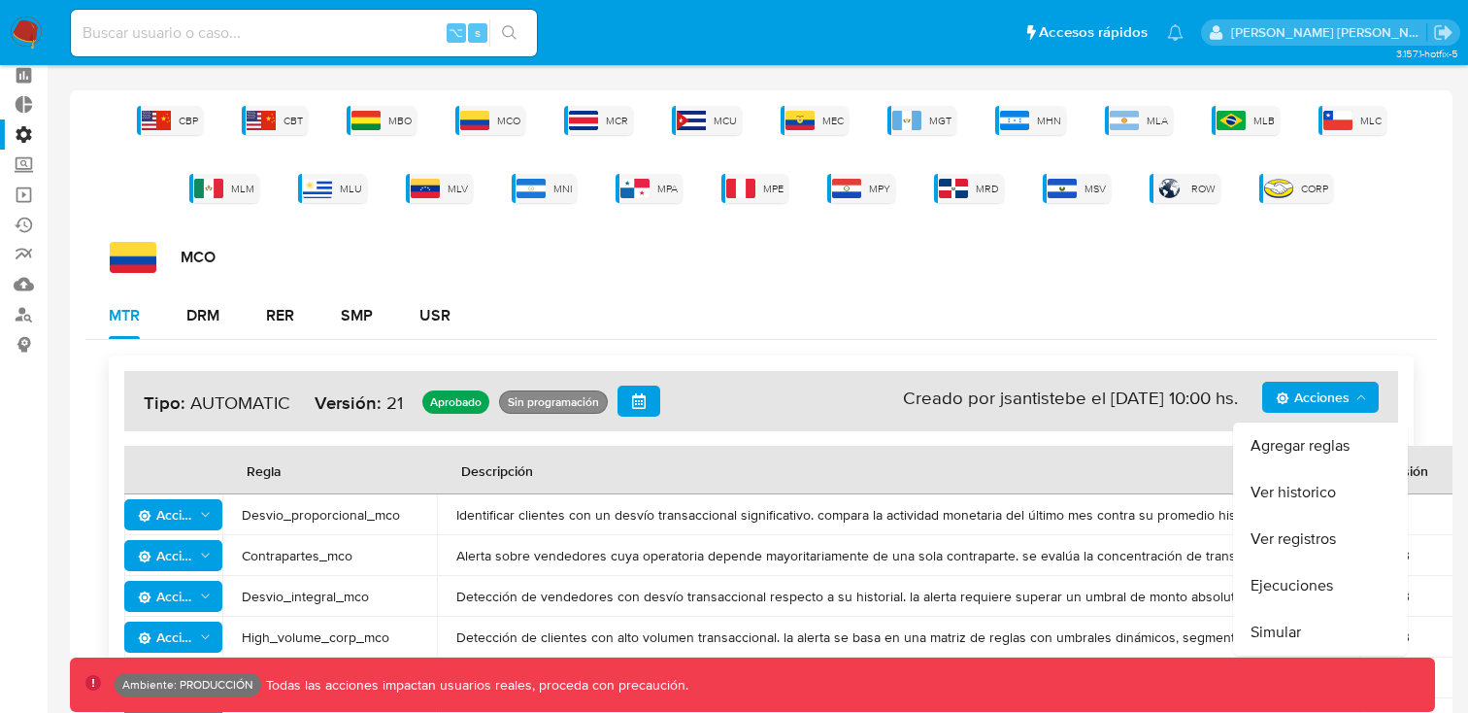
scroll to position [0, 0]
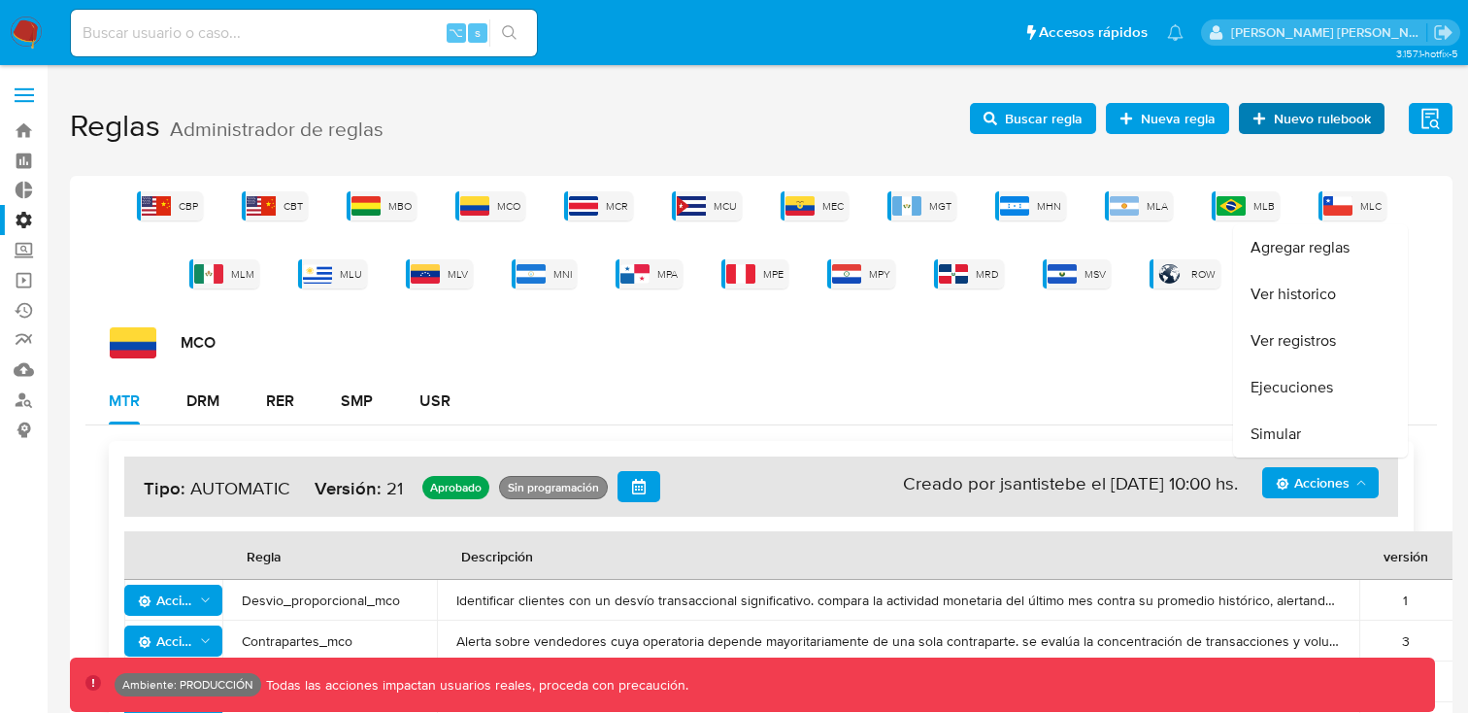
click at [1297, 116] on span "Nuevo rulebook" at bounding box center [1322, 118] width 97 height 31
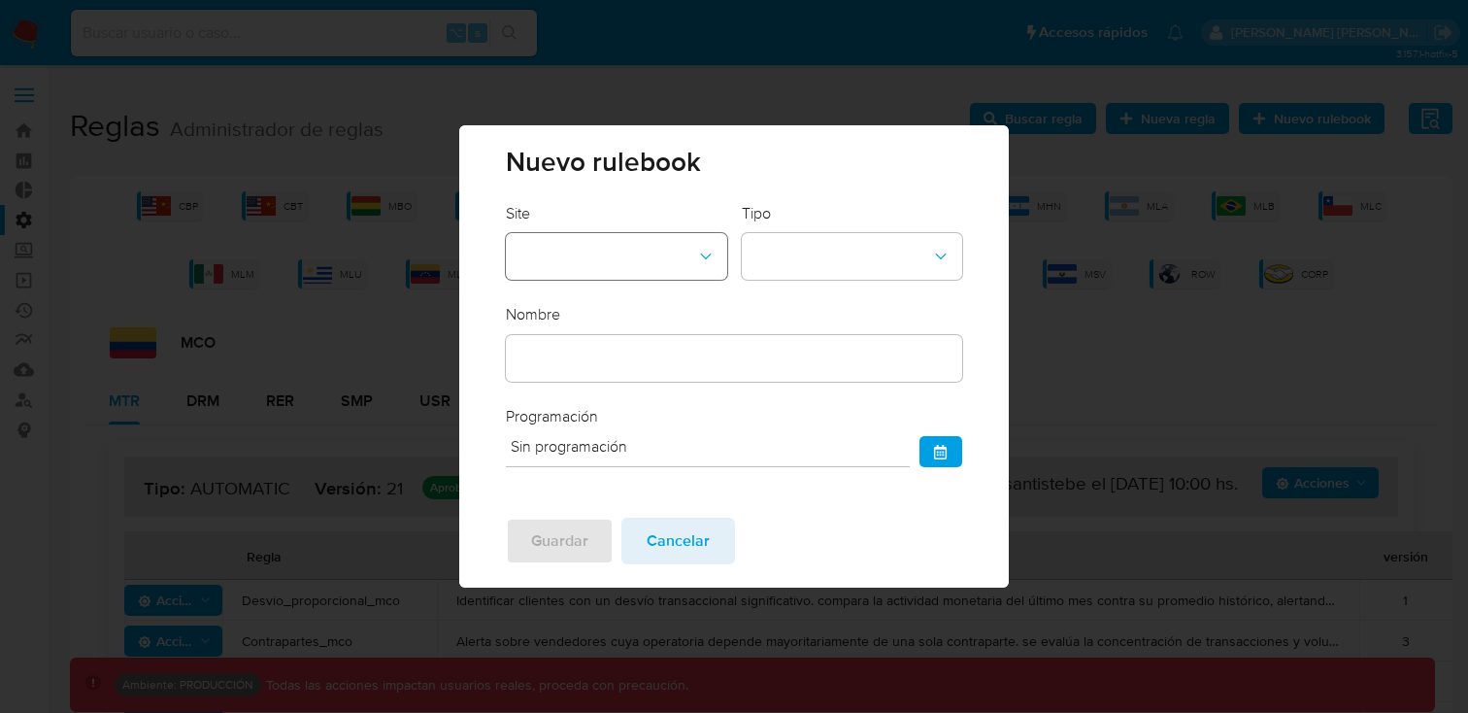
click at [627, 253] on button "site-id-dropdown" at bounding box center [616, 256] width 221 height 47
click at [589, 372] on div "CBT" at bounding box center [610, 355] width 186 height 47
click at [583, 269] on button "CBT" at bounding box center [624, 256] width 236 height 47
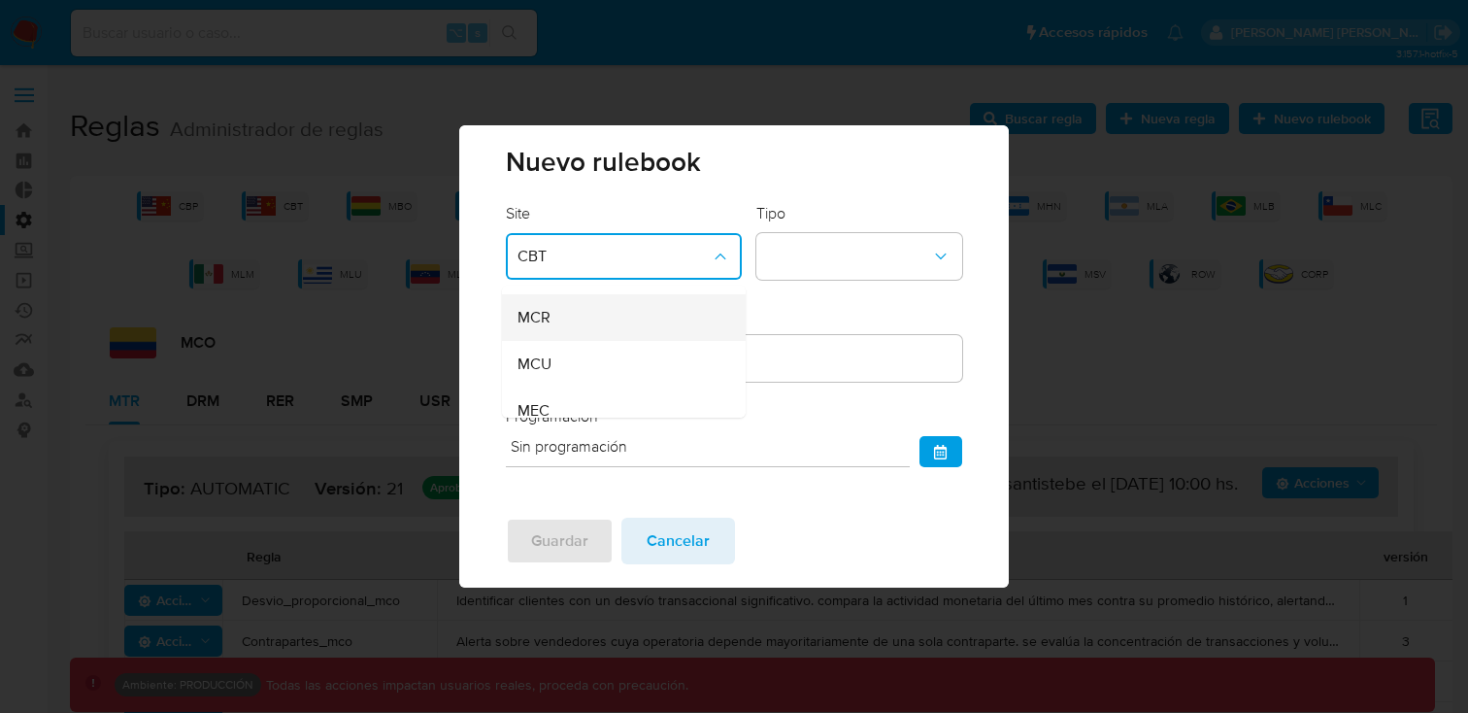
scroll to position [180, 0]
click at [552, 285] on div "MCO" at bounding box center [617, 269] width 201 height 47
click at [871, 243] on button "rulebook-type-dropdown" at bounding box center [861, 256] width 204 height 47
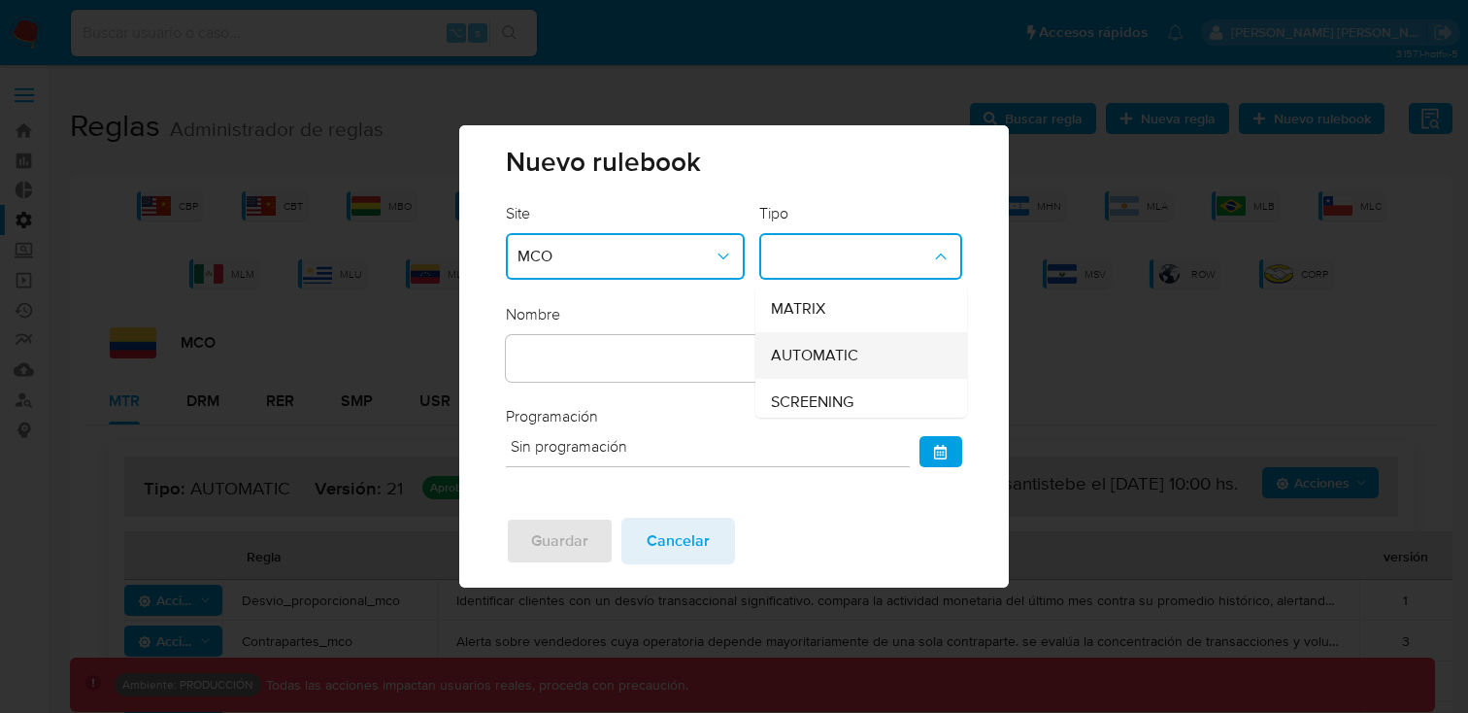
click at [836, 349] on span "AUTOMATIC" at bounding box center [814, 355] width 87 height 19
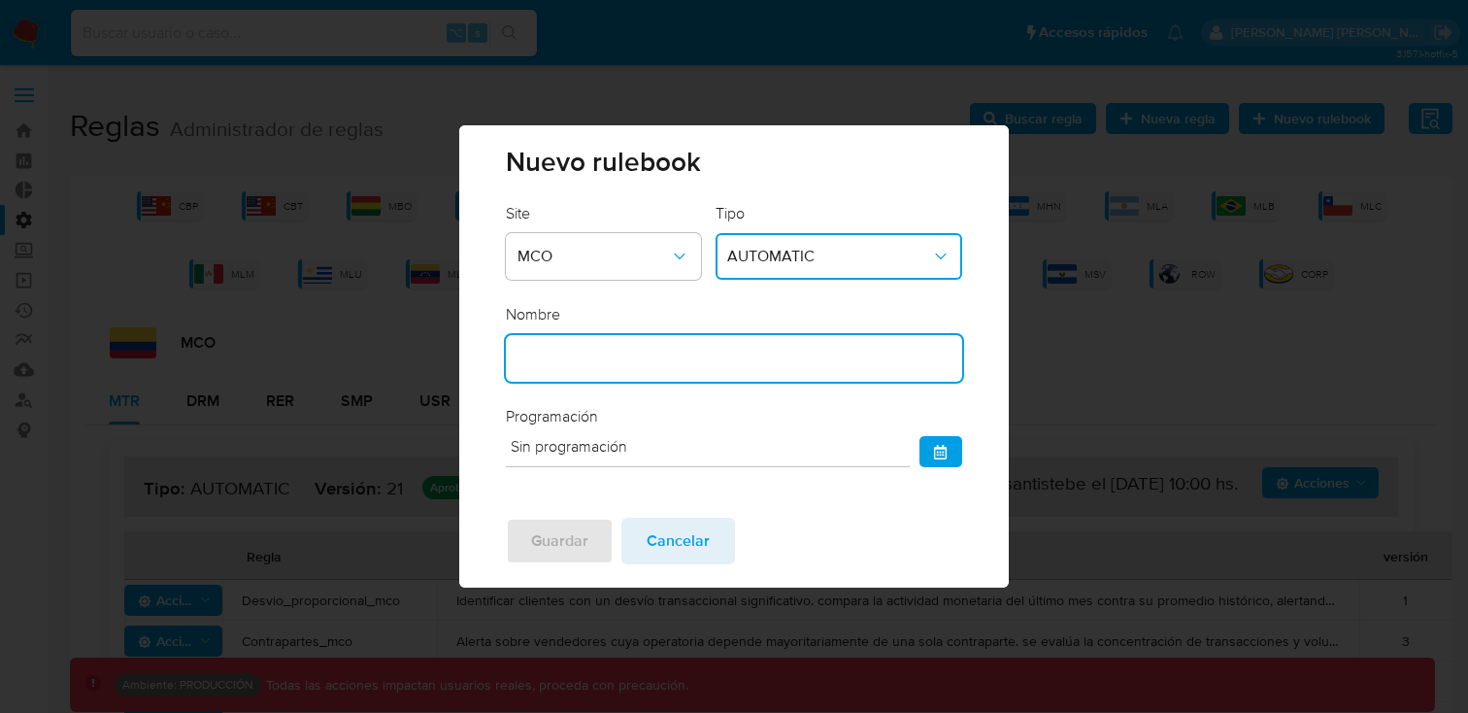
click at [680, 352] on input "text" at bounding box center [734, 358] width 456 height 25
type input "TEST_MANU"
click at [553, 544] on span "Guardar" at bounding box center [559, 540] width 57 height 43
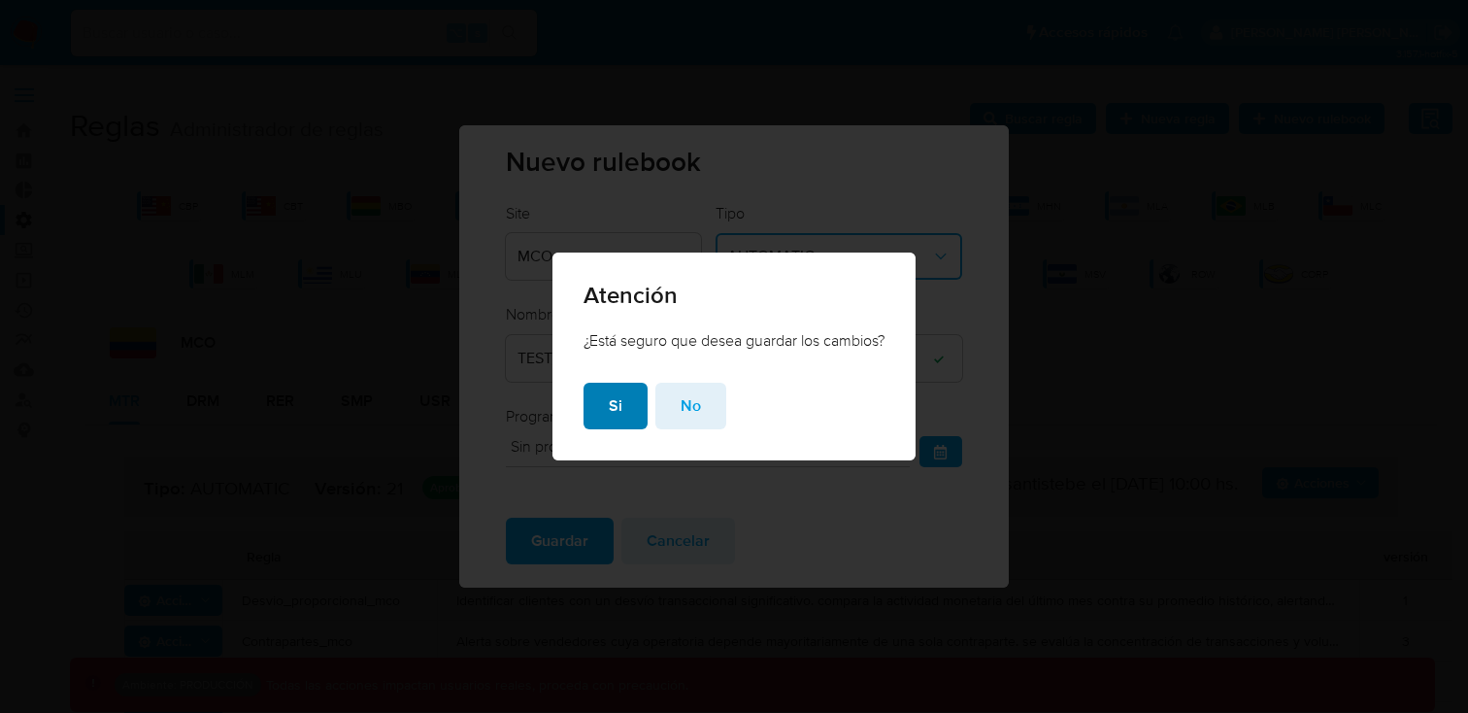
click at [627, 406] on button "Si" at bounding box center [615, 405] width 64 height 47
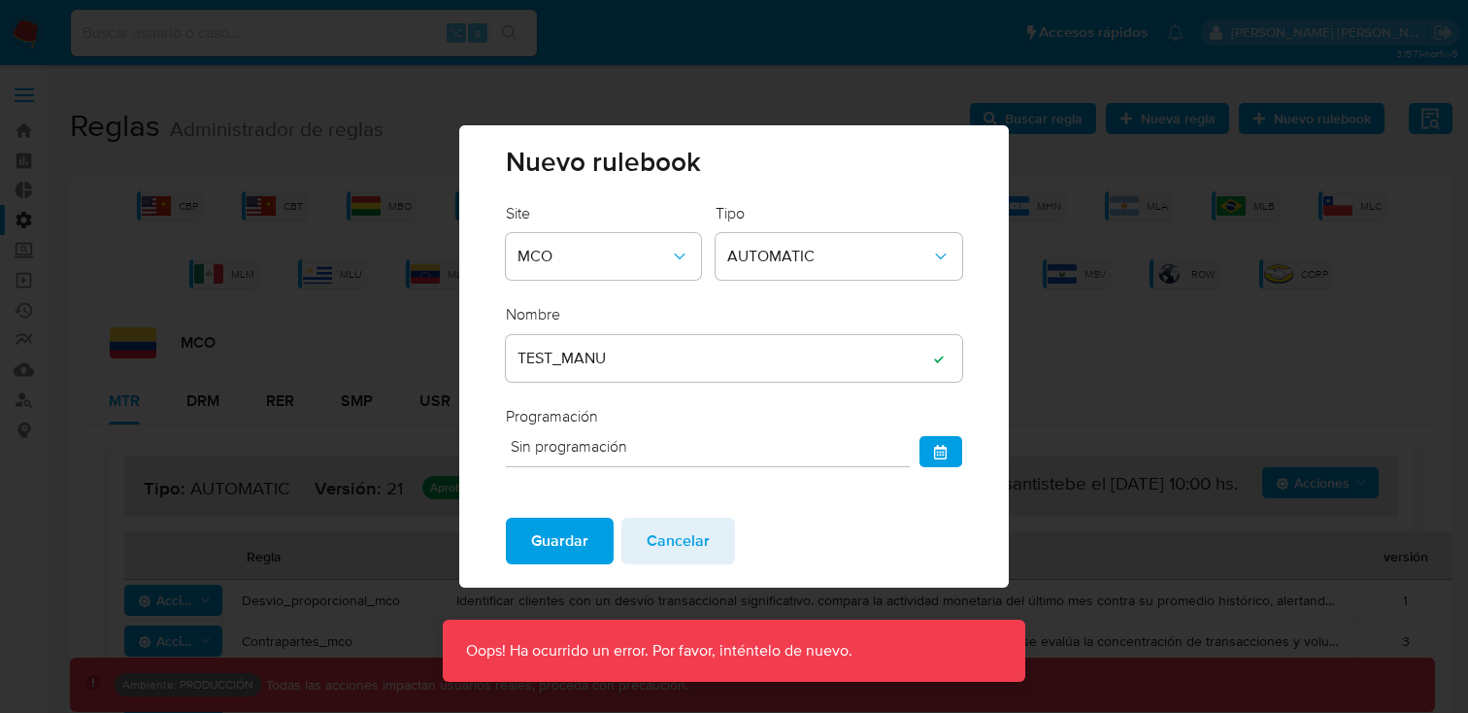
click at [622, 359] on input "TEST_MANU" at bounding box center [734, 358] width 456 height 25
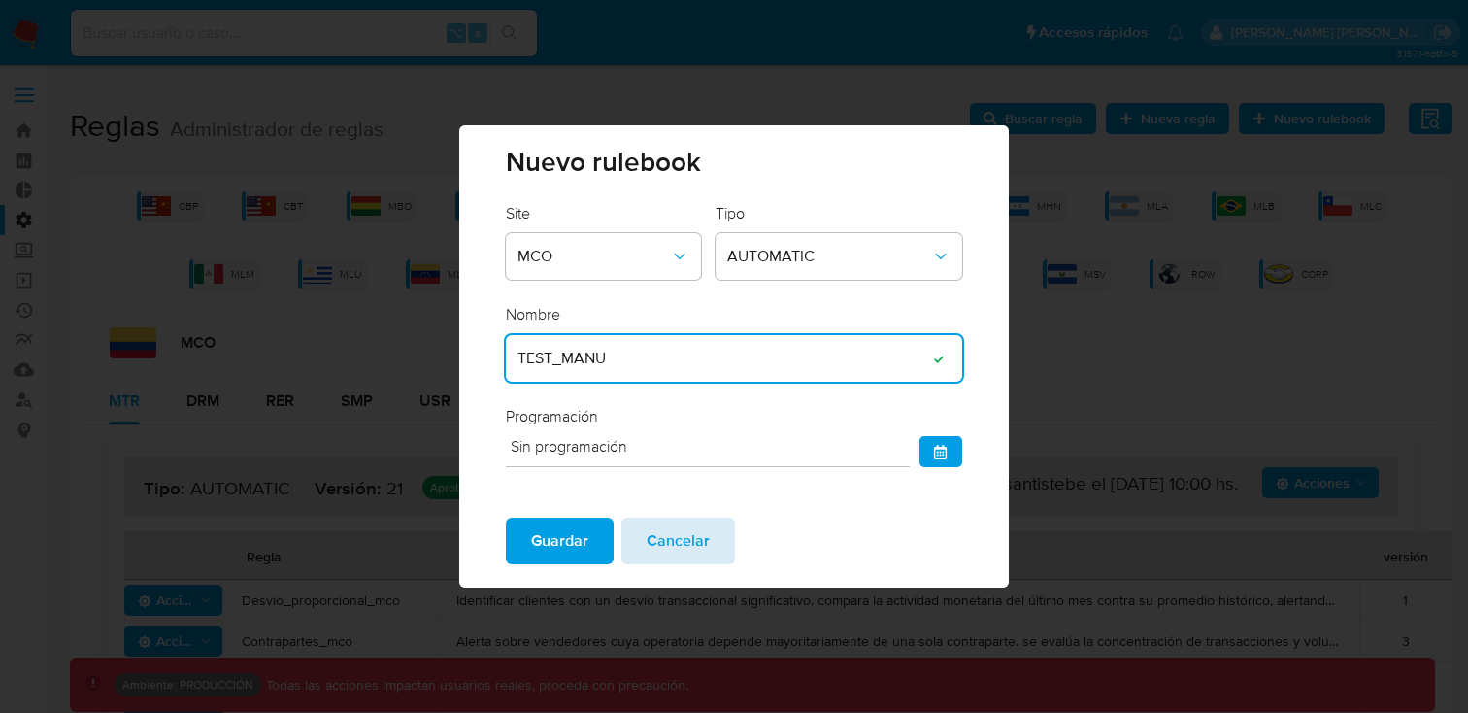
click at [710, 548] on button "Cancelar" at bounding box center [678, 540] width 114 height 47
